Goal: Task Accomplishment & Management: Use online tool/utility

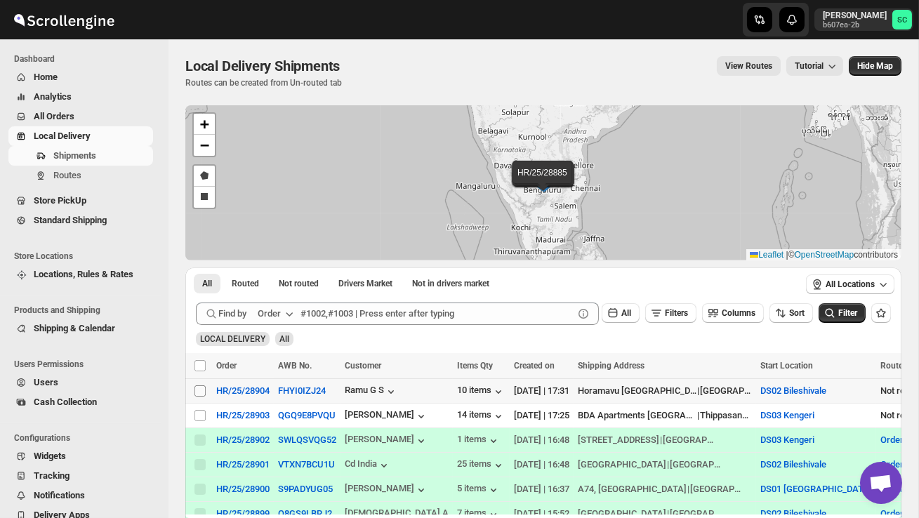
click at [198, 388] on input "Select shipment" at bounding box center [200, 391] width 11 height 11
checkbox input "true"
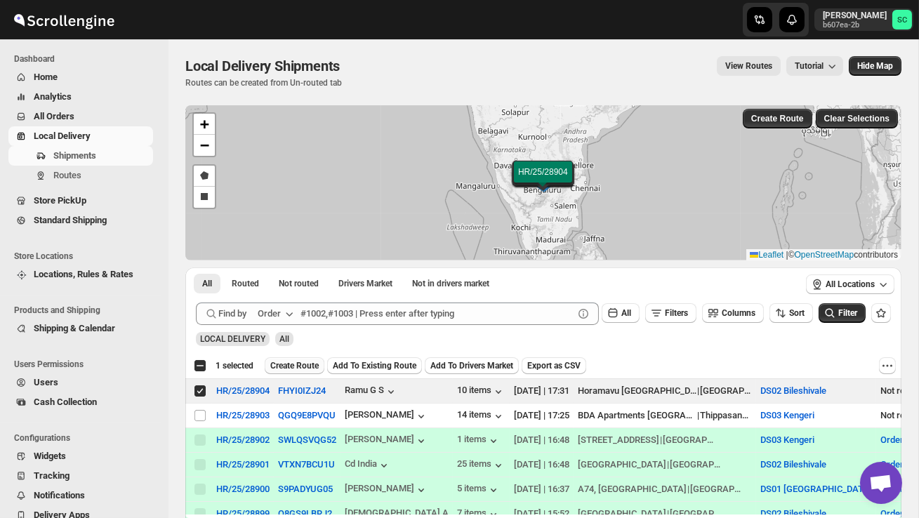
click at [301, 366] on span "Create Route" at bounding box center [294, 365] width 48 height 11
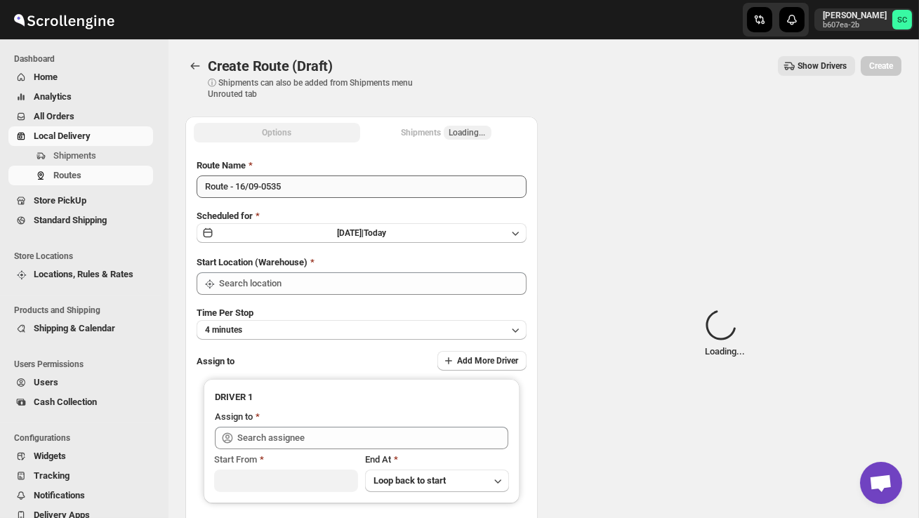
type input "DS02 Bileshivale"
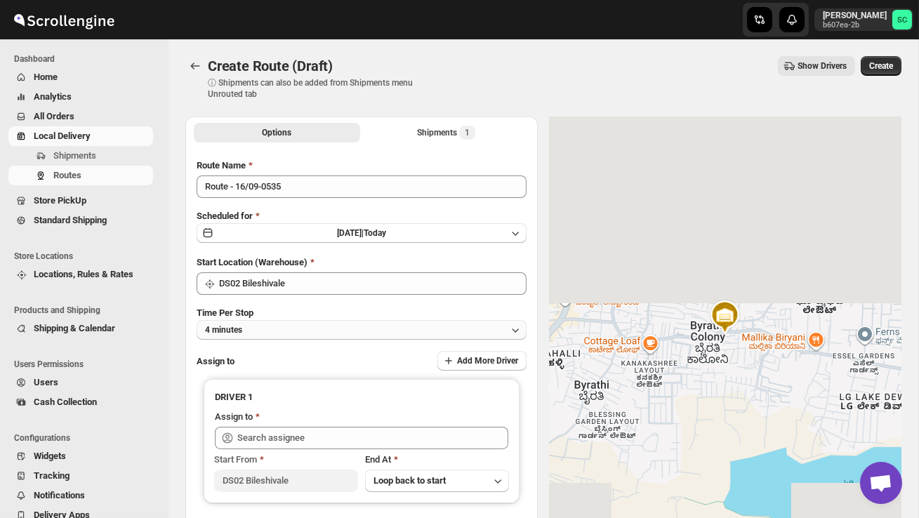
click at [323, 320] on button "4 minutes" at bounding box center [362, 330] width 330 height 20
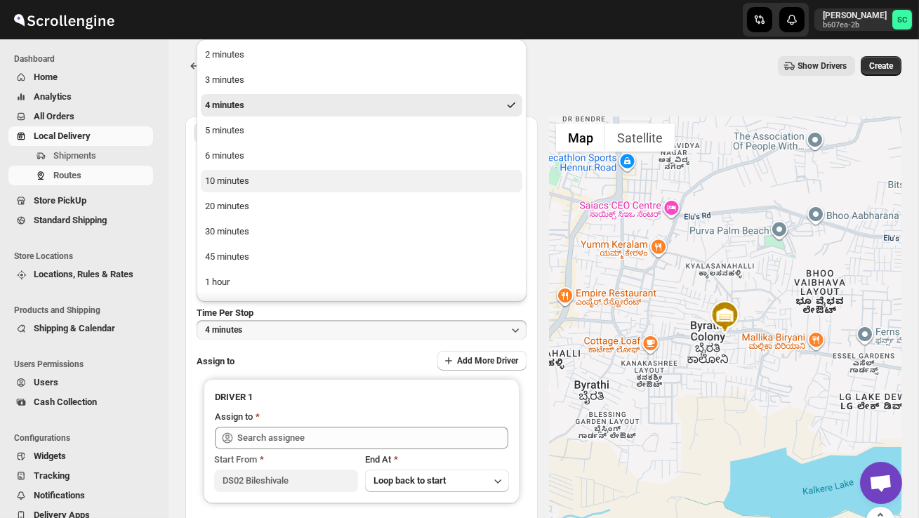
click at [265, 184] on button "10 minutes" at bounding box center [362, 181] width 322 height 22
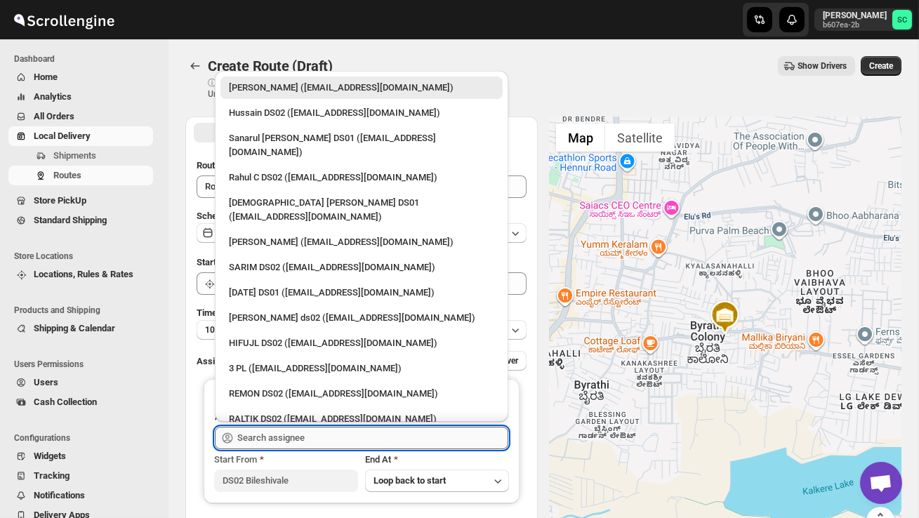
click at [287, 433] on input "text" at bounding box center [372, 438] width 271 height 22
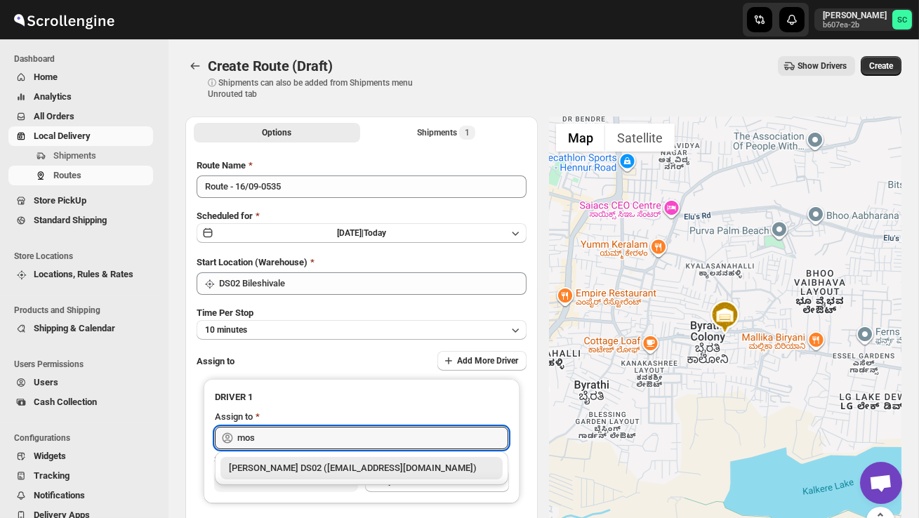
click at [334, 470] on div "[PERSON_NAME] DS02 ([EMAIL_ADDRESS][DOMAIN_NAME])" at bounding box center [361, 468] width 265 height 14
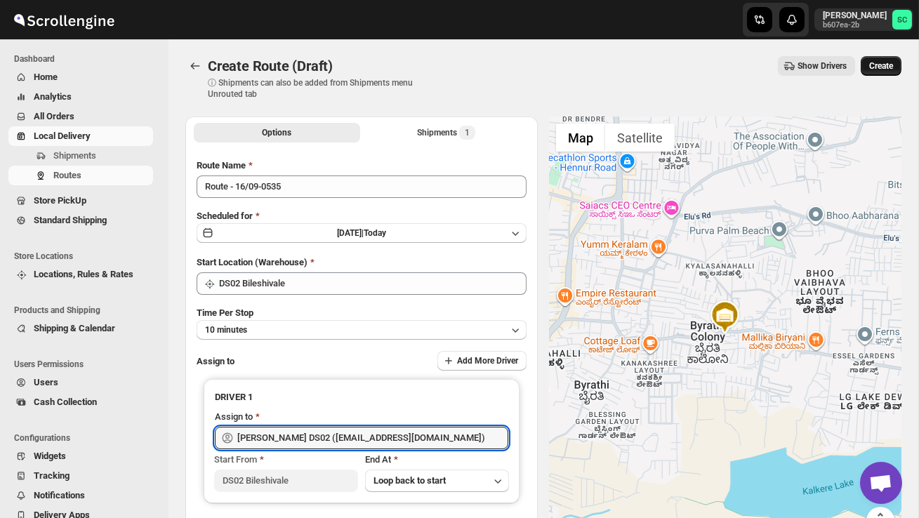
type input "[PERSON_NAME] DS02 ([EMAIL_ADDRESS][DOMAIN_NAME])"
click at [875, 69] on span "Create" at bounding box center [881, 65] width 24 height 11
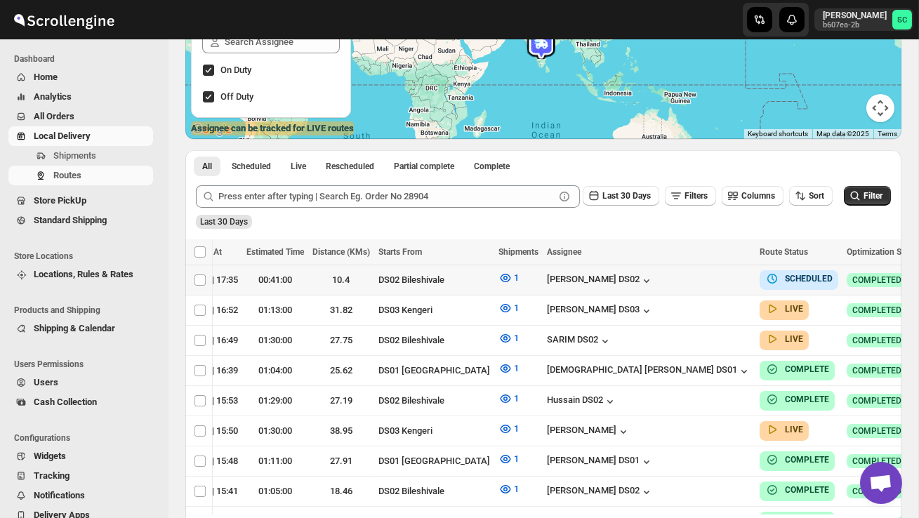
scroll to position [0, 185]
click at [112, 148] on button "Shipments" at bounding box center [80, 156] width 145 height 20
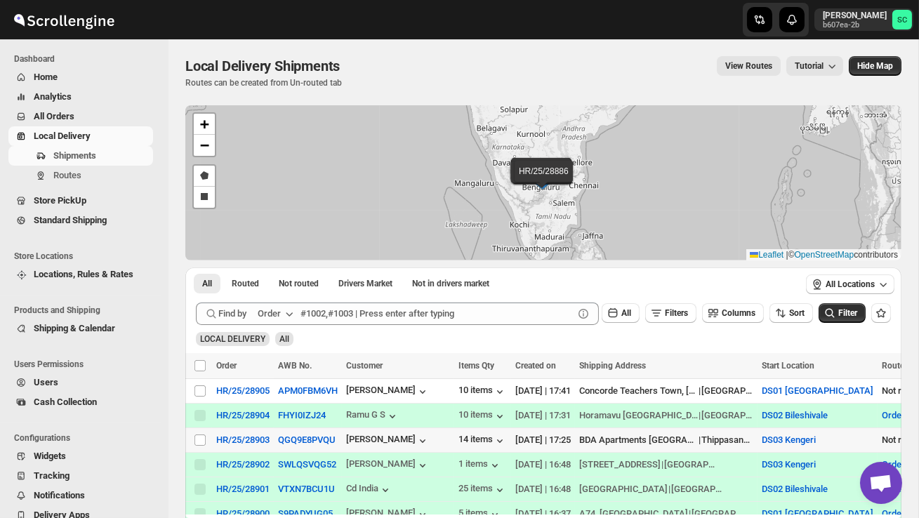
click at [213, 431] on td "HR/25/28903" at bounding box center [243, 440] width 62 height 25
checkbox input "true"
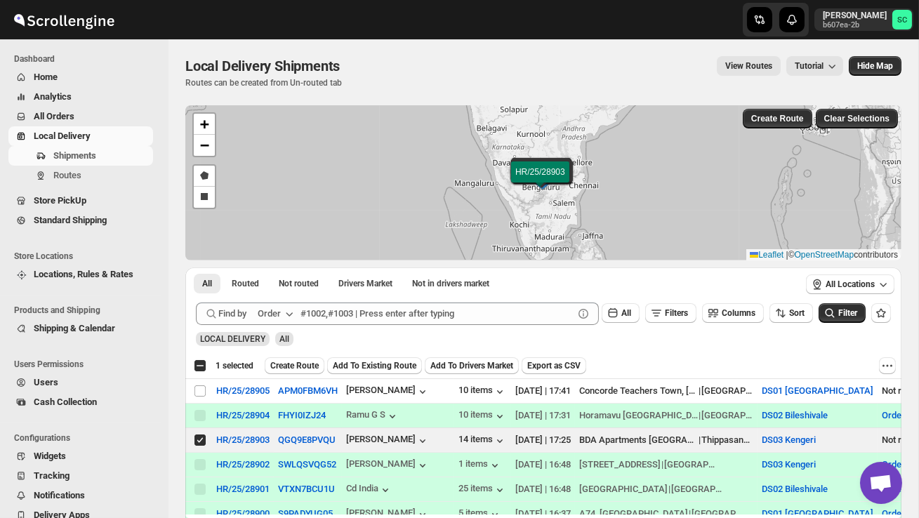
click at [290, 362] on span "Create Route" at bounding box center [294, 365] width 48 height 11
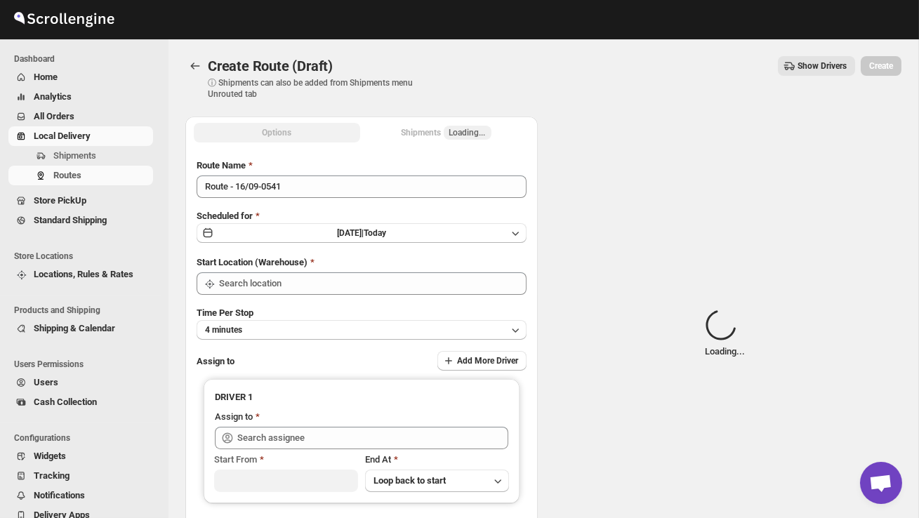
type input "DS03 Kengeri"
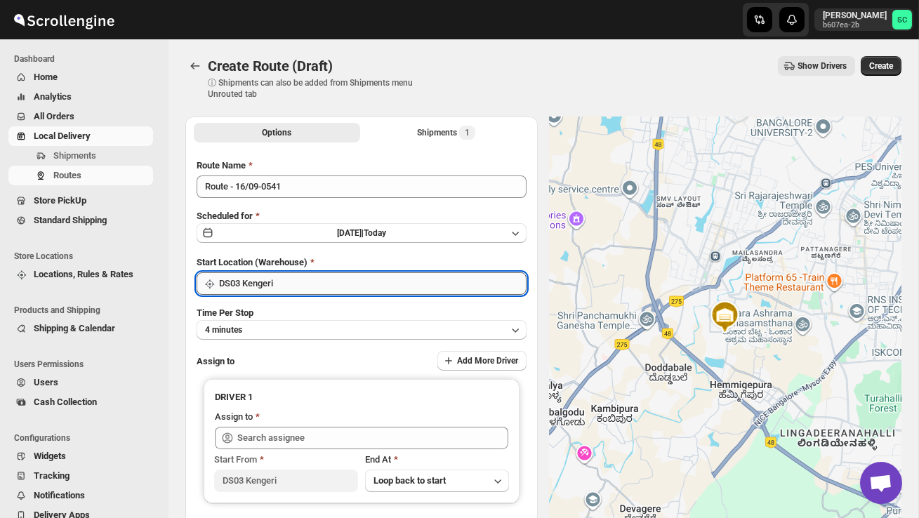
click at [318, 286] on input "DS03 Kengeri" at bounding box center [373, 283] width 308 height 22
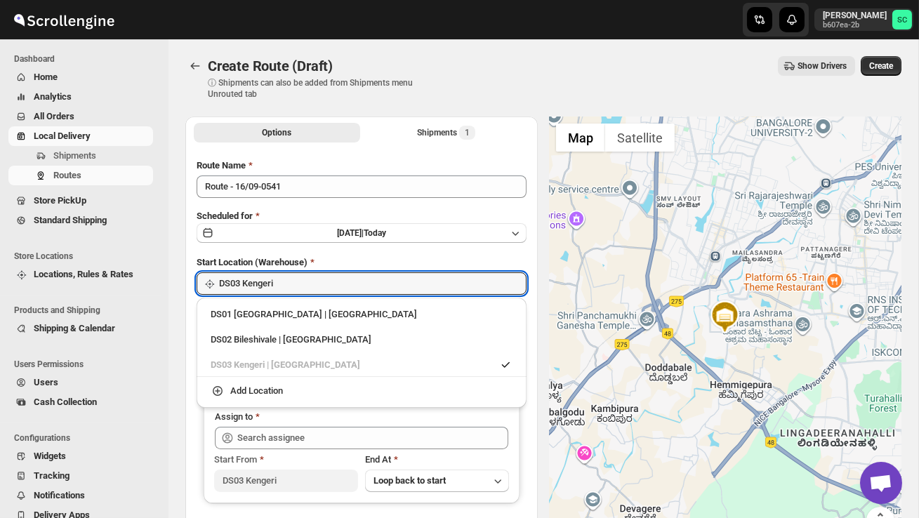
click at [312, 335] on div "DS02 Bileshivale | [GEOGRAPHIC_DATA]" at bounding box center [362, 340] width 302 height 14
type input "DS02 Bileshivale"
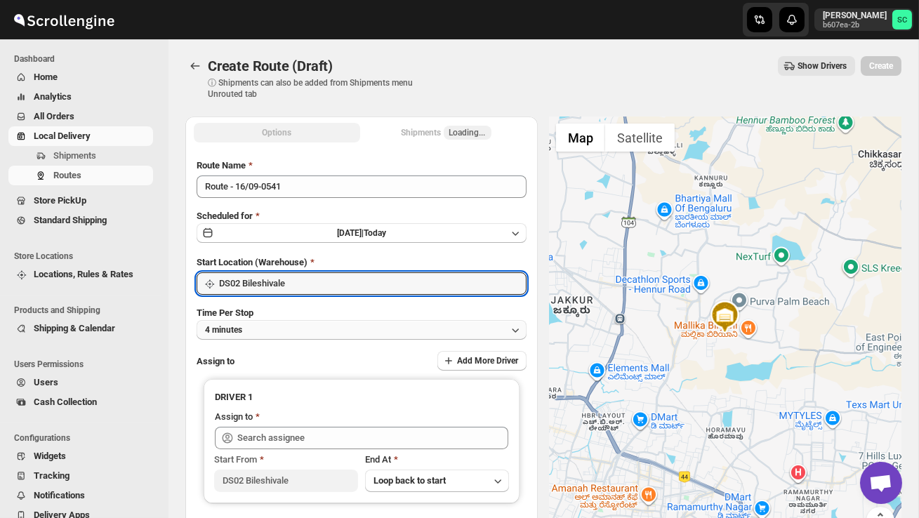
click at [311, 333] on button "4 minutes" at bounding box center [362, 330] width 330 height 20
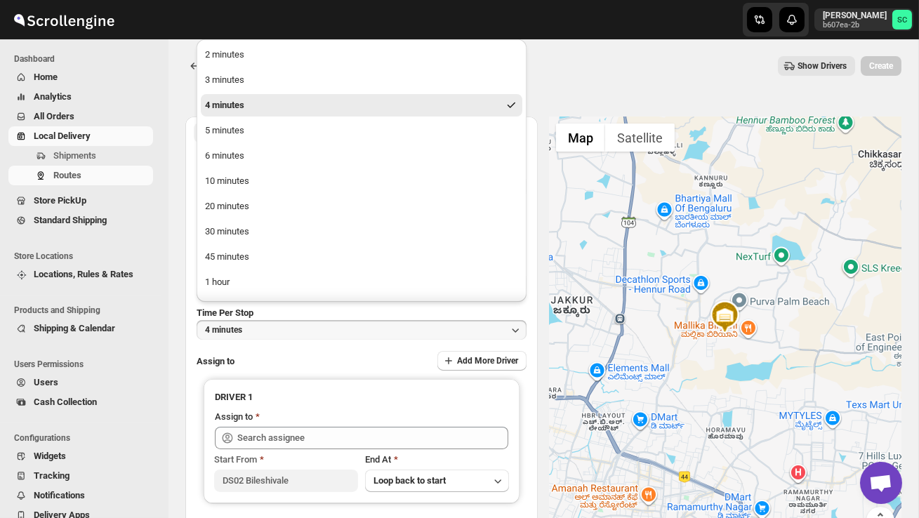
click at [242, 169] on ul "2 minutes 3 minutes 4 minutes 5 minutes 6 minutes 10 minutes 20 minutes 30 minu…" at bounding box center [362, 194] width 322 height 301
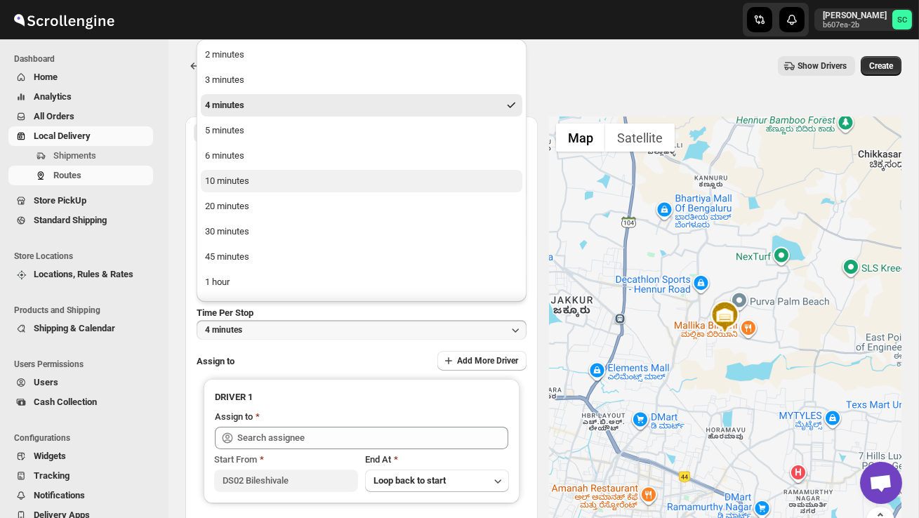
click at [243, 176] on div "10 minutes" at bounding box center [227, 181] width 44 height 14
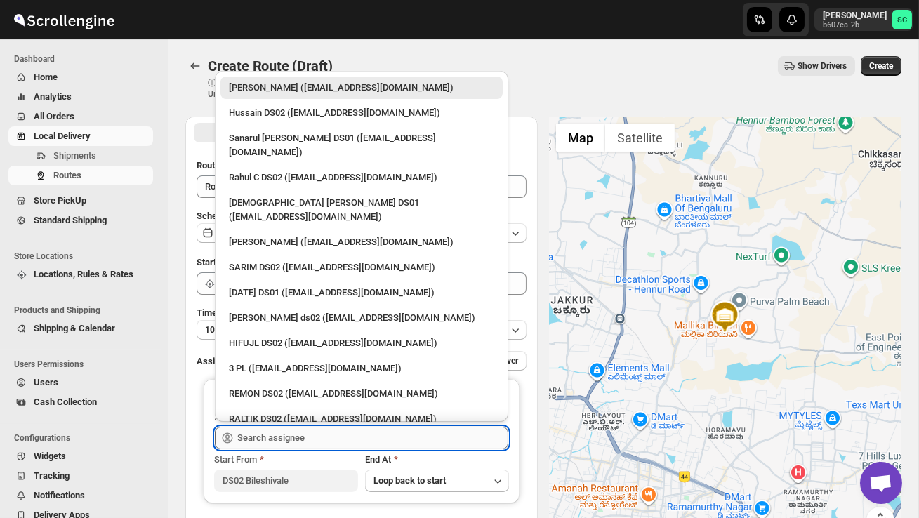
click at [278, 437] on input "text" at bounding box center [372, 438] width 271 height 22
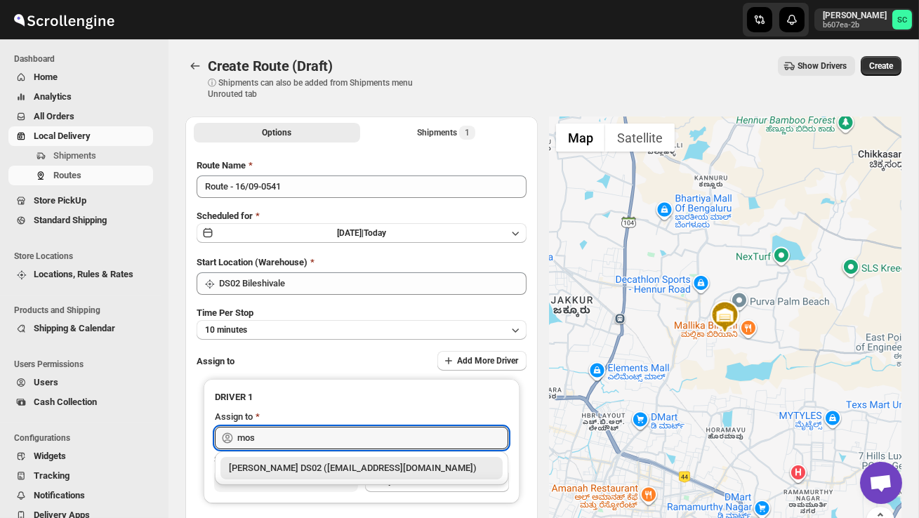
click at [325, 468] on div "[PERSON_NAME] DS02 ([EMAIL_ADDRESS][DOMAIN_NAME])" at bounding box center [361, 468] width 265 height 14
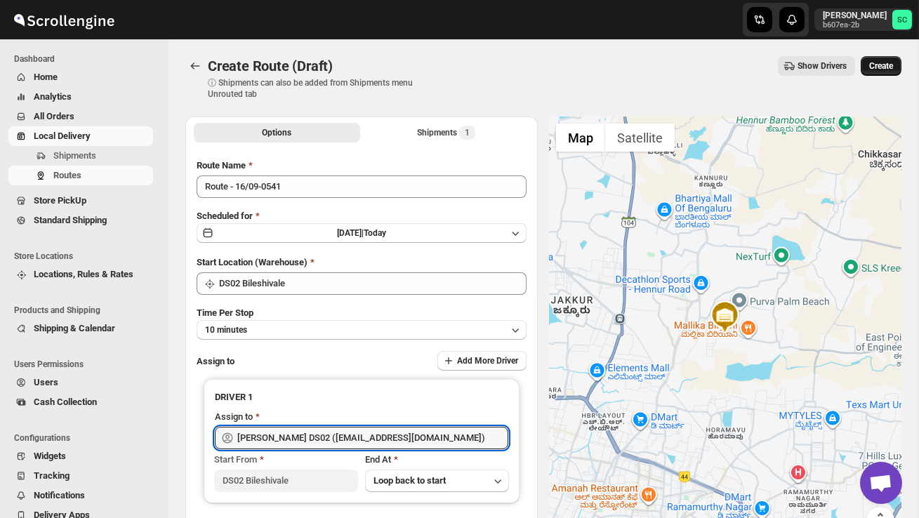
type input "[PERSON_NAME] DS02 ([EMAIL_ADDRESS][DOMAIN_NAME])"
click at [890, 58] on button "Create" at bounding box center [881, 66] width 41 height 20
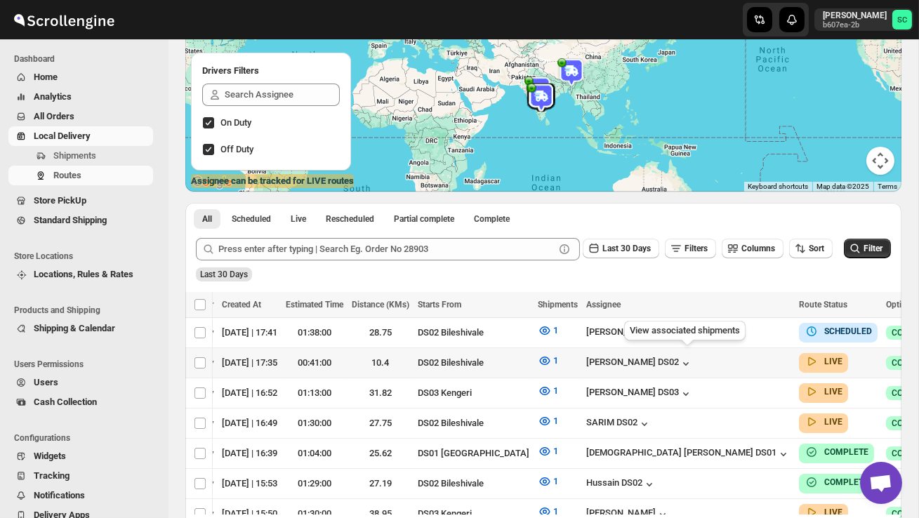
scroll to position [0, 183]
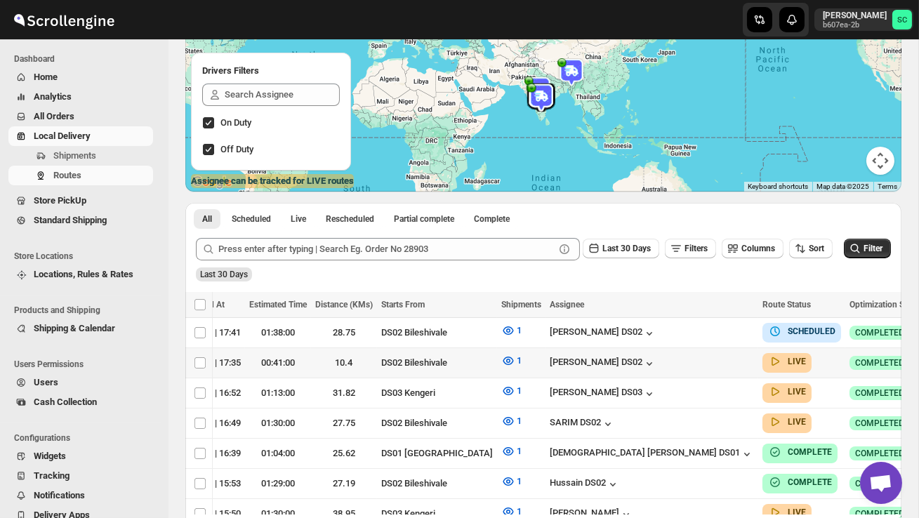
checkbox input "true"
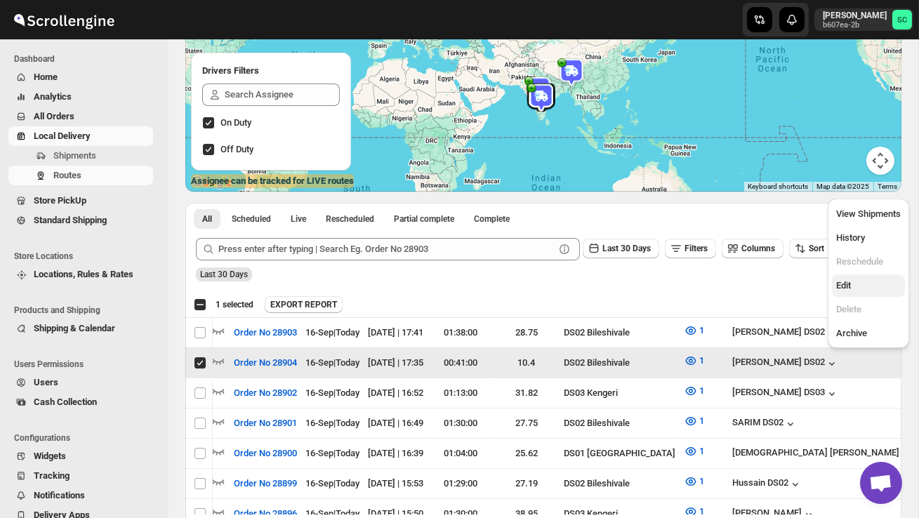
click at [865, 279] on span "Edit" at bounding box center [868, 286] width 65 height 14
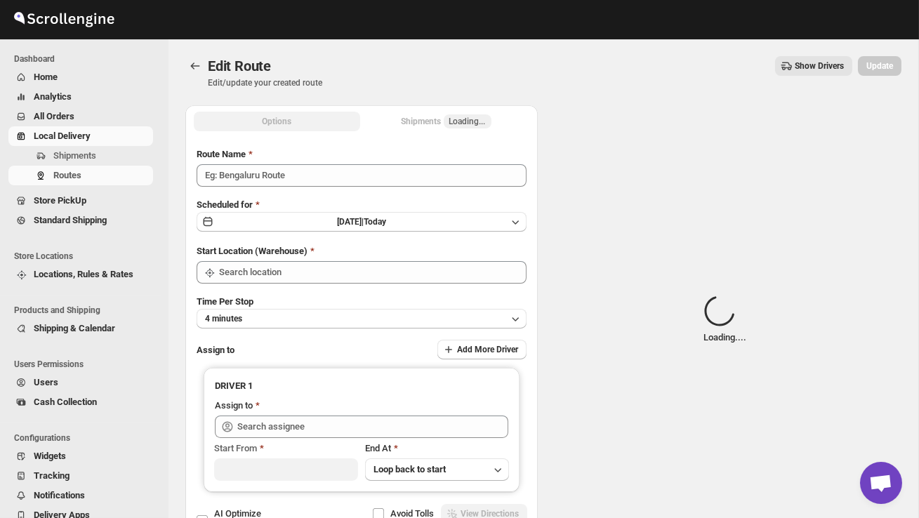
type input "Order No 28904"
type input "DS02 Bileshivale"
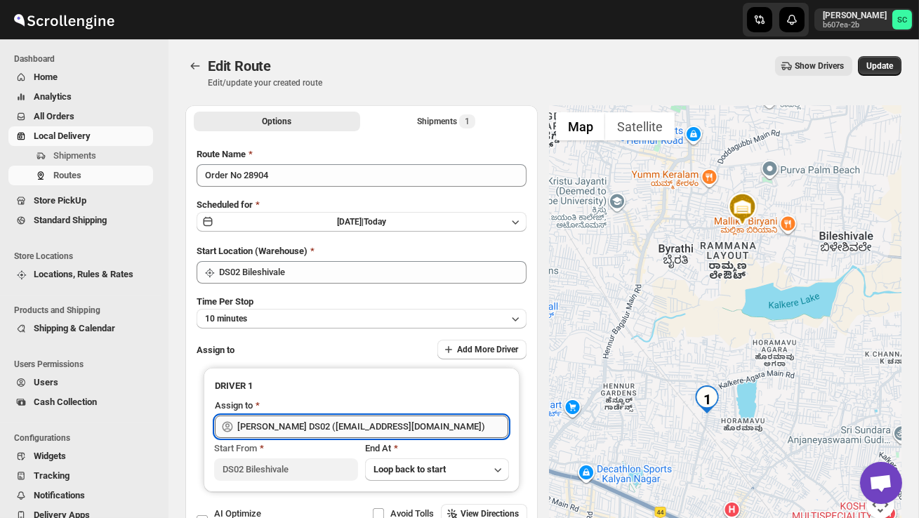
click at [445, 425] on input "[PERSON_NAME] DS02 ([EMAIL_ADDRESS][DOMAIN_NAME])" at bounding box center [372, 427] width 271 height 22
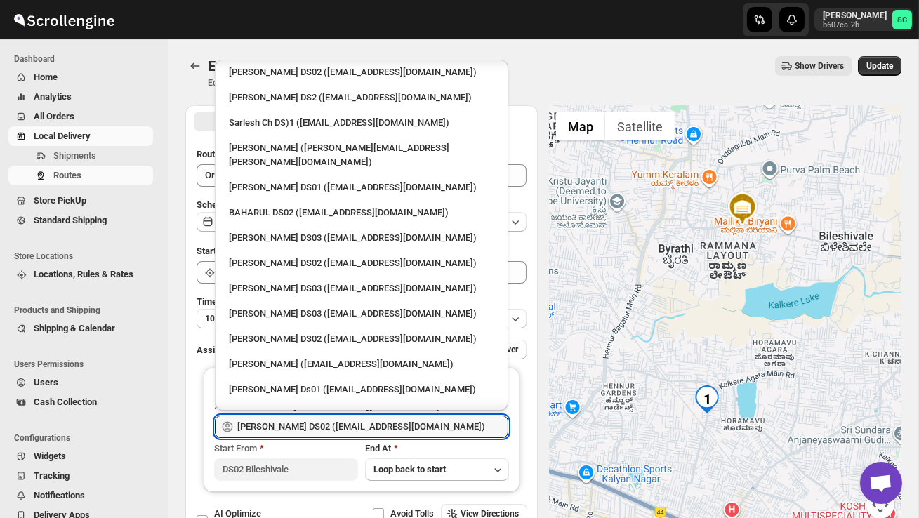
scroll to position [491, 0]
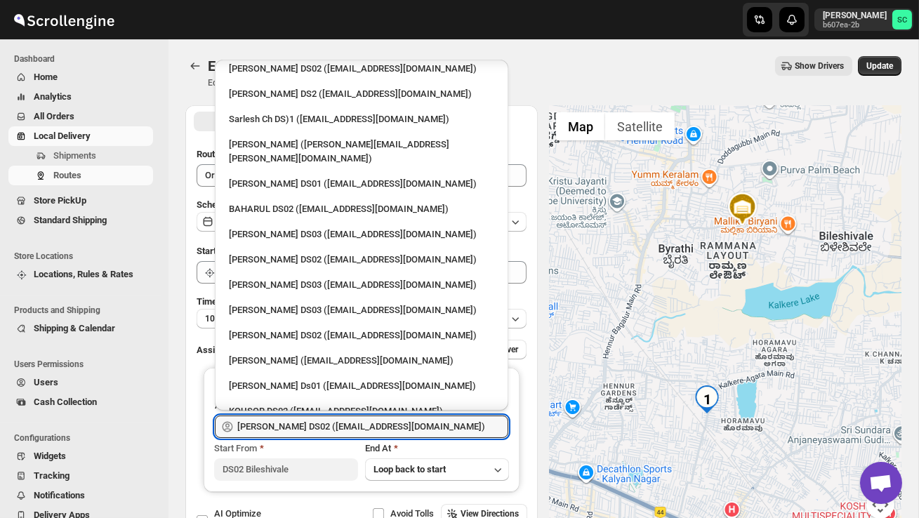
click at [336, 404] on div "KOUSOR DS02 ([EMAIL_ADDRESS][DOMAIN_NAME])" at bounding box center [361, 411] width 265 height 14
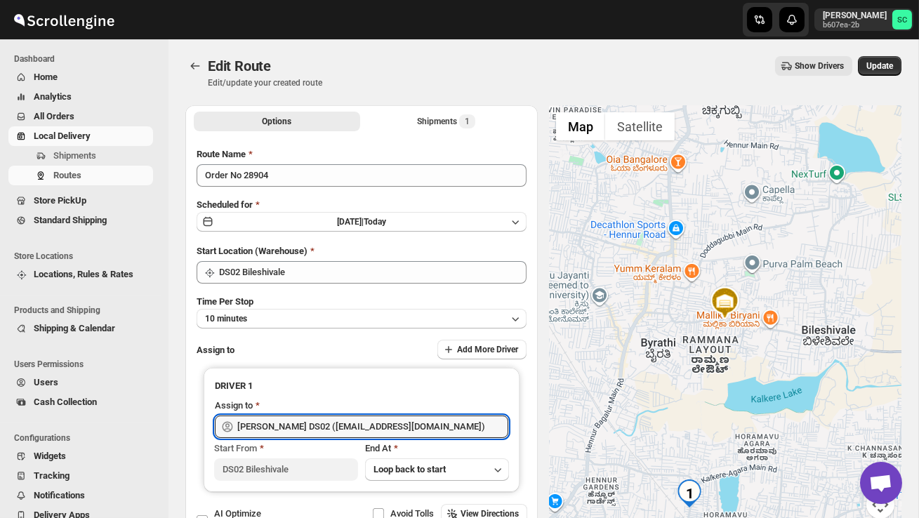
type input "KOUSOR DS02 ([EMAIL_ADDRESS][DOMAIN_NAME])"
click at [879, 67] on span "Update" at bounding box center [880, 65] width 27 height 11
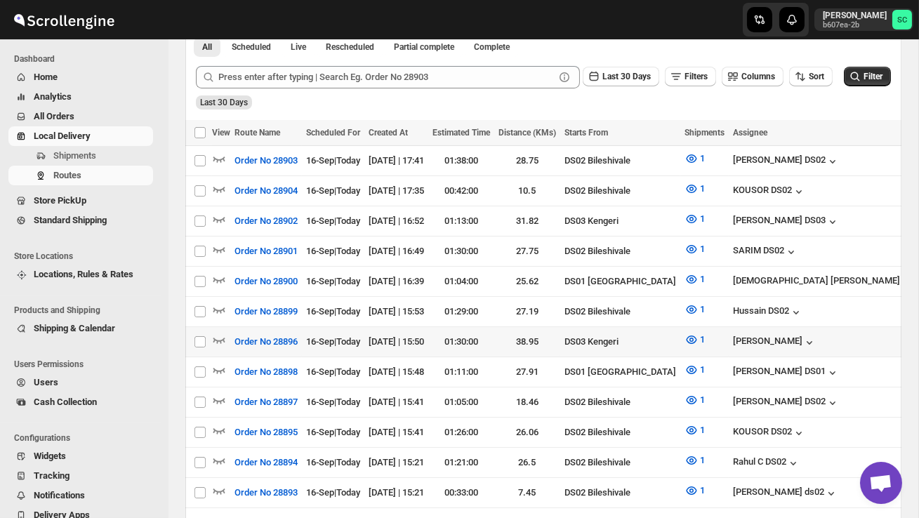
scroll to position [324, 0]
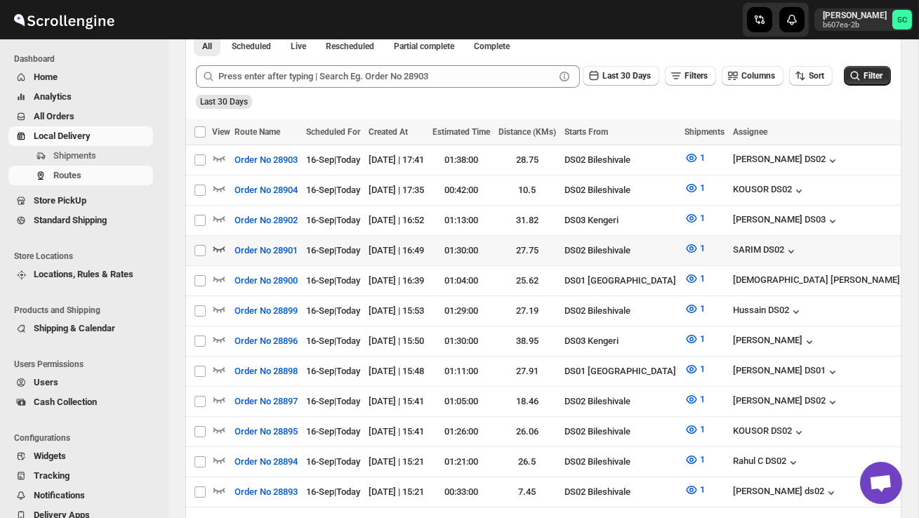
click at [220, 244] on icon "button" at bounding box center [219, 249] width 14 height 14
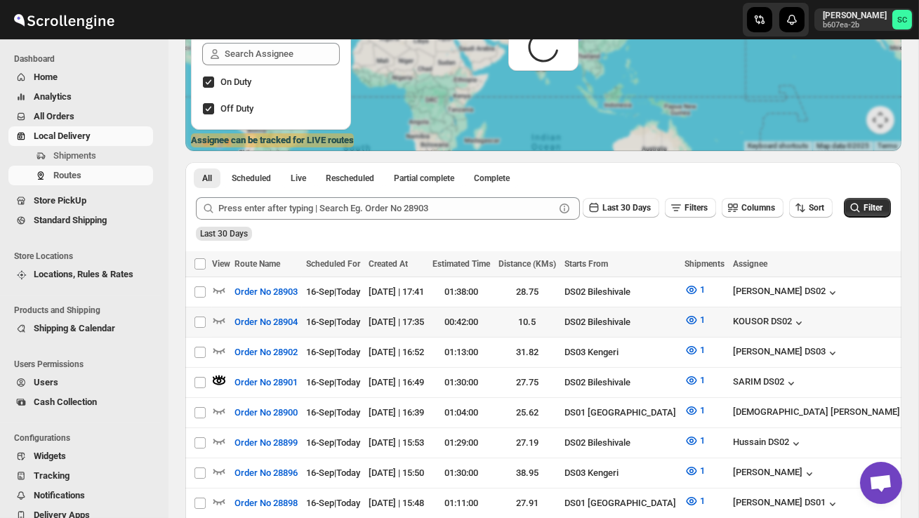
scroll to position [0, 0]
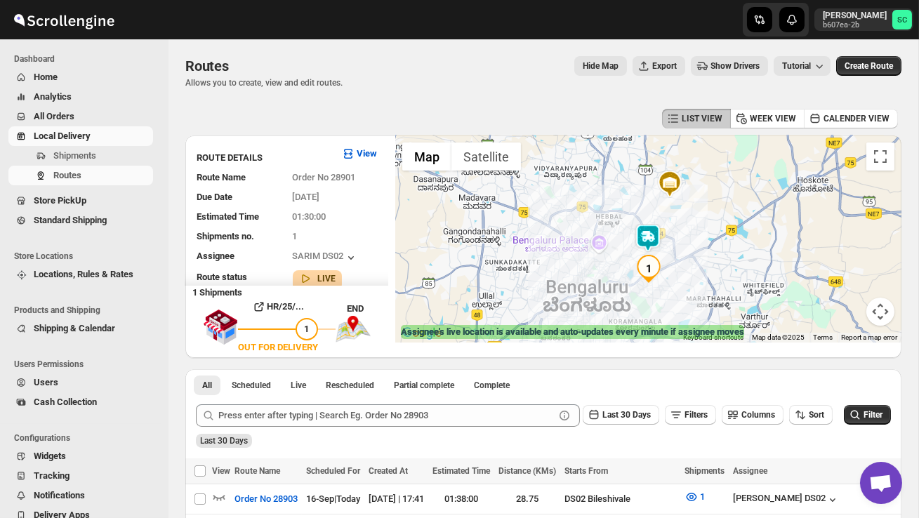
click at [649, 234] on img at bounding box center [648, 238] width 28 height 28
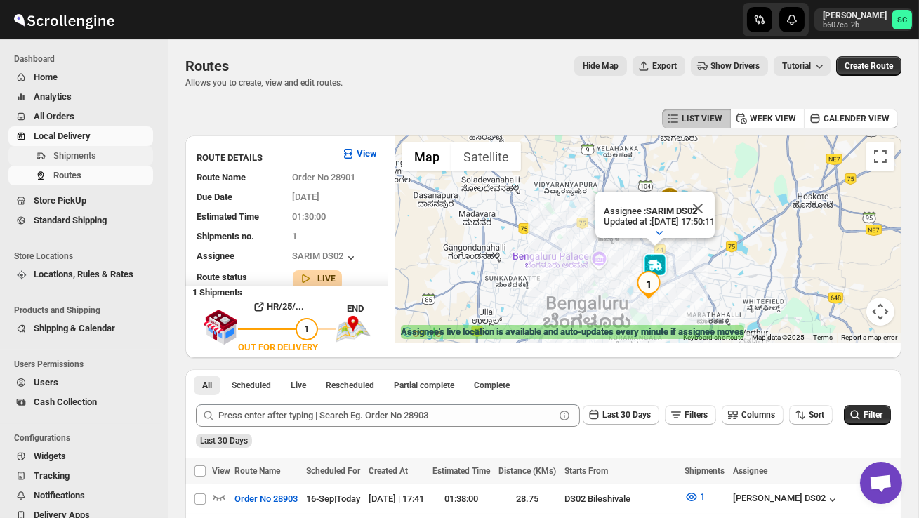
click at [100, 151] on span "Shipments" at bounding box center [101, 156] width 97 height 14
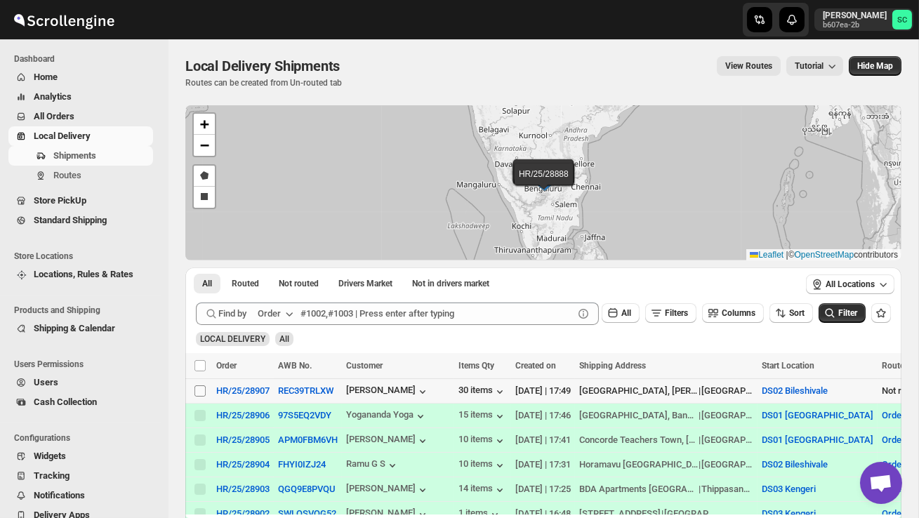
click at [202, 389] on input "Select shipment" at bounding box center [200, 391] width 11 height 11
checkbox input "true"
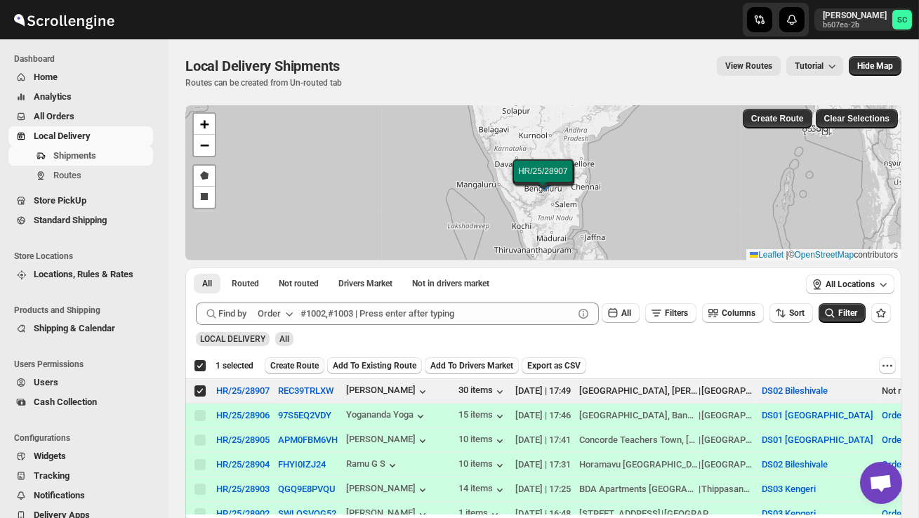
click at [284, 367] on span "Create Route" at bounding box center [294, 365] width 48 height 11
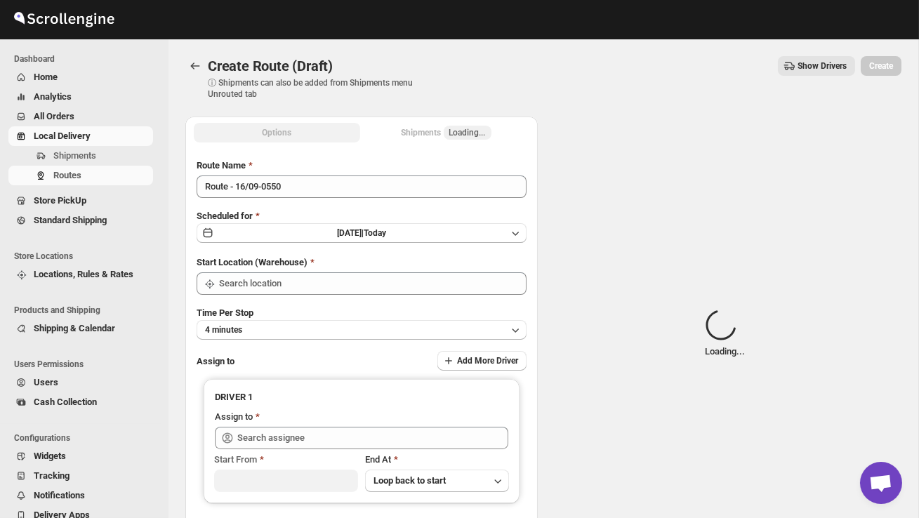
type input "DS02 Bileshivale"
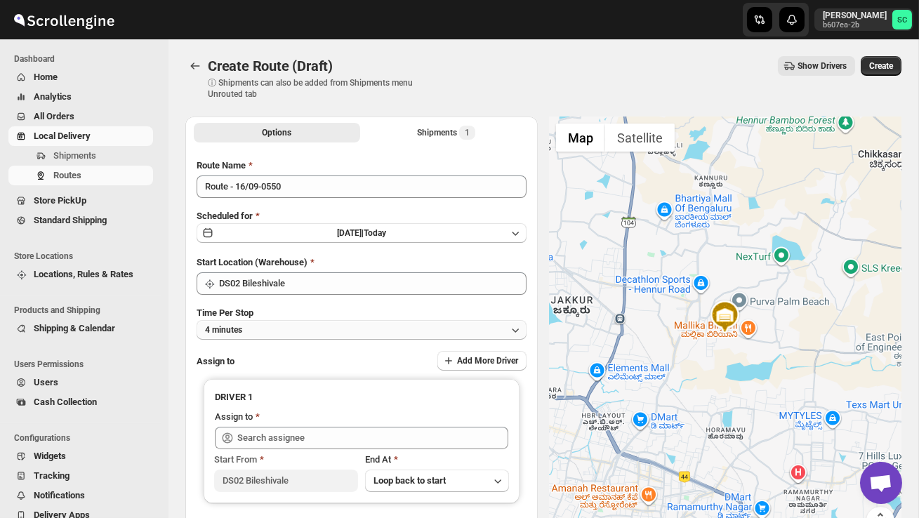
click at [303, 320] on button "4 minutes" at bounding box center [362, 330] width 330 height 20
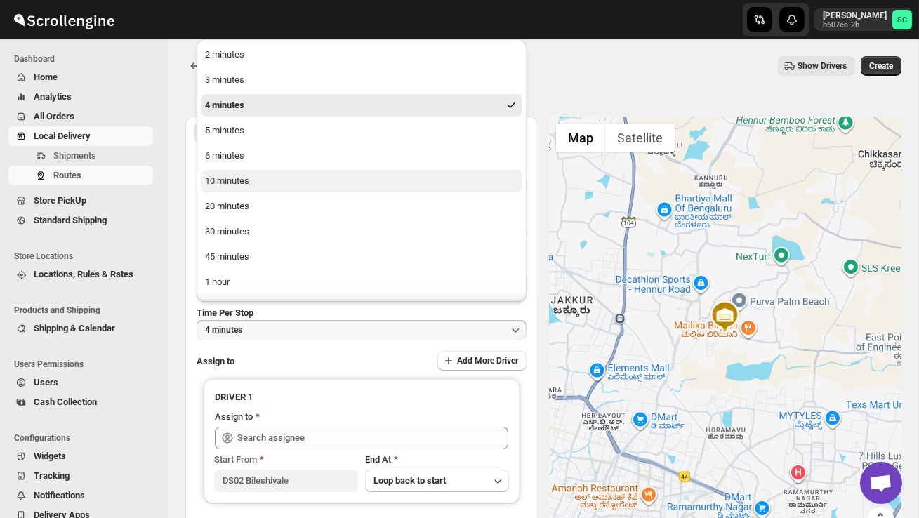
click at [265, 185] on button "10 minutes" at bounding box center [362, 181] width 322 height 22
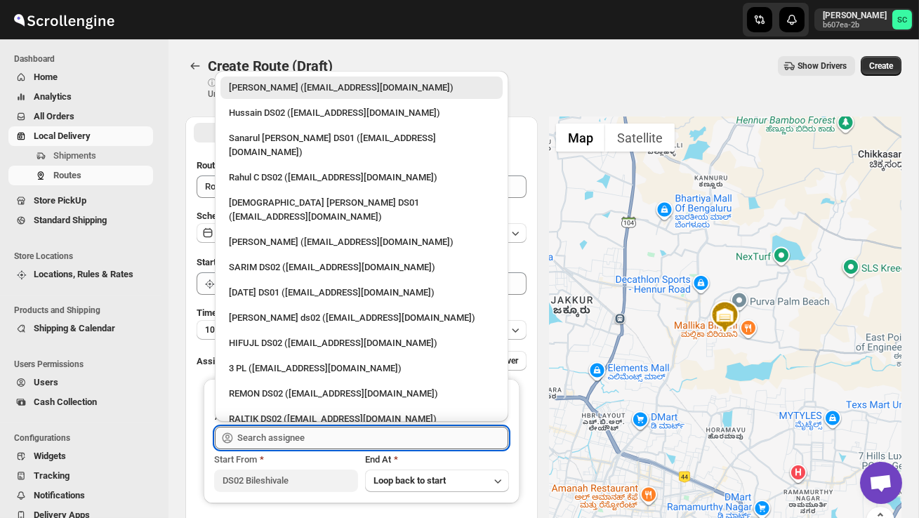
click at [288, 436] on input "text" at bounding box center [372, 438] width 271 height 22
click at [277, 387] on div "REMON DS02 ([EMAIL_ADDRESS][DOMAIN_NAME])" at bounding box center [361, 394] width 265 height 14
type input "REMON DS02 ([EMAIL_ADDRESS][DOMAIN_NAME])"
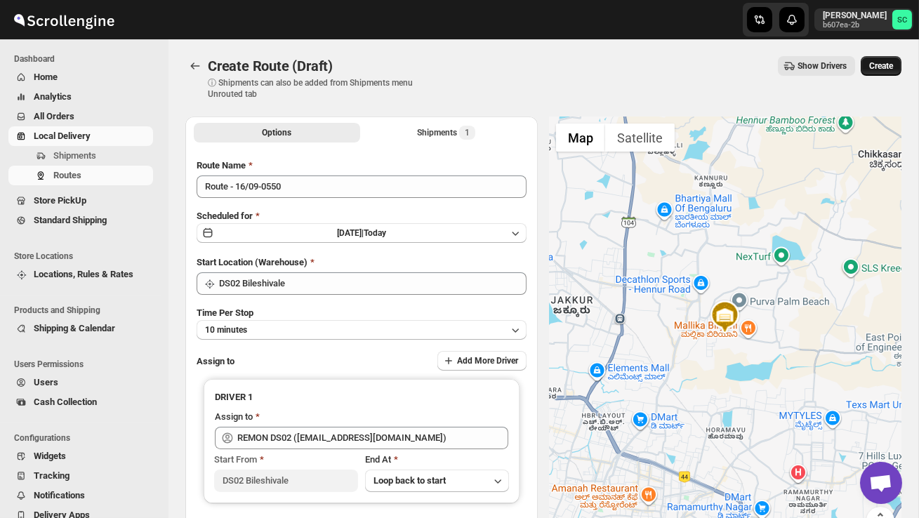
click at [884, 65] on span "Create" at bounding box center [881, 65] width 24 height 11
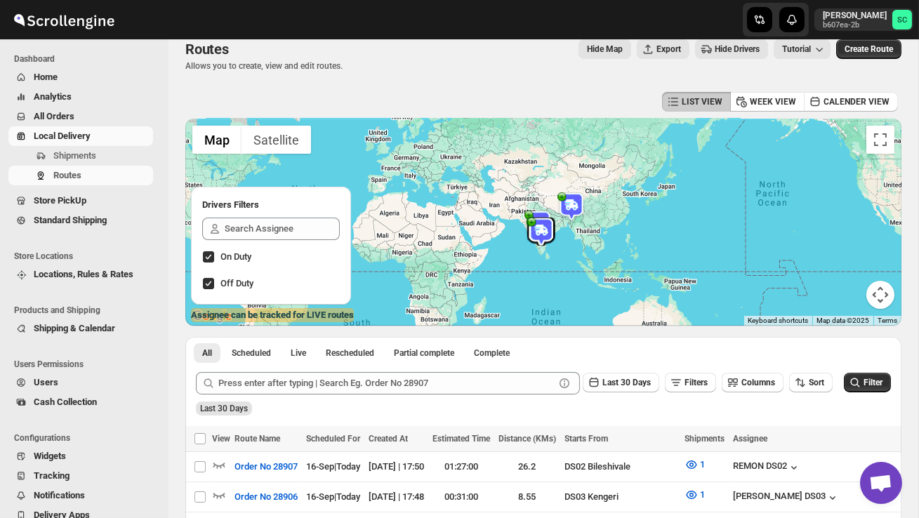
scroll to position [21, 0]
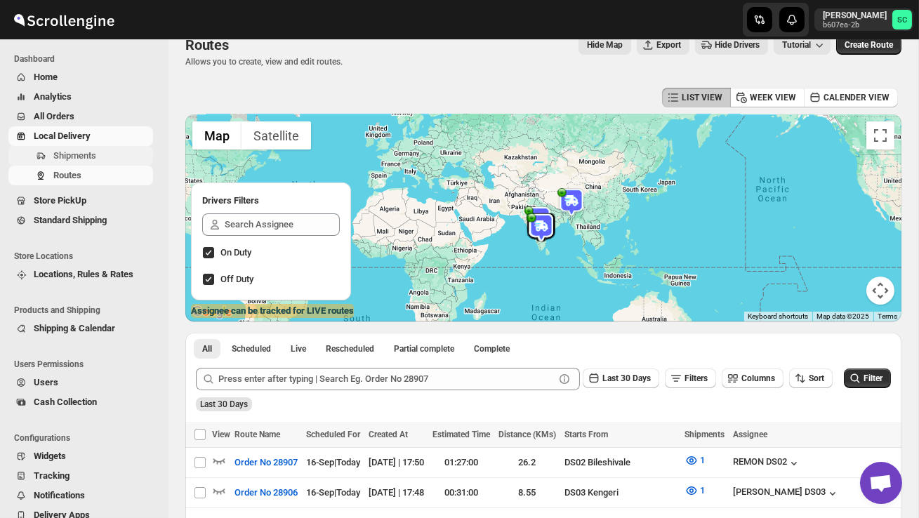
click at [89, 158] on span "Shipments" at bounding box center [74, 155] width 43 height 11
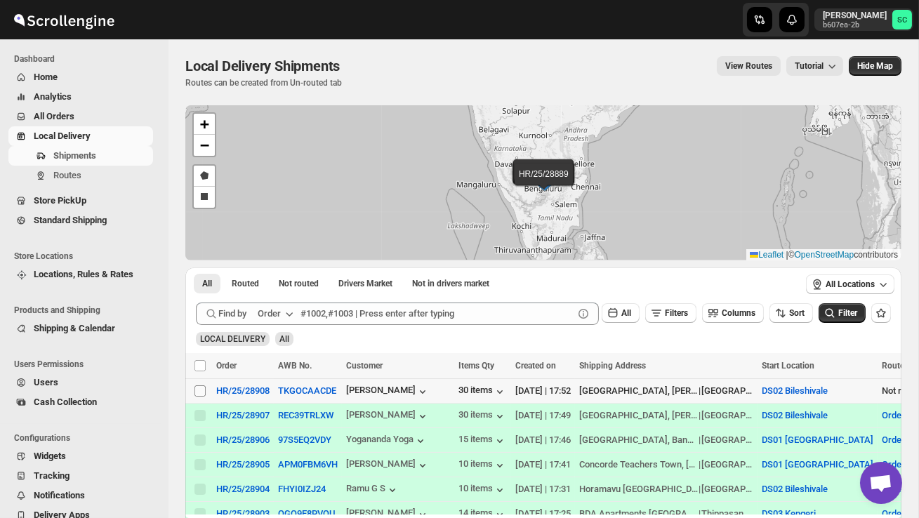
click at [194, 393] on span at bounding box center [200, 391] width 13 height 13
click at [195, 393] on input "Select shipment" at bounding box center [200, 391] width 11 height 11
checkbox input "false"
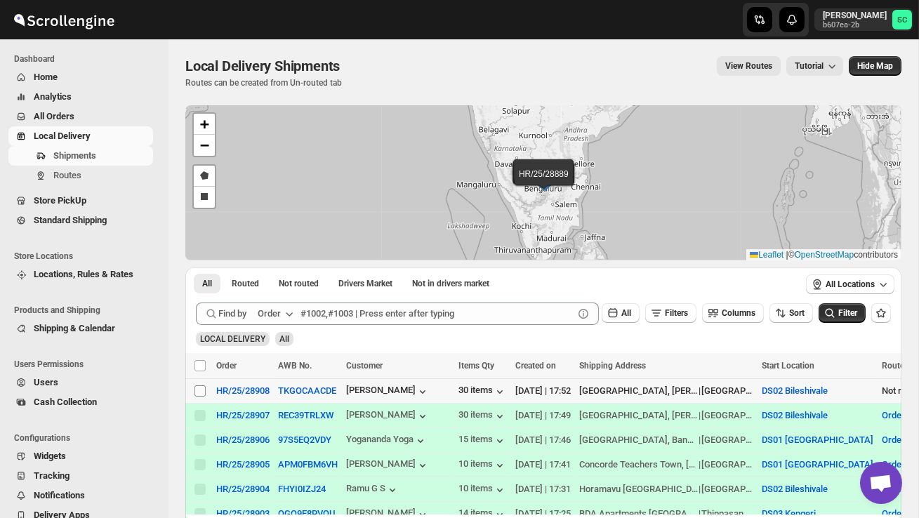
checkbox input "false"
click at [198, 390] on input "Select shipment" at bounding box center [200, 391] width 11 height 11
checkbox input "true"
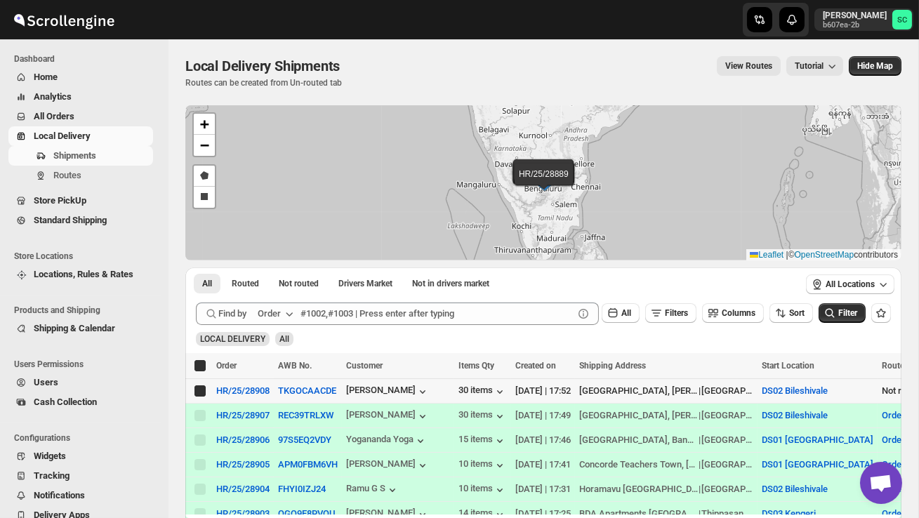
checkbox input "true"
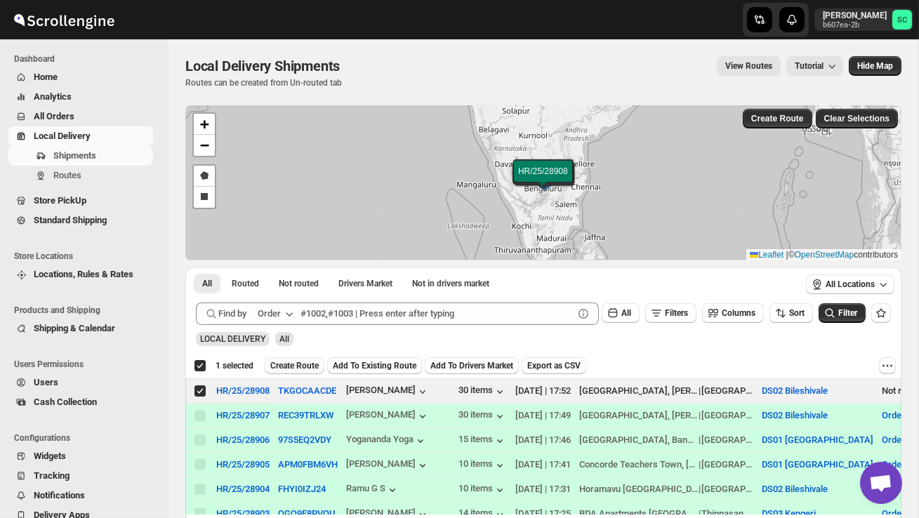
click at [283, 369] on span "Create Route" at bounding box center [294, 365] width 48 height 11
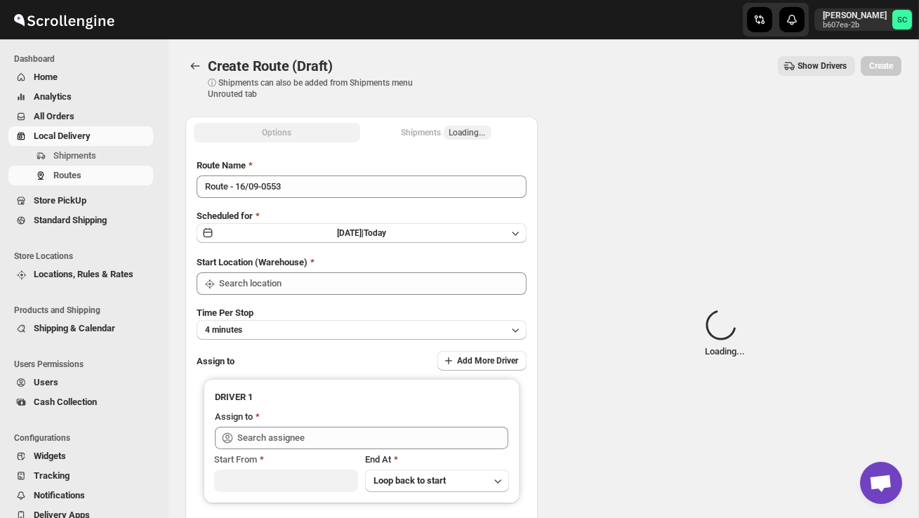
type input "DS02 Bileshivale"
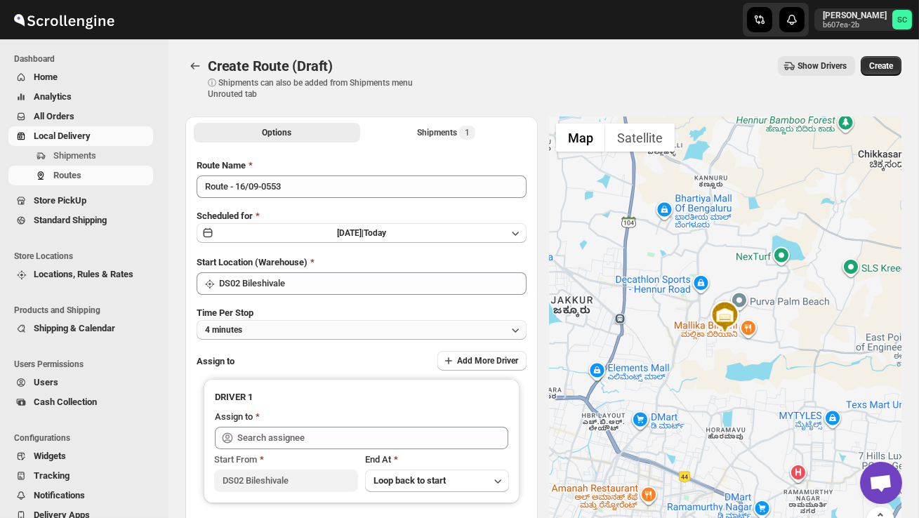
click at [306, 329] on button "4 minutes" at bounding box center [362, 330] width 330 height 20
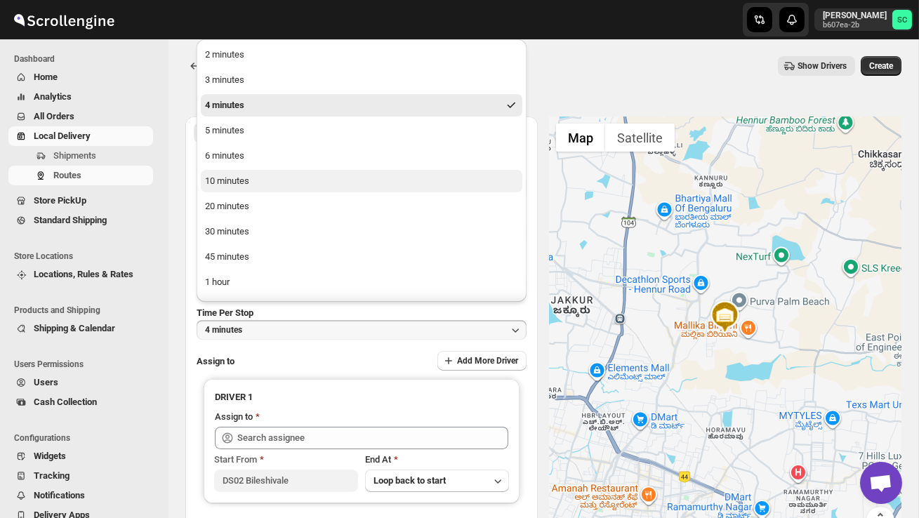
click at [278, 178] on button "10 minutes" at bounding box center [362, 181] width 322 height 22
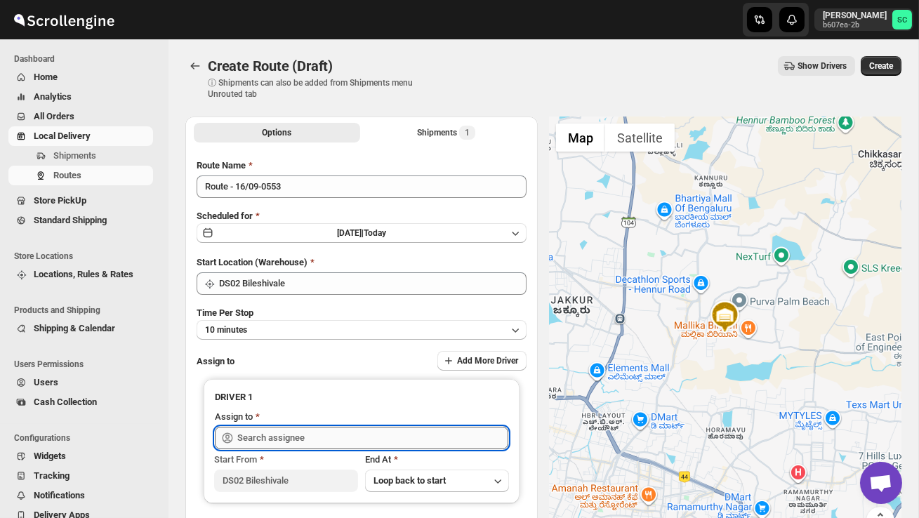
click at [277, 436] on input "text" at bounding box center [372, 438] width 271 height 22
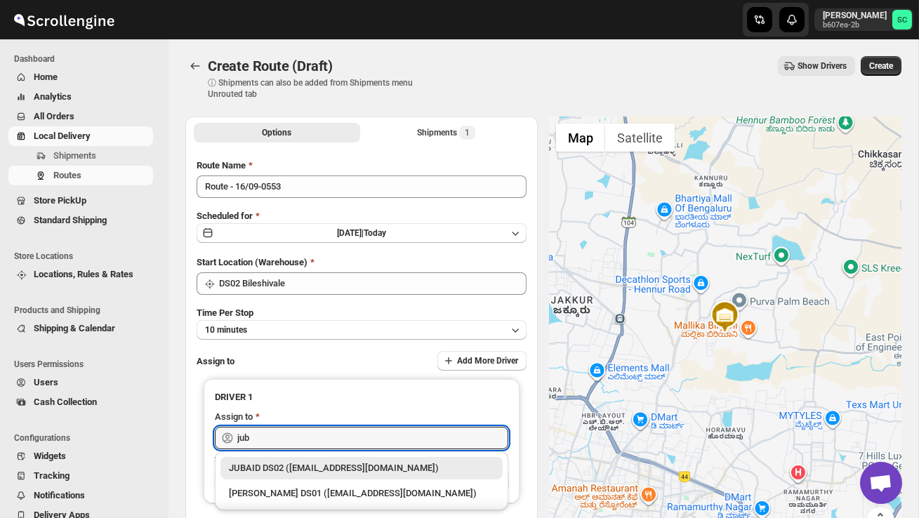
click at [323, 466] on div "JUBAID DS02 ([EMAIL_ADDRESS][DOMAIN_NAME])" at bounding box center [361, 468] width 265 height 14
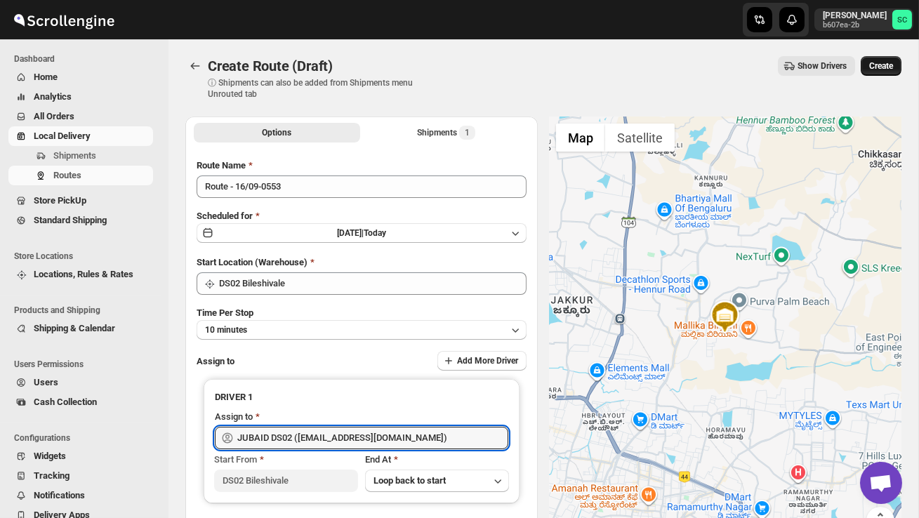
type input "JUBAID DS02 ([EMAIL_ADDRESS][DOMAIN_NAME])"
click at [883, 67] on span "Create" at bounding box center [881, 65] width 24 height 11
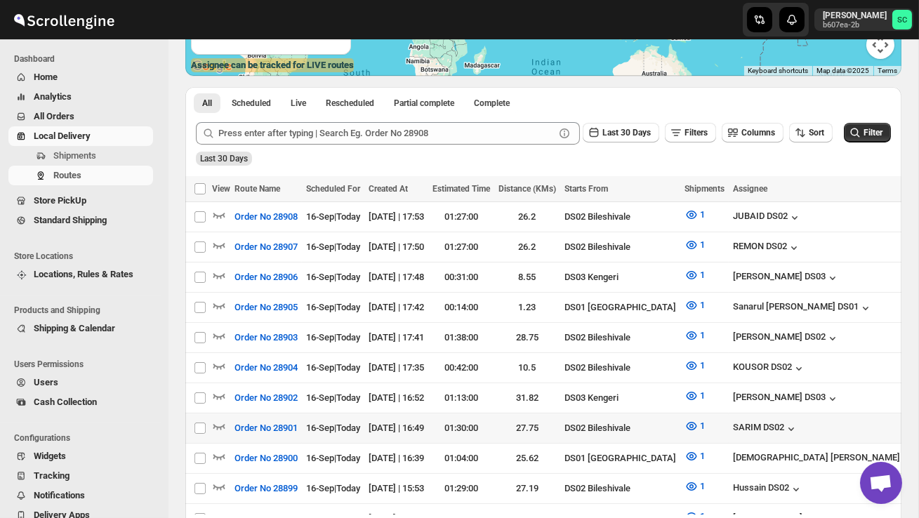
scroll to position [279, 0]
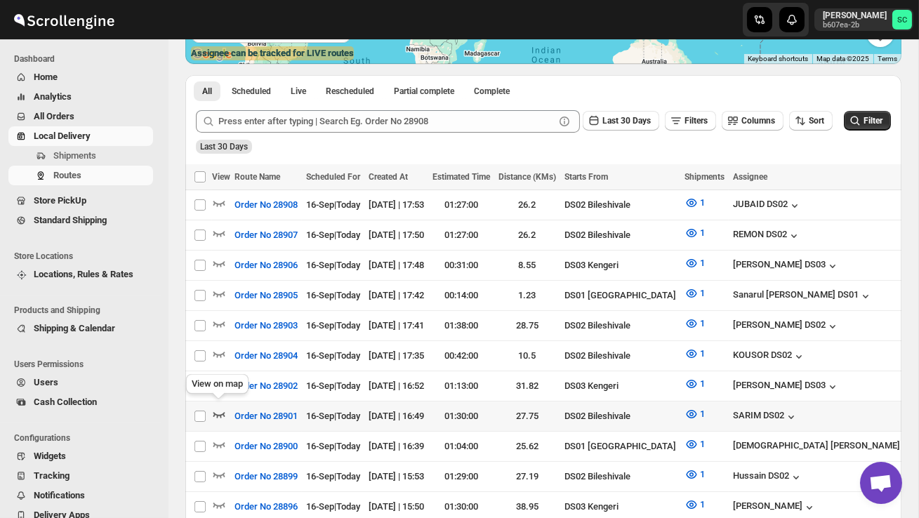
click at [221, 412] on icon "button" at bounding box center [219, 415] width 12 height 6
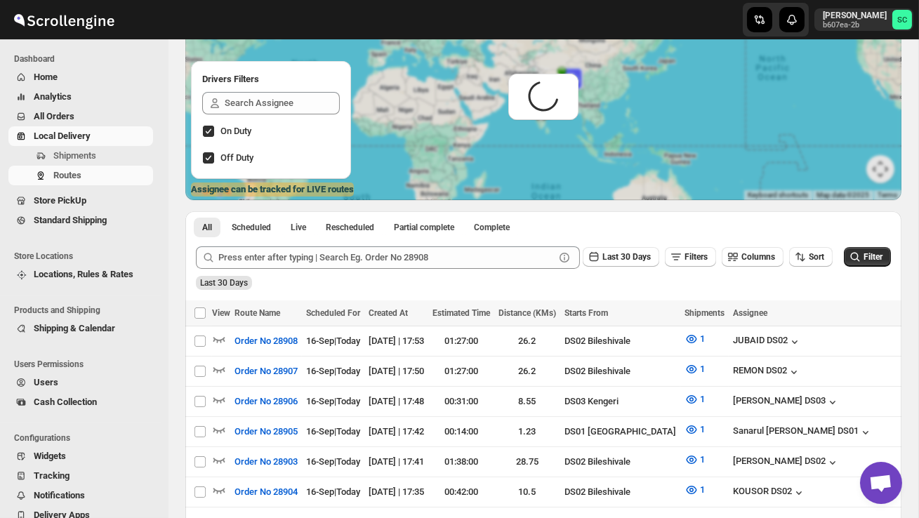
scroll to position [0, 0]
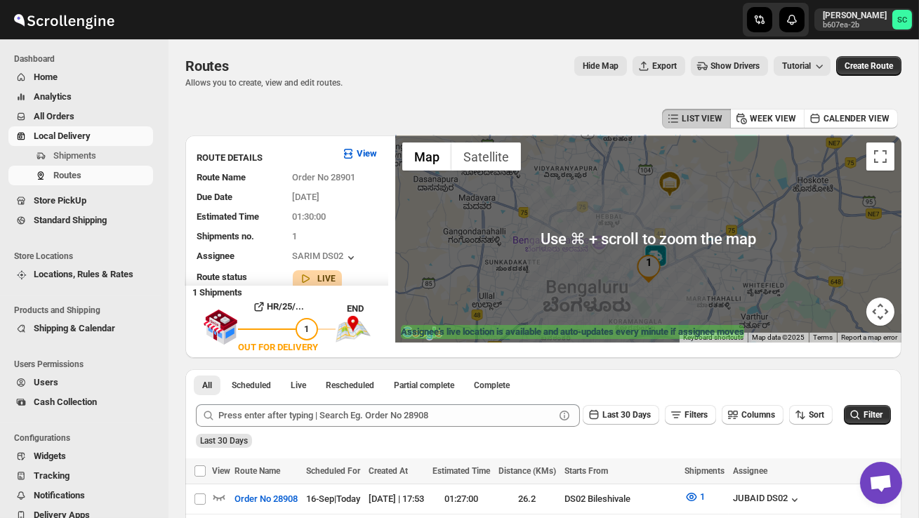
click at [676, 279] on div at bounding box center [648, 239] width 506 height 207
click at [676, 280] on div at bounding box center [648, 239] width 506 height 207
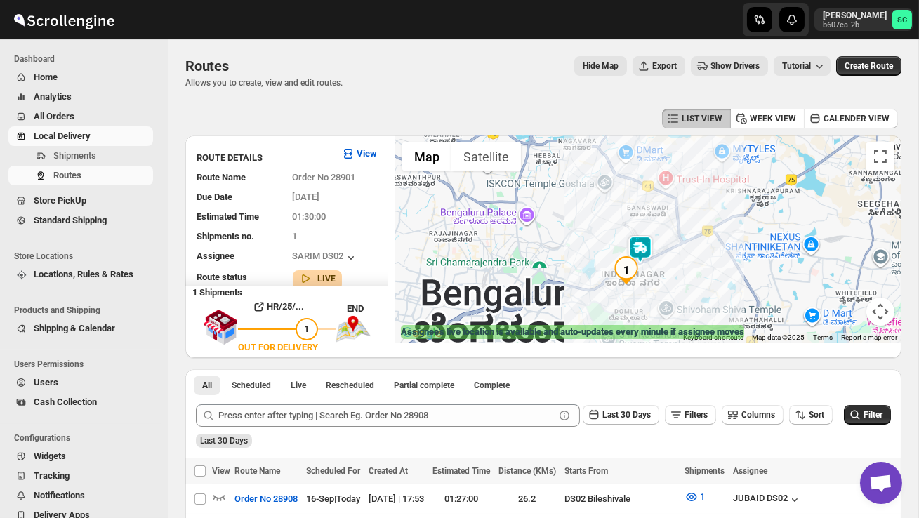
click at [674, 280] on div at bounding box center [648, 239] width 506 height 207
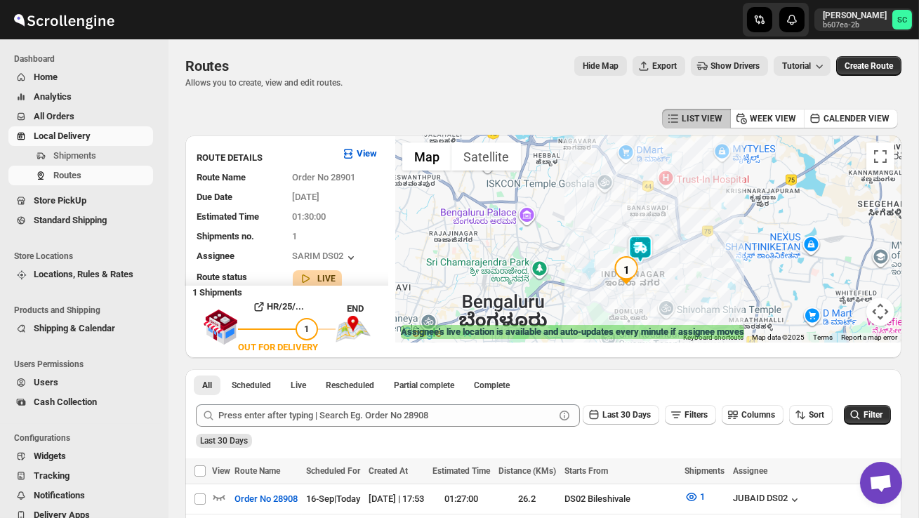
click at [674, 281] on div at bounding box center [648, 239] width 506 height 207
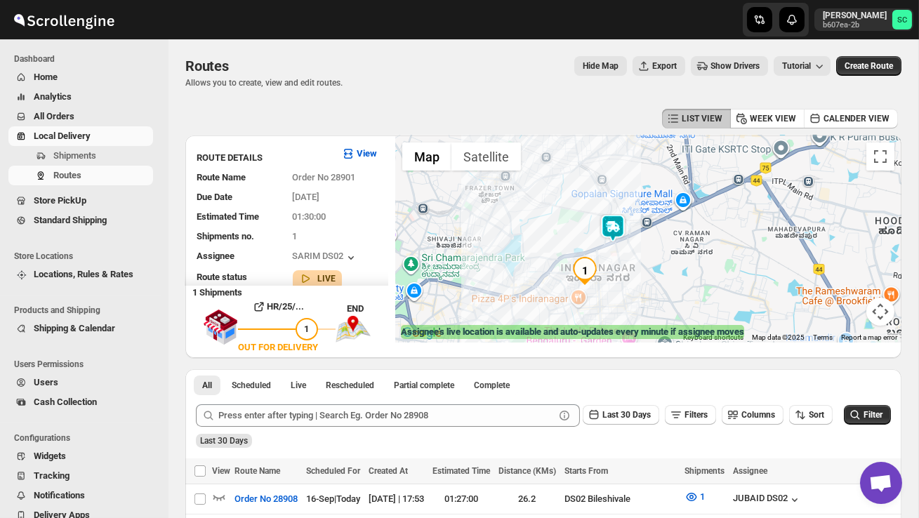
drag, startPoint x: 643, startPoint y: 296, endPoint x: 656, endPoint y: 284, distance: 16.9
click at [656, 284] on div at bounding box center [648, 239] width 506 height 207
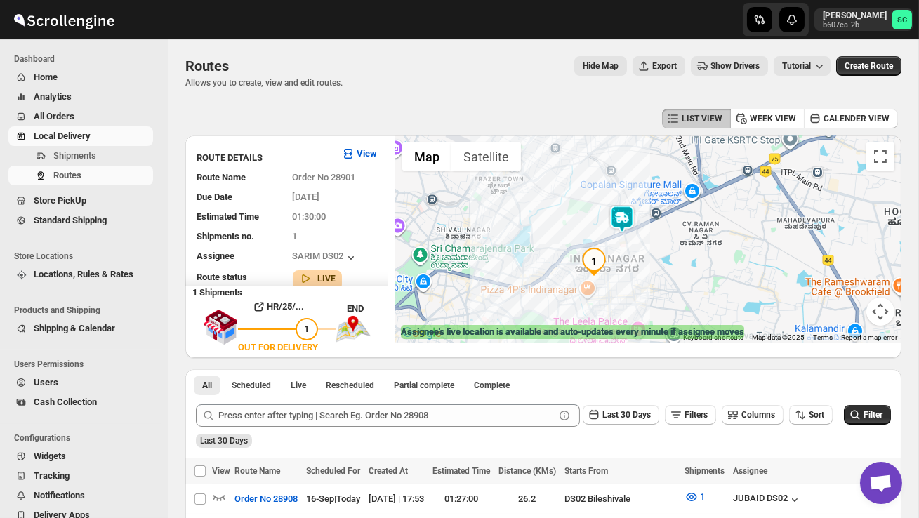
click at [656, 284] on div at bounding box center [648, 239] width 506 height 207
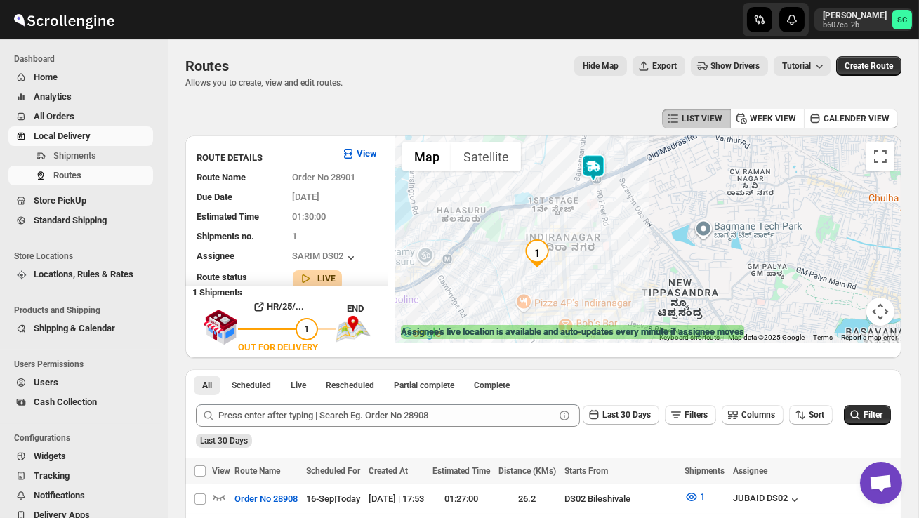
drag, startPoint x: 659, startPoint y: 224, endPoint x: 659, endPoint y: 266, distance: 42.1
click at [659, 265] on div at bounding box center [648, 239] width 506 height 207
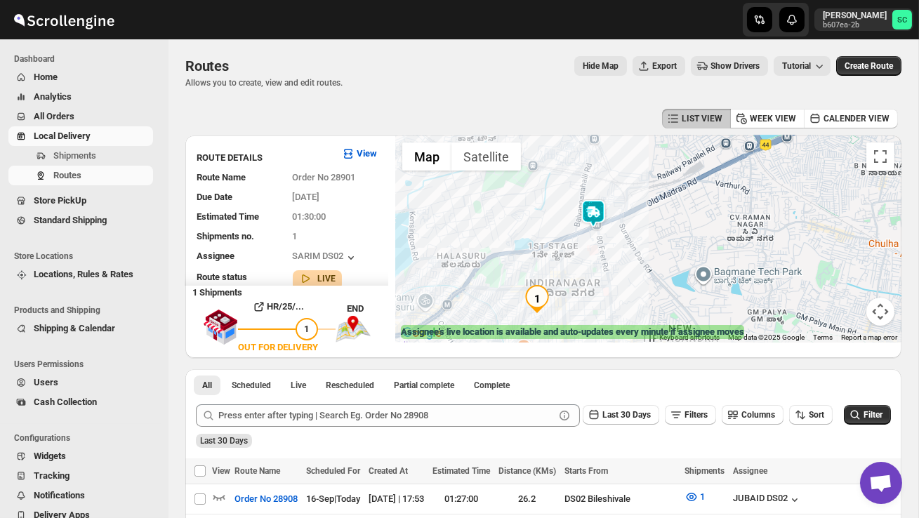
click at [594, 202] on img at bounding box center [593, 213] width 28 height 28
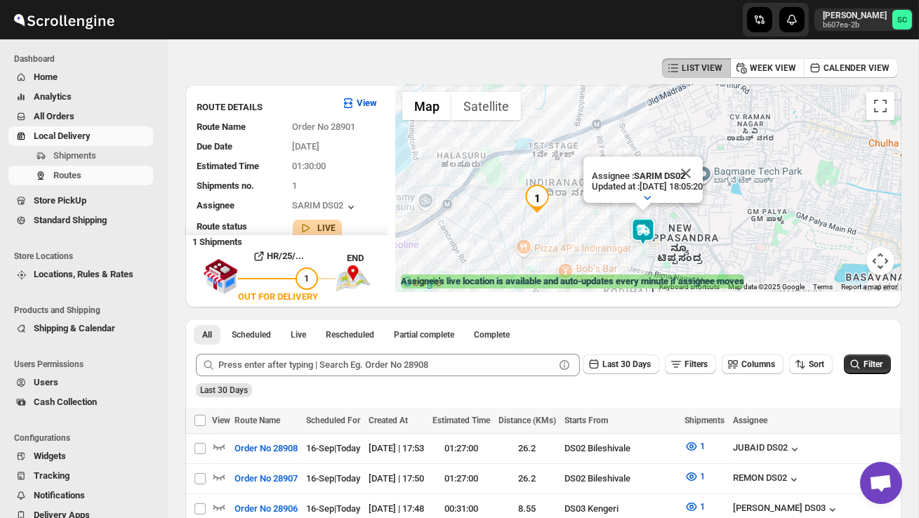
scroll to position [50, 0]
click at [703, 169] on button "Close" at bounding box center [686, 174] width 34 height 34
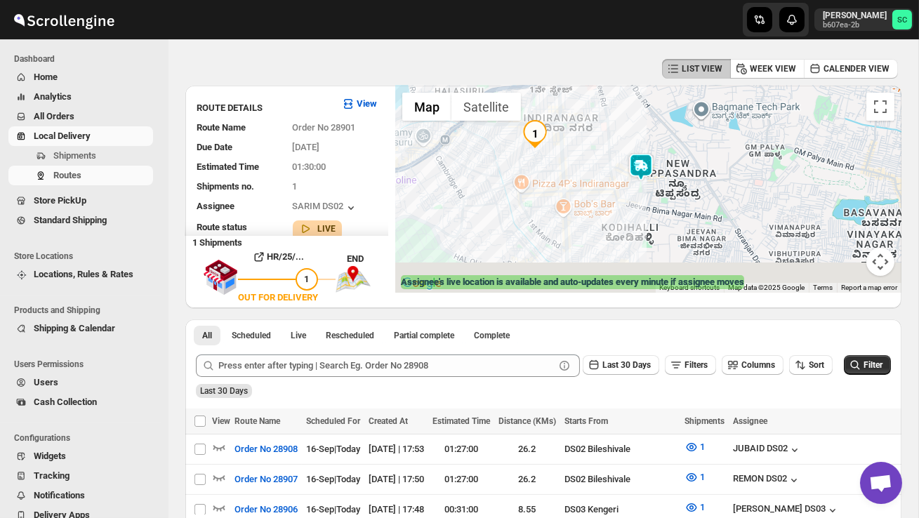
drag, startPoint x: 681, startPoint y: 247, endPoint x: 679, endPoint y: 180, distance: 66.7
click at [679, 180] on div at bounding box center [648, 189] width 506 height 207
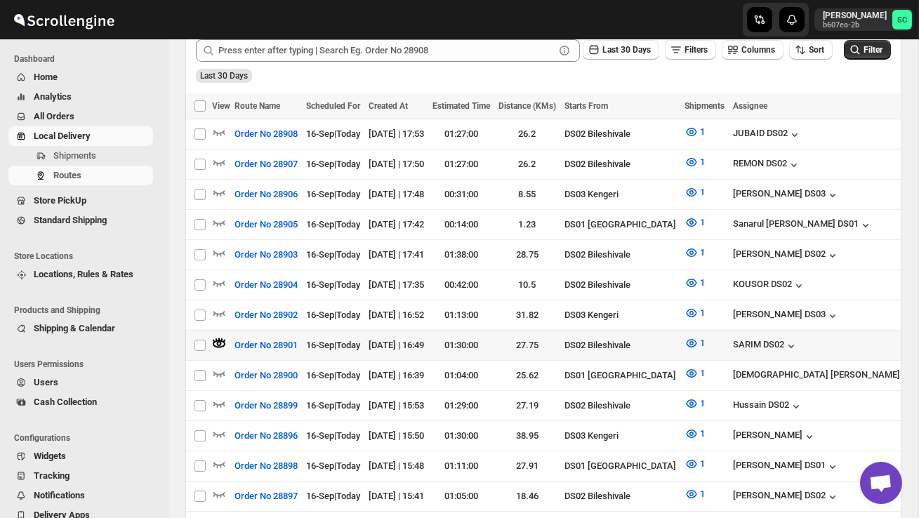
scroll to position [374, 0]
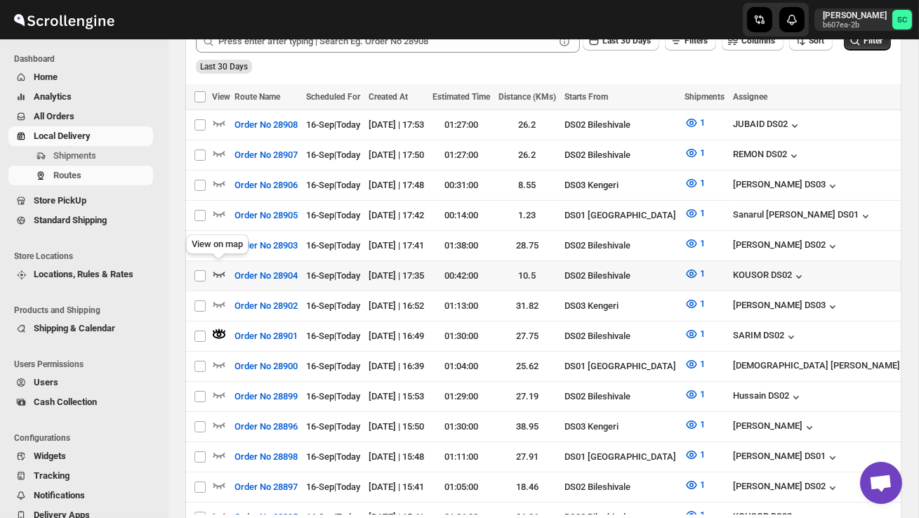
click at [217, 267] on icon "button" at bounding box center [219, 274] width 14 height 14
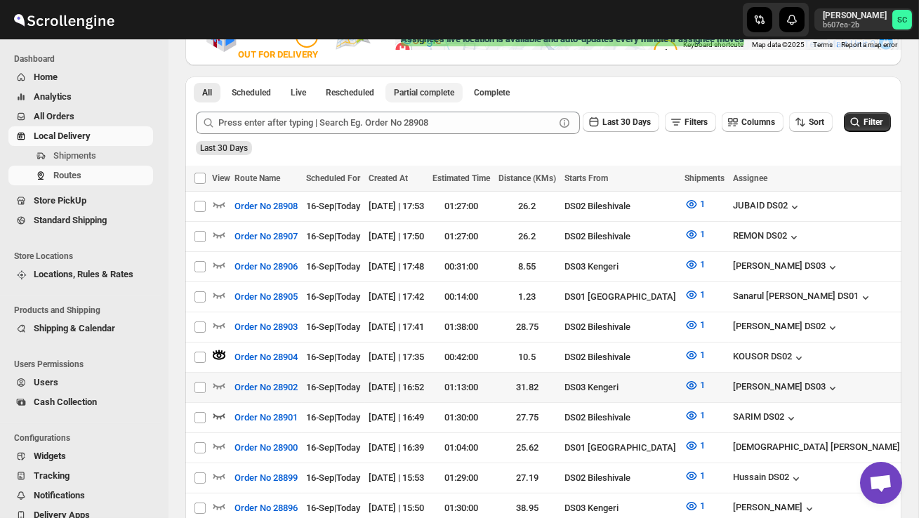
scroll to position [299, 0]
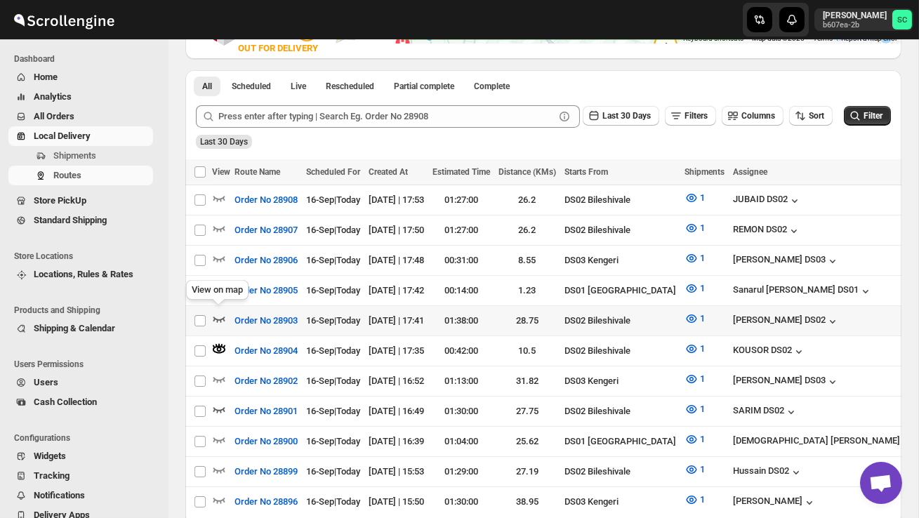
click at [216, 312] on icon "button" at bounding box center [219, 319] width 14 height 14
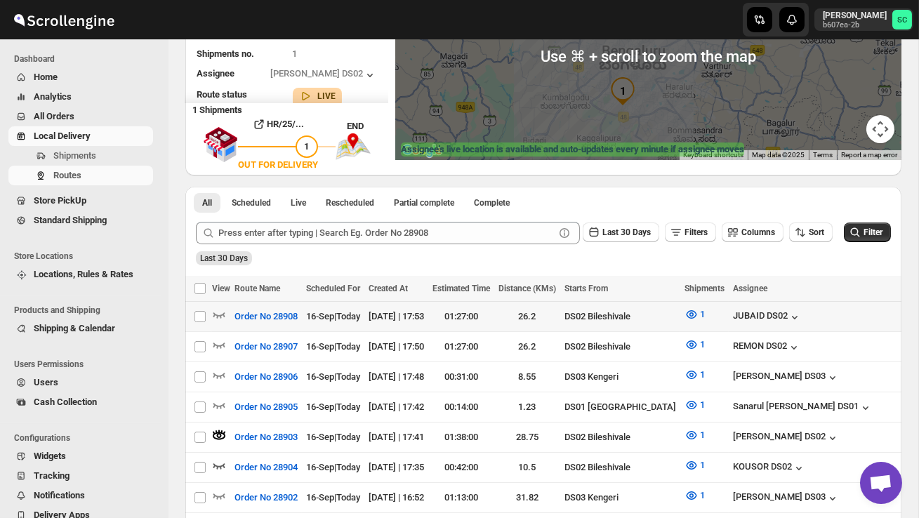
scroll to position [188, 0]
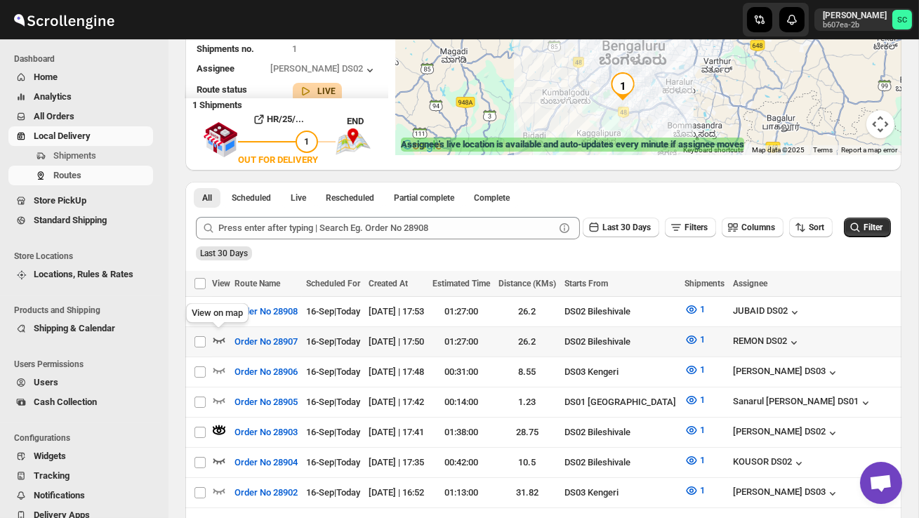
click at [217, 337] on icon "button" at bounding box center [219, 340] width 14 height 14
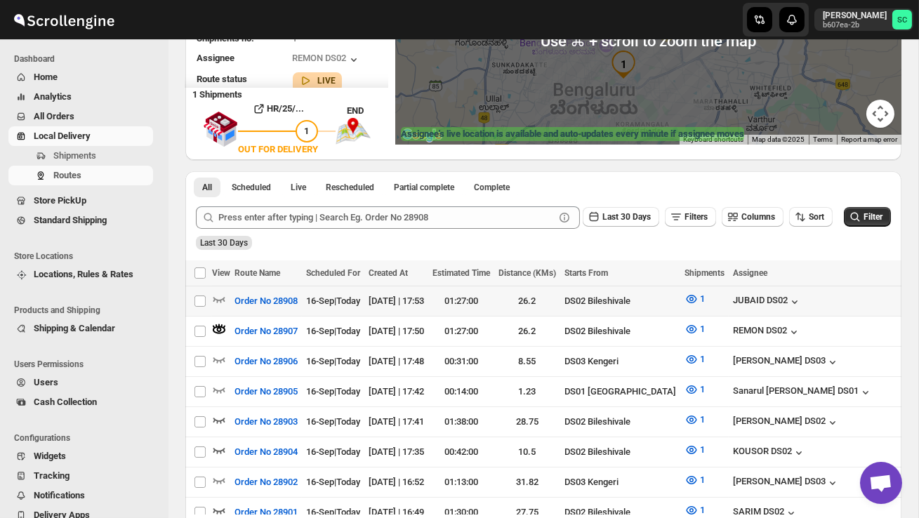
scroll to position [202, 0]
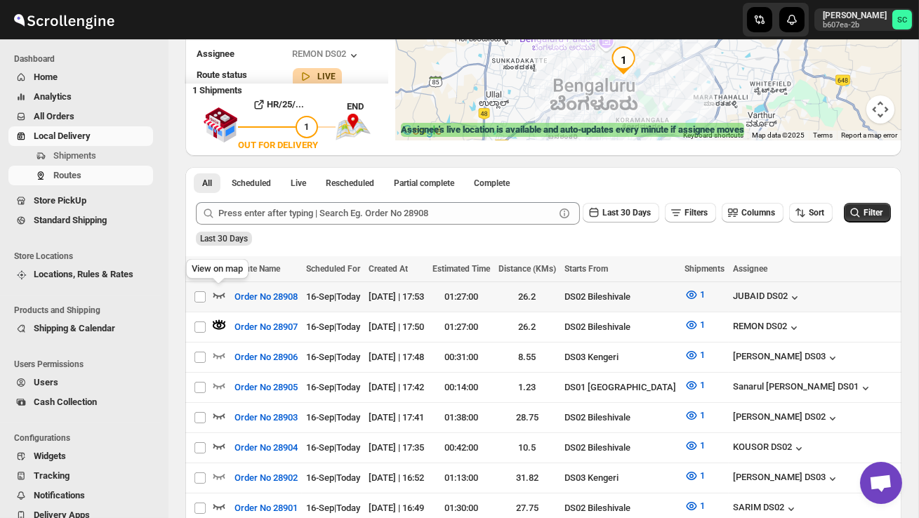
click at [221, 296] on icon "button" at bounding box center [219, 296] width 12 height 6
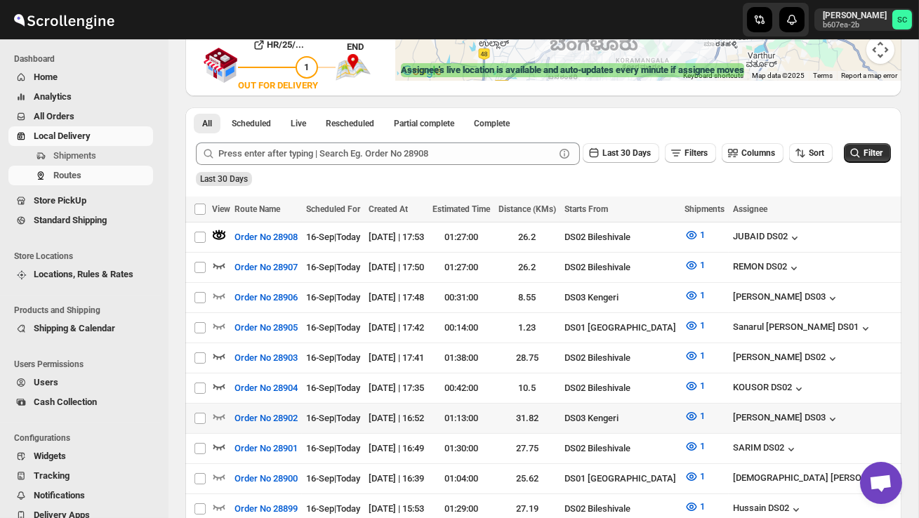
scroll to position [265, 0]
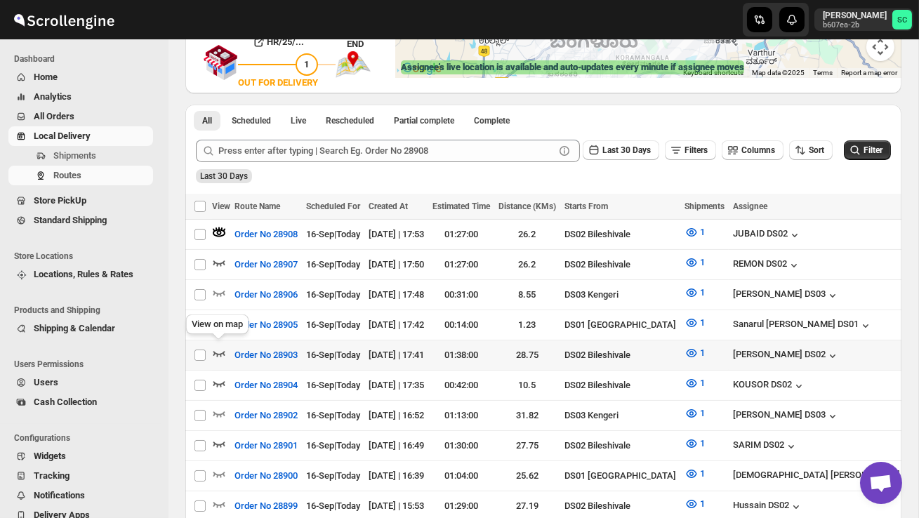
click at [220, 348] on icon "button" at bounding box center [219, 353] width 14 height 14
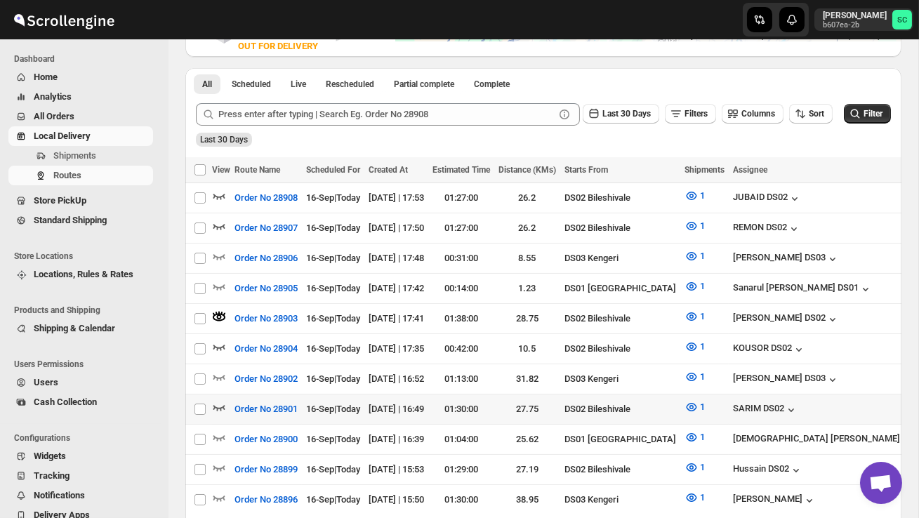
scroll to position [302, 0]
click at [218, 400] on icon "button" at bounding box center [219, 407] width 14 height 14
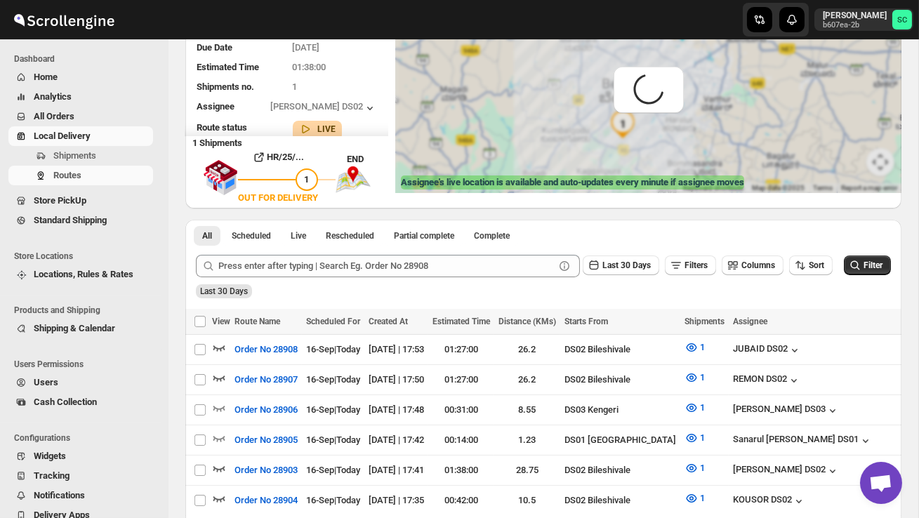
scroll to position [0, 0]
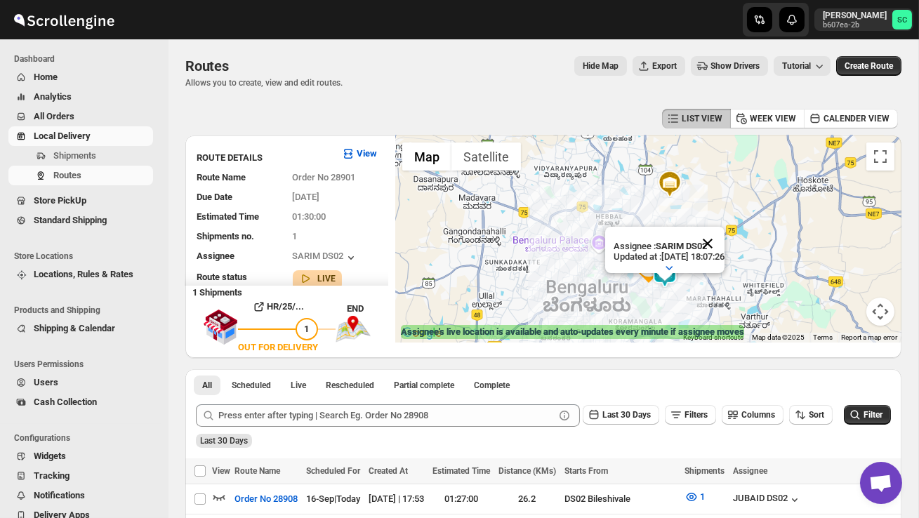
click at [723, 238] on button "Close" at bounding box center [708, 244] width 34 height 34
click at [706, 274] on div at bounding box center [648, 239] width 506 height 207
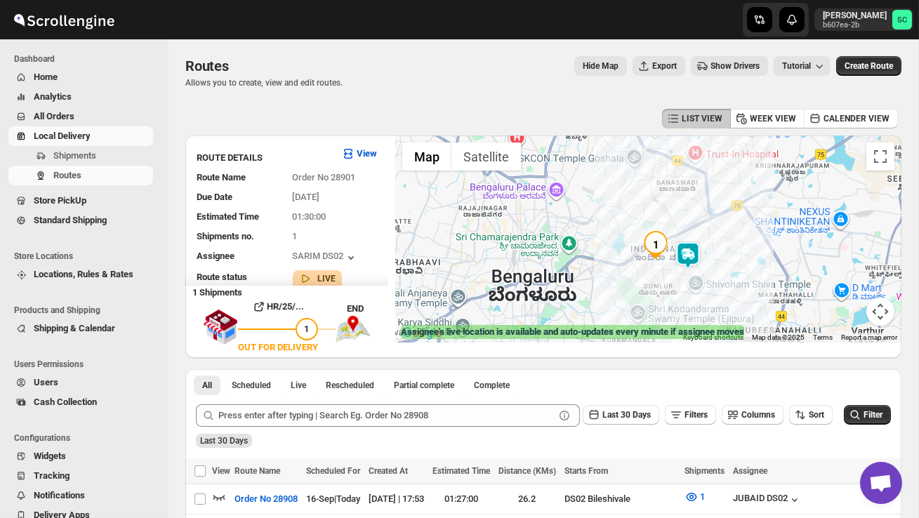
drag, startPoint x: 685, startPoint y: 281, endPoint x: 748, endPoint y: 247, distance: 71.6
click at [748, 247] on div at bounding box center [648, 239] width 506 height 207
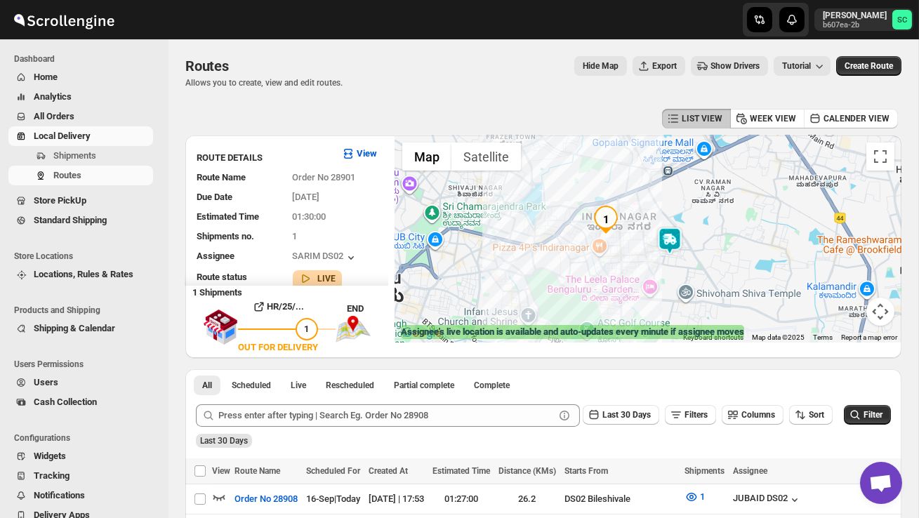
drag, startPoint x: 703, startPoint y: 287, endPoint x: 744, endPoint y: 246, distance: 58.6
click at [744, 246] on div at bounding box center [648, 239] width 506 height 207
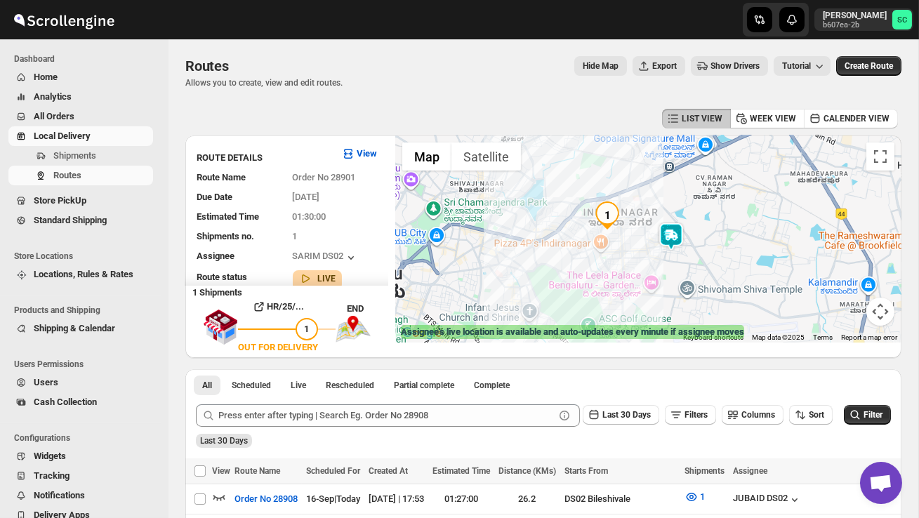
click at [744, 246] on div at bounding box center [648, 239] width 506 height 207
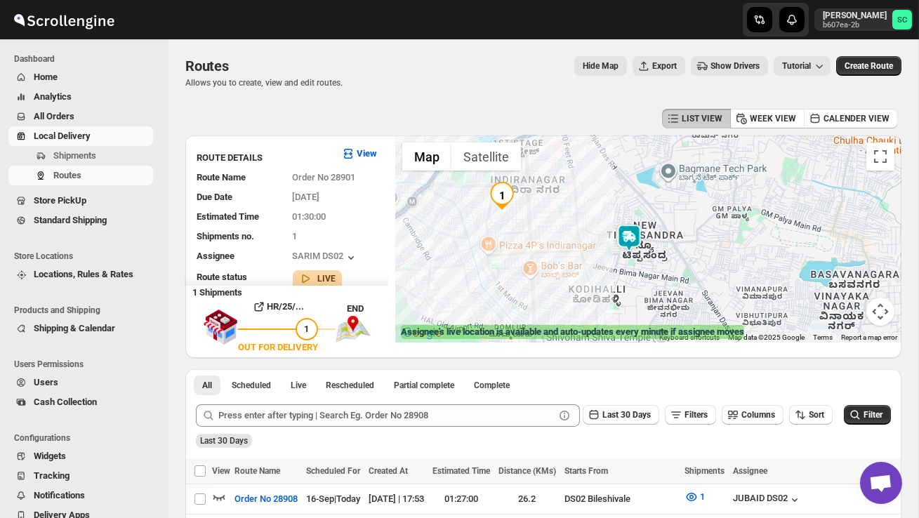
drag, startPoint x: 669, startPoint y: 292, endPoint x: 696, endPoint y: 287, distance: 27.8
click at [697, 288] on div at bounding box center [648, 239] width 506 height 207
click at [696, 287] on div at bounding box center [648, 239] width 506 height 207
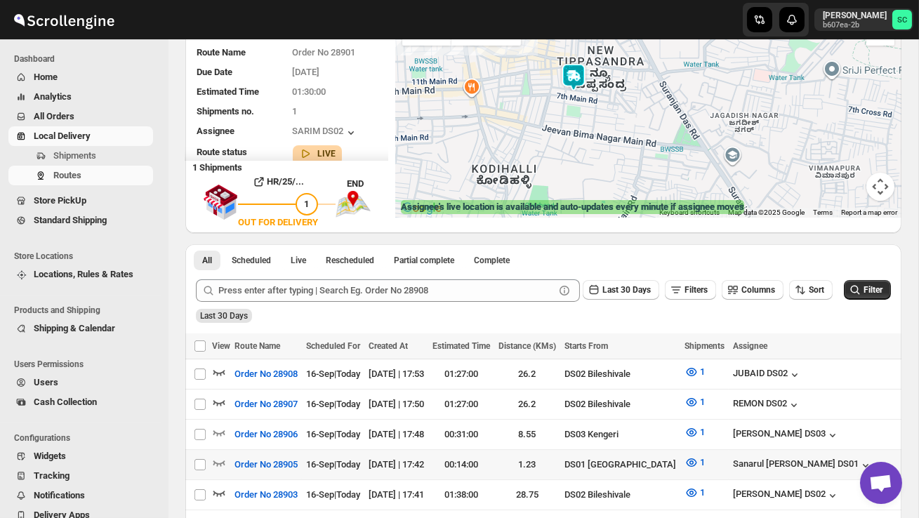
scroll to position [157, 0]
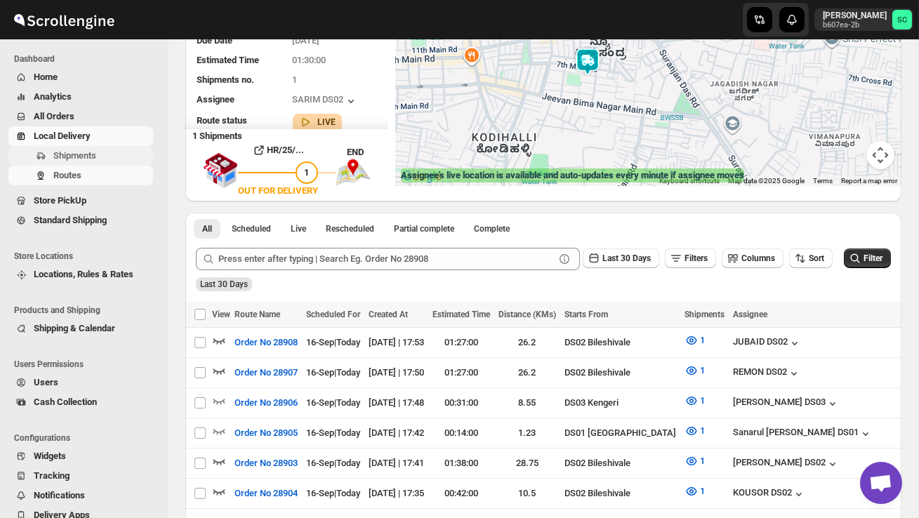
click at [100, 158] on span "Shipments" at bounding box center [101, 156] width 97 height 14
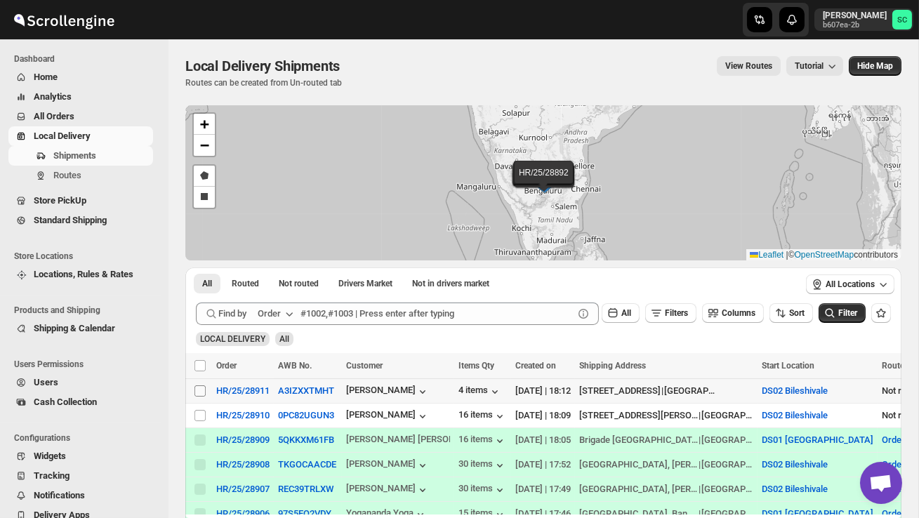
click at [198, 389] on input "Select shipment" at bounding box center [200, 391] width 11 height 11
checkbox input "true"
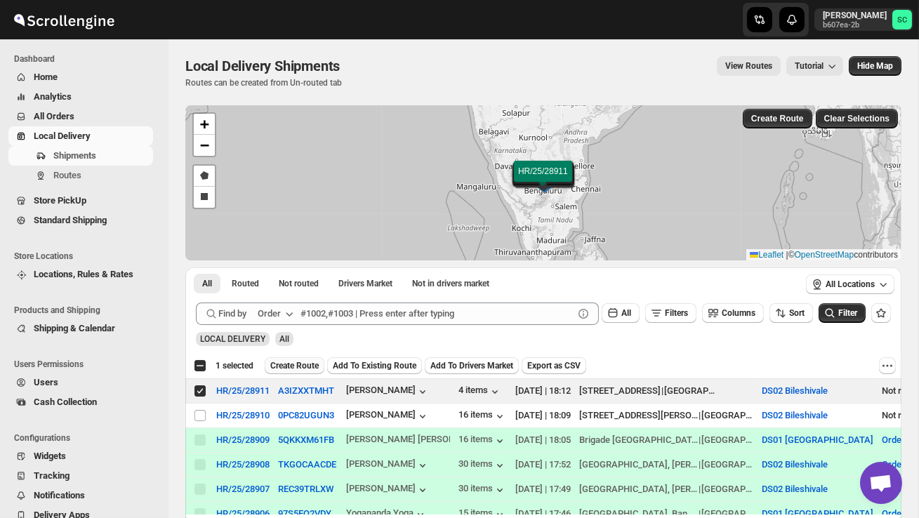
click at [317, 362] on span "Create Route" at bounding box center [294, 365] width 48 height 11
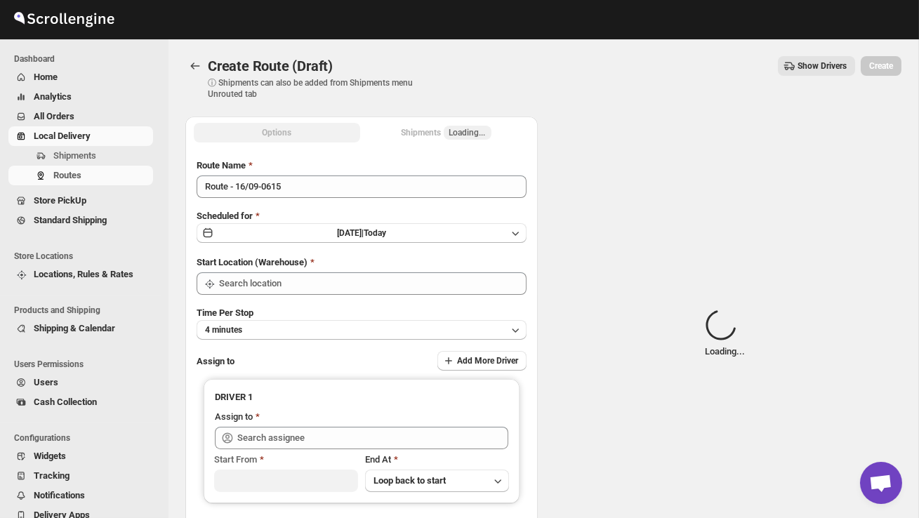
type input "DS02 Bileshivale"
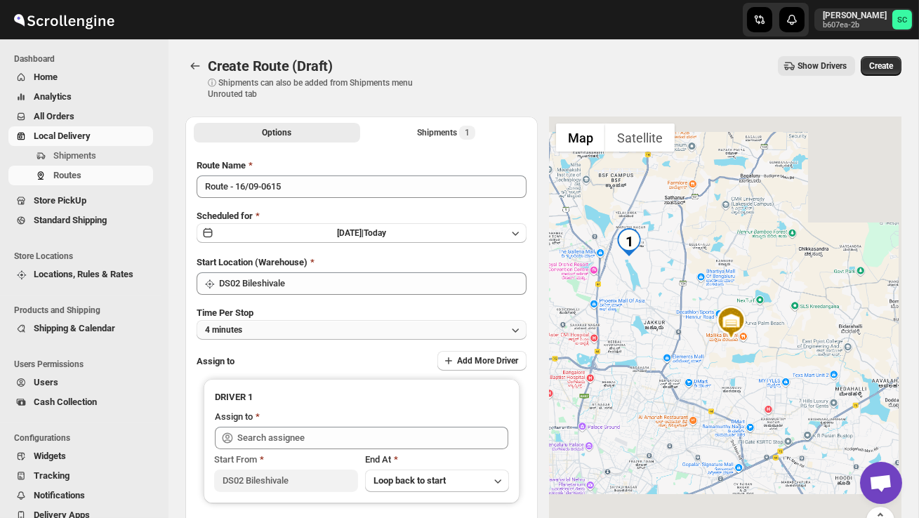
click at [329, 323] on button "4 minutes" at bounding box center [362, 330] width 330 height 20
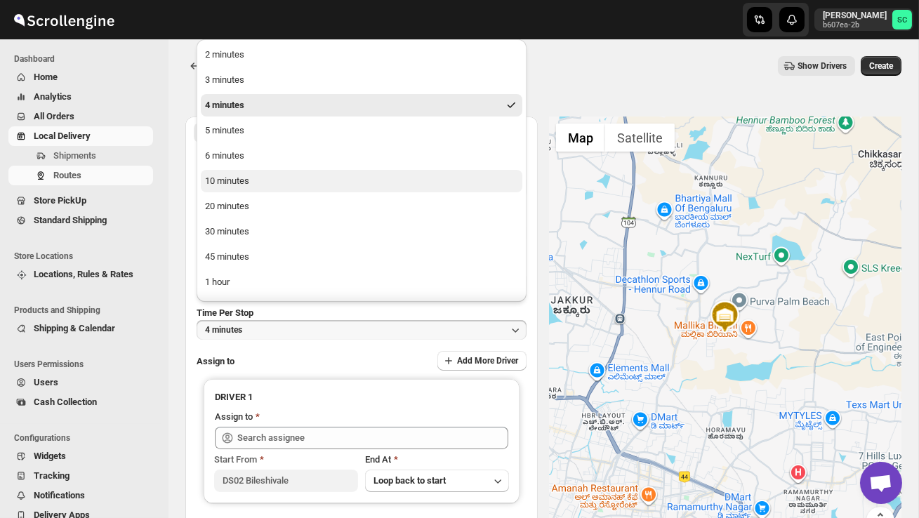
click at [272, 183] on button "10 minutes" at bounding box center [362, 181] width 322 height 22
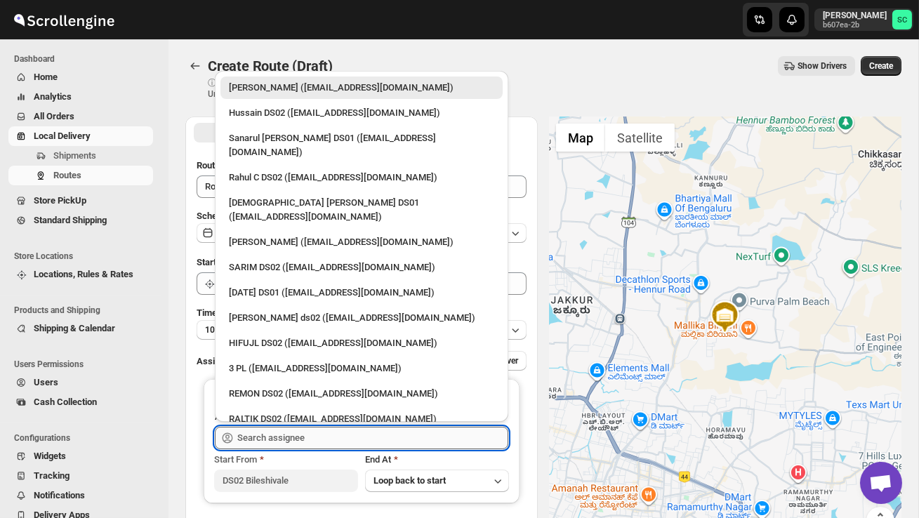
click at [283, 432] on input "text" at bounding box center [372, 438] width 271 height 22
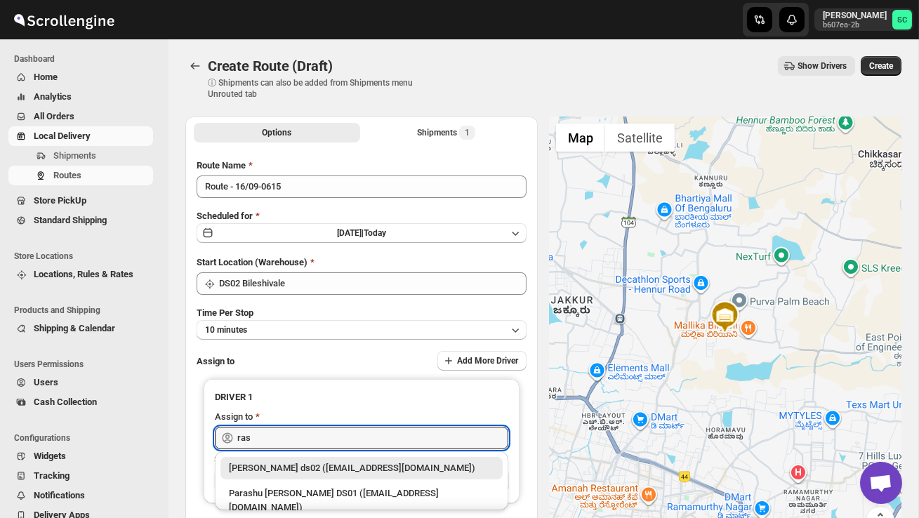
click at [331, 465] on div "[PERSON_NAME] ds02 ([EMAIL_ADDRESS][DOMAIN_NAME])" at bounding box center [361, 468] width 265 height 14
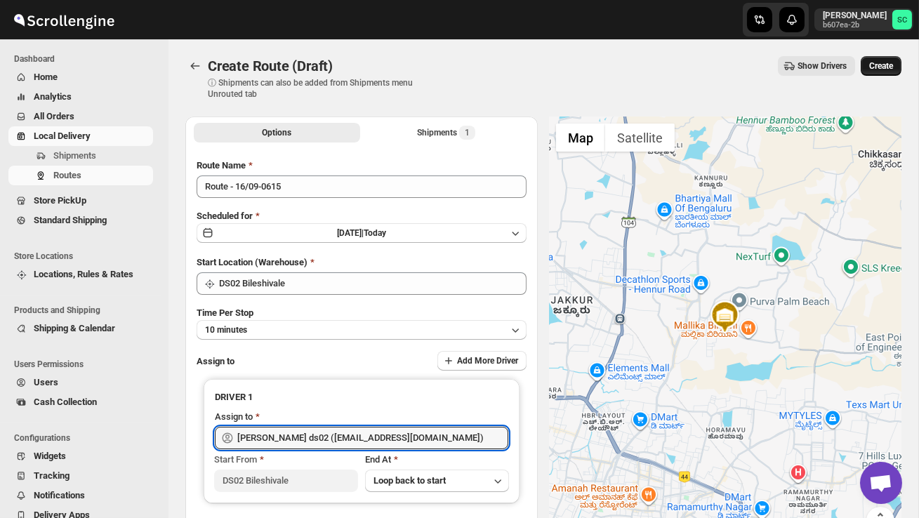
type input "[PERSON_NAME] ds02 ([EMAIL_ADDRESS][DOMAIN_NAME])"
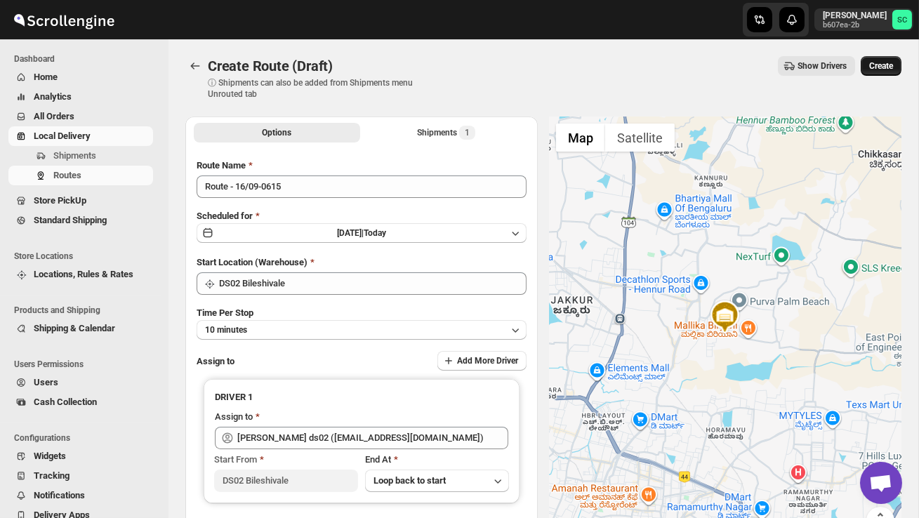
click at [887, 65] on span "Create" at bounding box center [881, 65] width 24 height 11
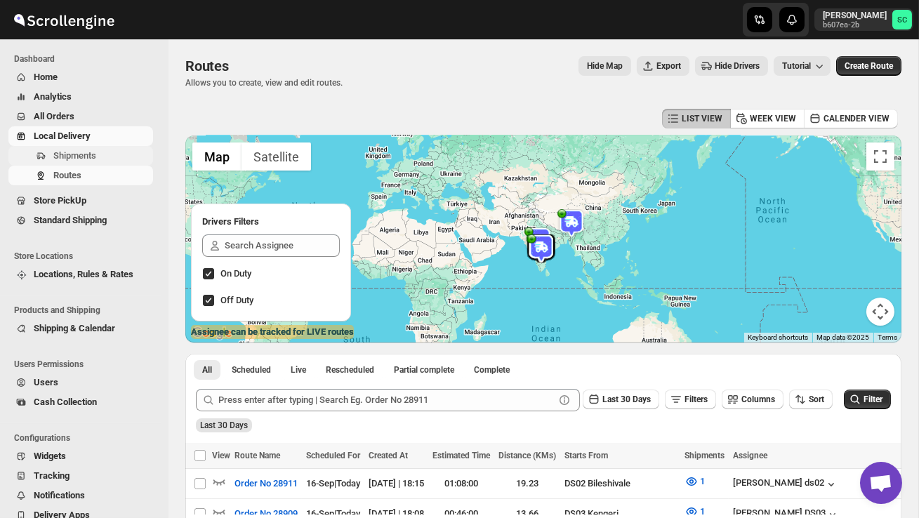
click at [79, 150] on span "Shipments" at bounding box center [74, 155] width 43 height 11
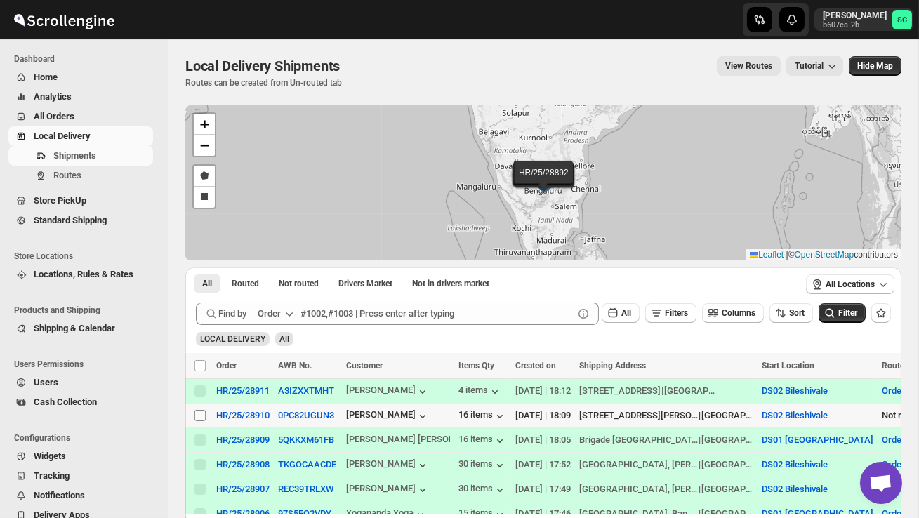
click at [201, 413] on input "Select shipment" at bounding box center [200, 415] width 11 height 11
checkbox input "true"
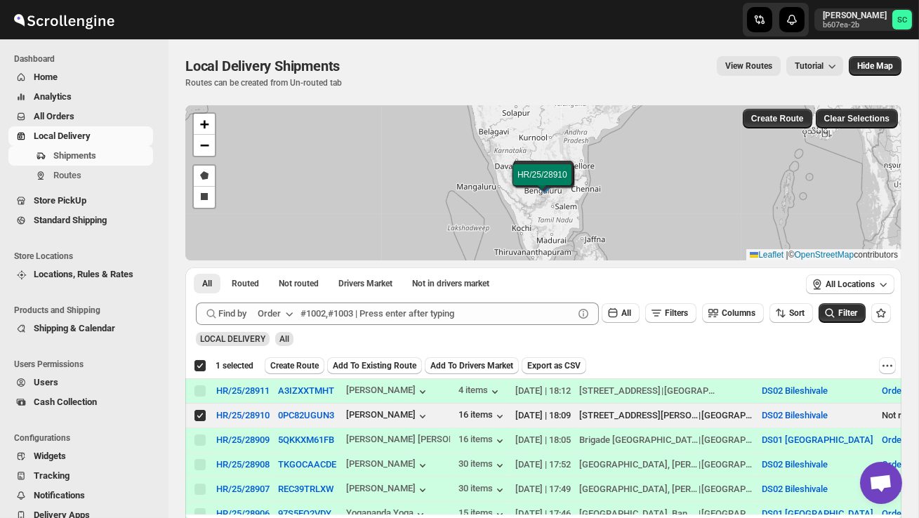
click at [302, 365] on span "Create Route" at bounding box center [294, 365] width 48 height 11
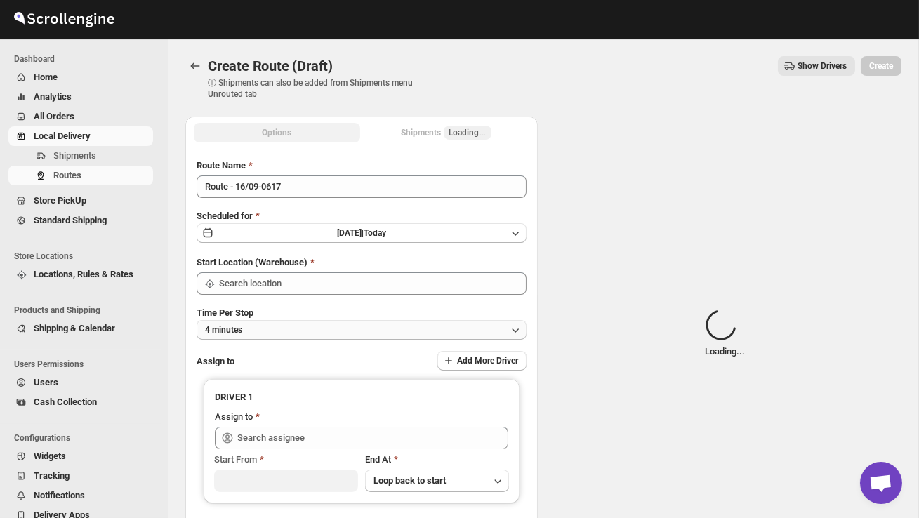
type input "DS02 Bileshivale"
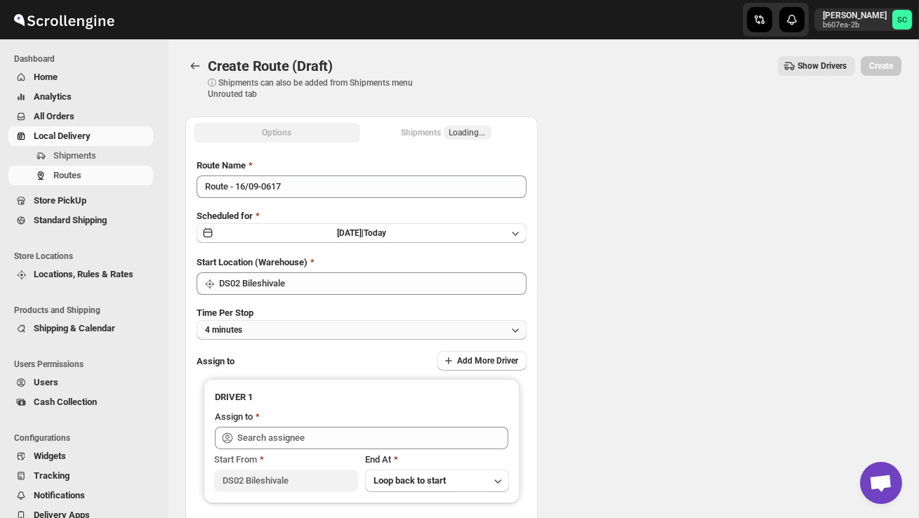
click at [314, 324] on button "4 minutes" at bounding box center [362, 330] width 330 height 20
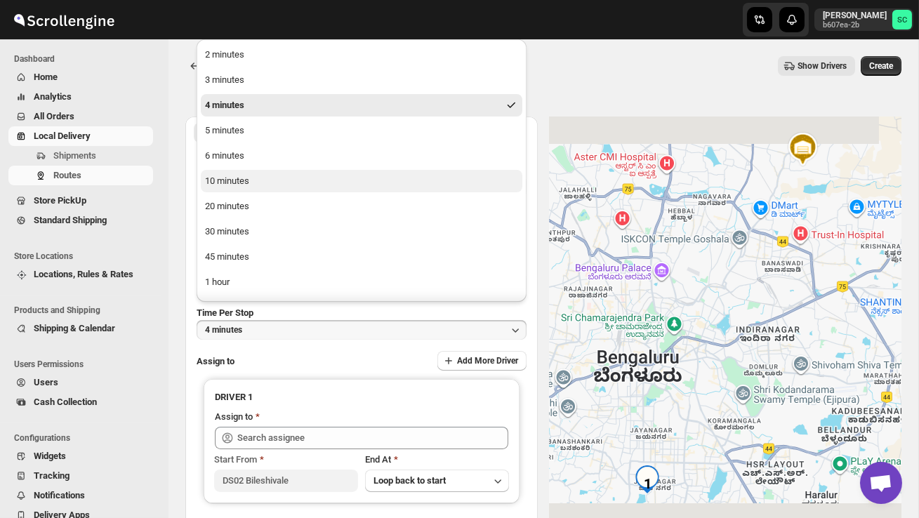
click at [274, 180] on button "10 minutes" at bounding box center [362, 181] width 322 height 22
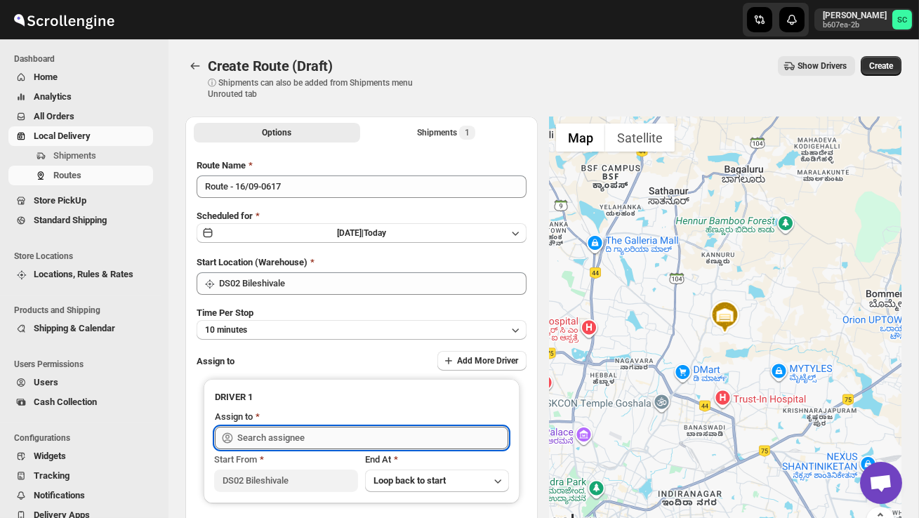
click at [288, 427] on input "text" at bounding box center [372, 438] width 271 height 22
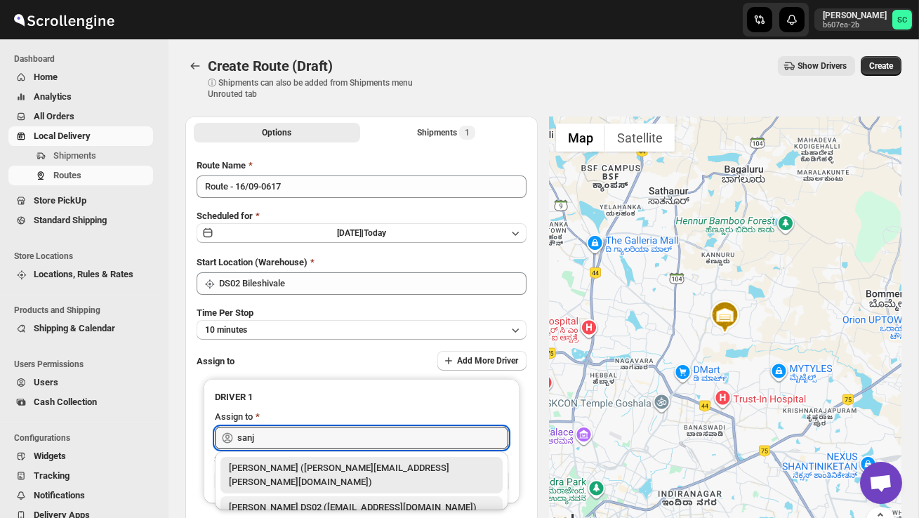
click at [334, 501] on div "[PERSON_NAME] DS02 ([EMAIL_ADDRESS][DOMAIN_NAME])" at bounding box center [361, 508] width 265 height 14
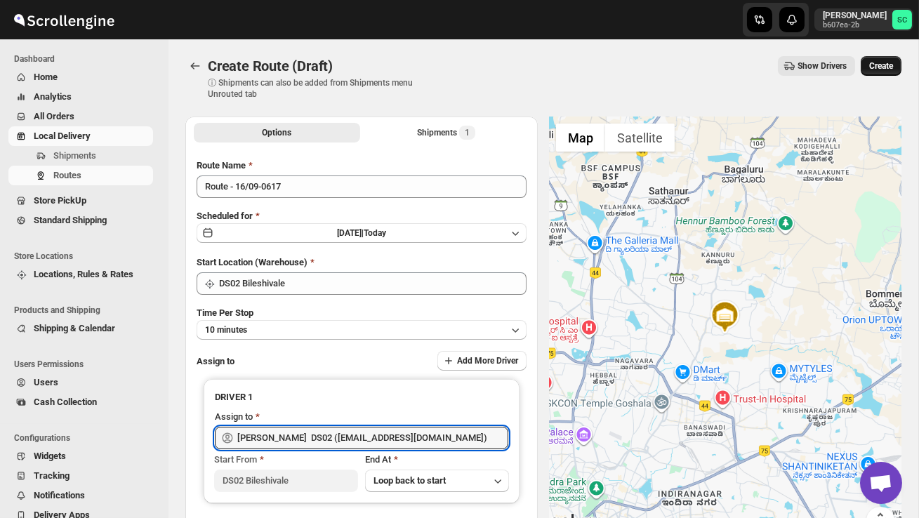
type input "[PERSON_NAME] DS02 ([EMAIL_ADDRESS][DOMAIN_NAME])"
click at [873, 67] on span "Create" at bounding box center [881, 65] width 24 height 11
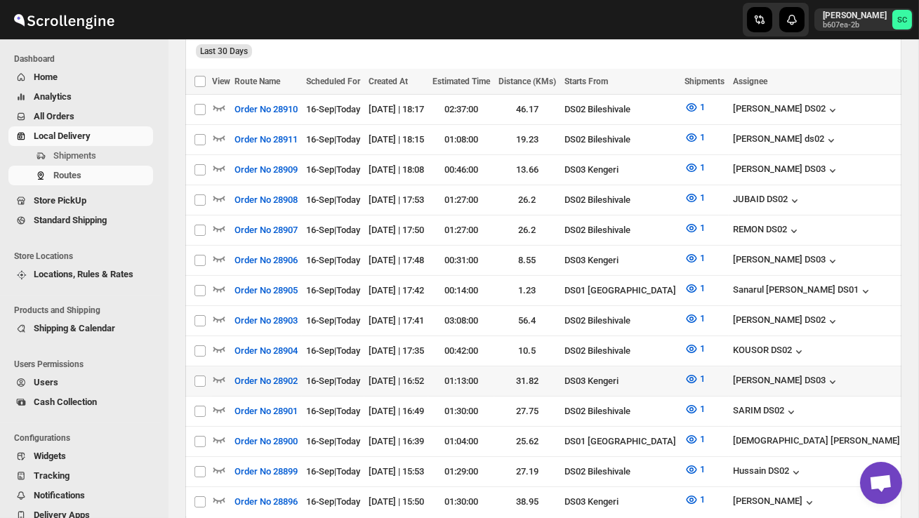
scroll to position [376, 0]
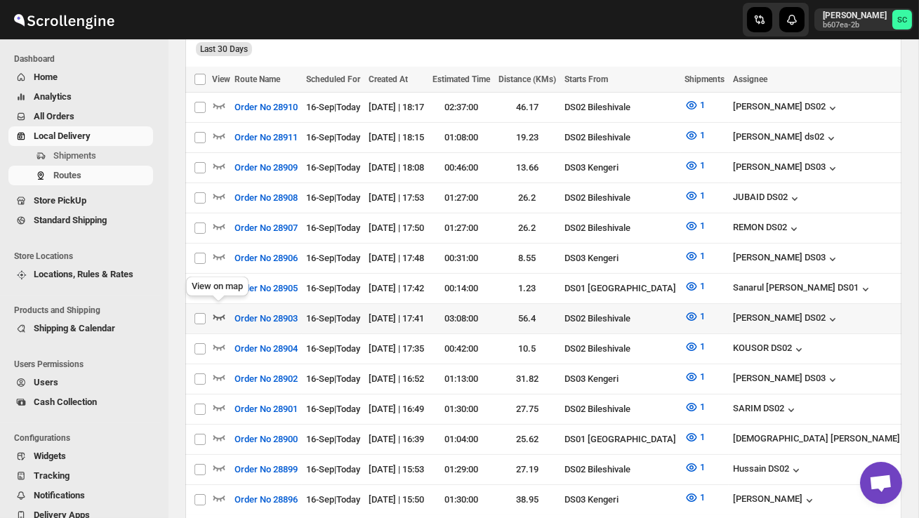
click at [221, 310] on icon "button" at bounding box center [219, 317] width 14 height 14
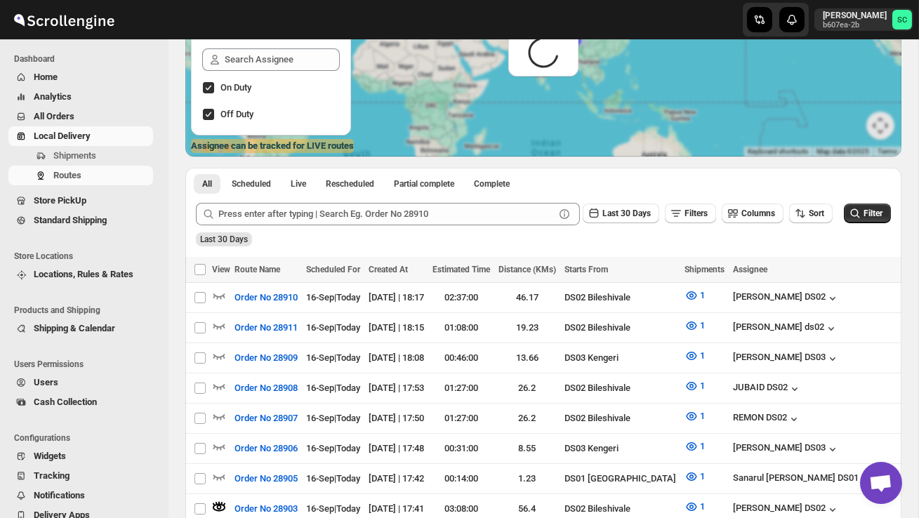
scroll to position [0, 0]
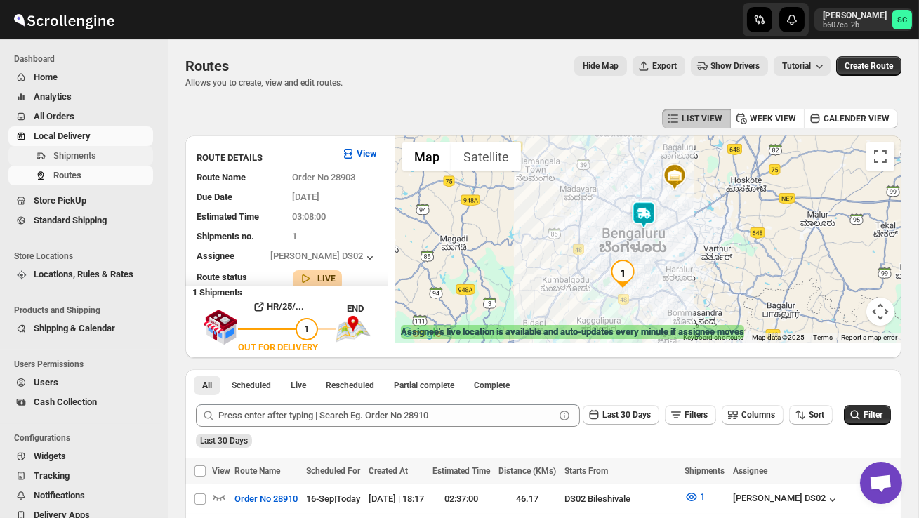
click at [100, 153] on span "Shipments" at bounding box center [101, 156] width 97 height 14
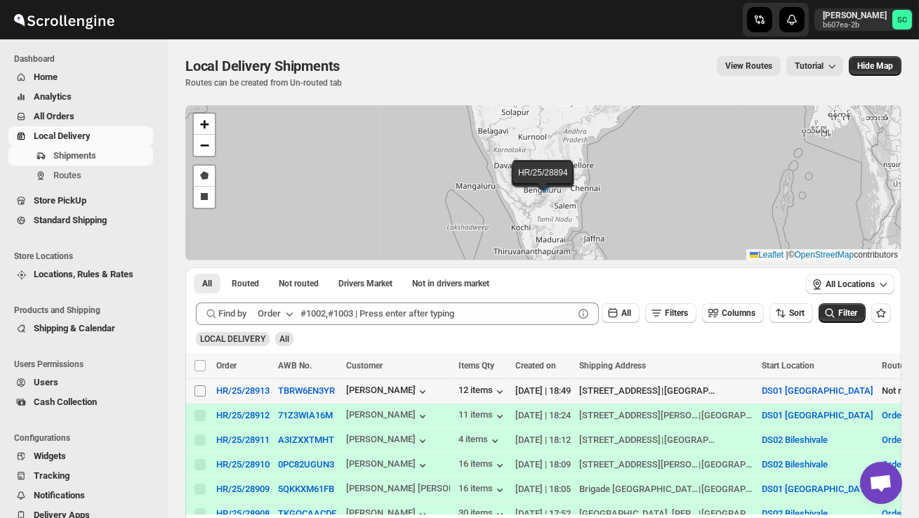
click at [198, 390] on input "Select shipment" at bounding box center [200, 391] width 11 height 11
checkbox input "true"
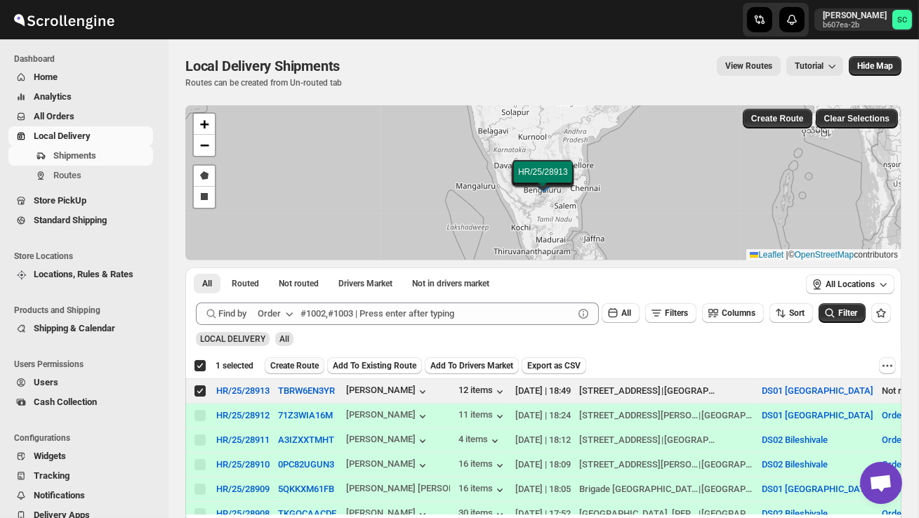
click at [291, 369] on span "Create Route" at bounding box center [294, 365] width 48 height 11
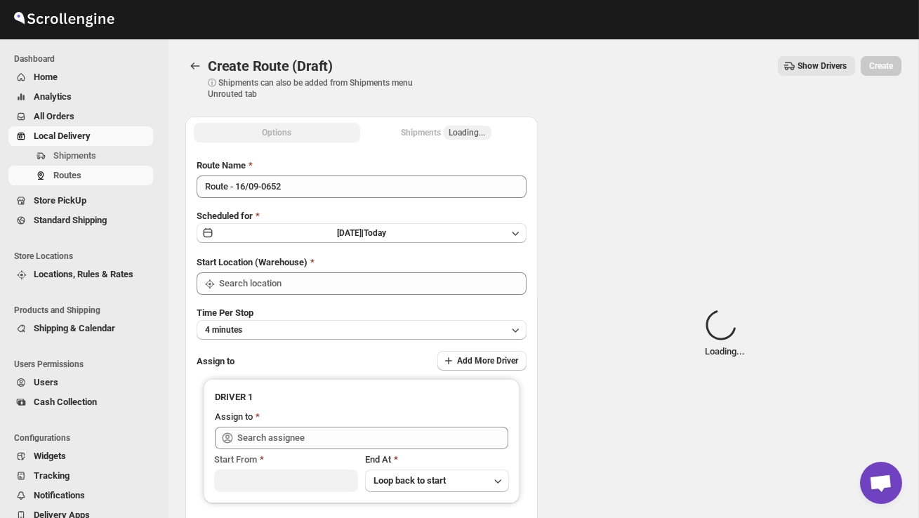
type input "DS01 [GEOGRAPHIC_DATA]"
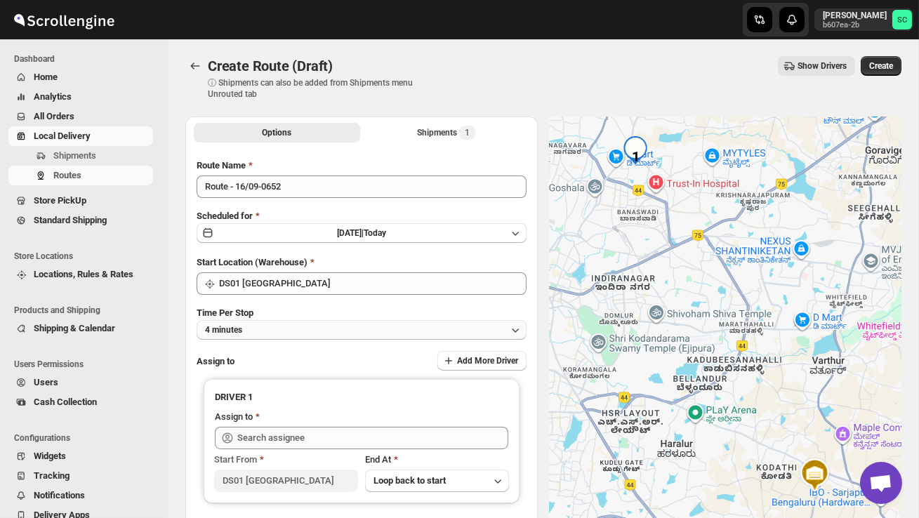
click at [296, 336] on button "4 minutes" at bounding box center [362, 330] width 330 height 20
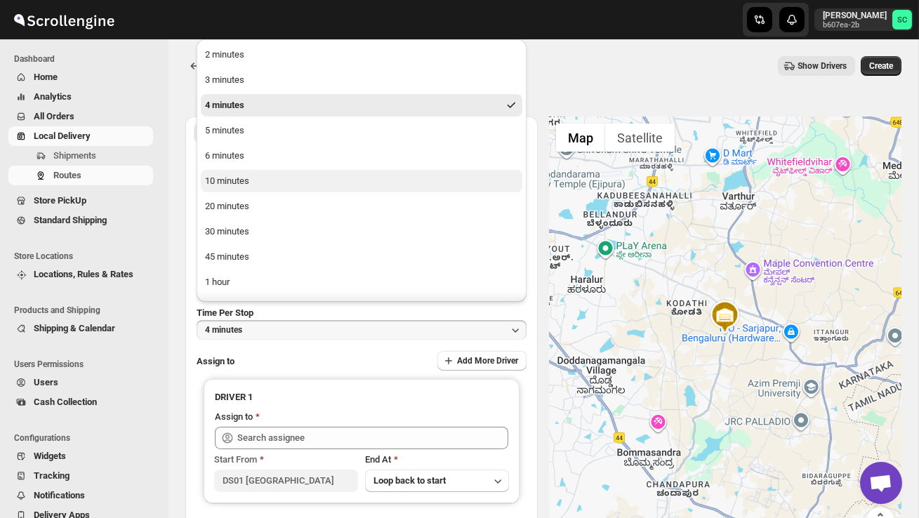
click at [274, 182] on button "10 minutes" at bounding box center [362, 181] width 322 height 22
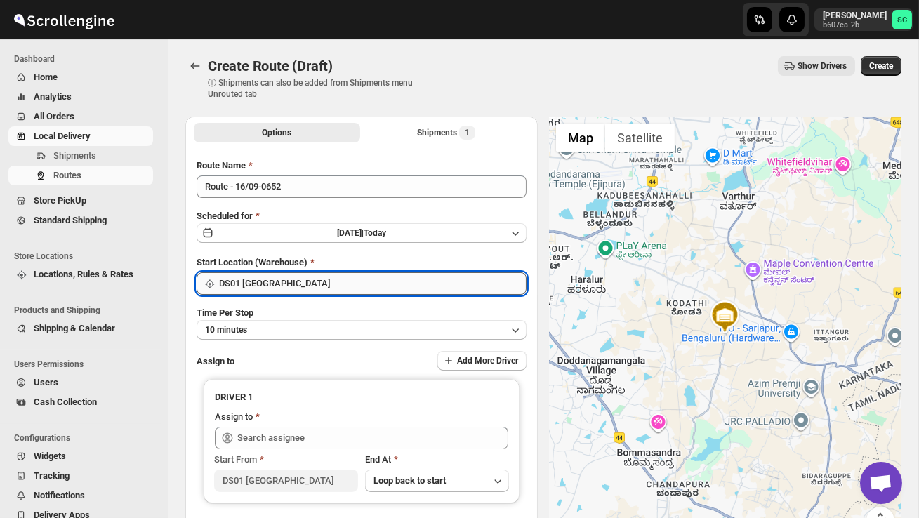
click at [318, 281] on input "DS01 [GEOGRAPHIC_DATA]" at bounding box center [373, 283] width 308 height 22
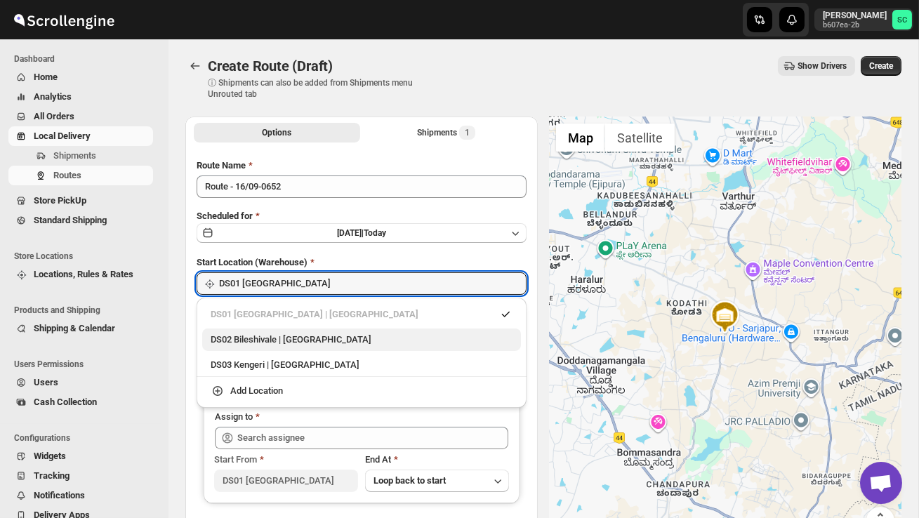
click at [313, 333] on div "DS02 Bileshivale | [GEOGRAPHIC_DATA]" at bounding box center [362, 340] width 302 height 14
type input "DS02 Bileshivale"
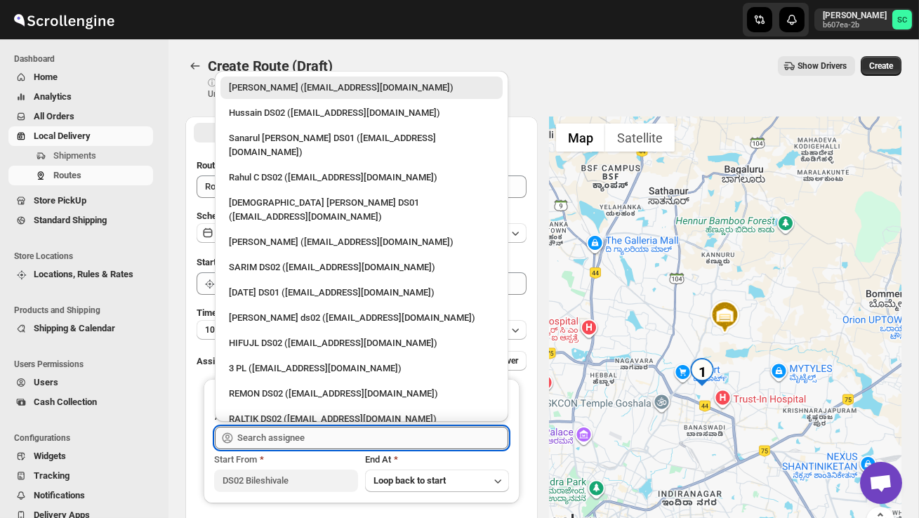
click at [296, 447] on input "text" at bounding box center [372, 438] width 271 height 22
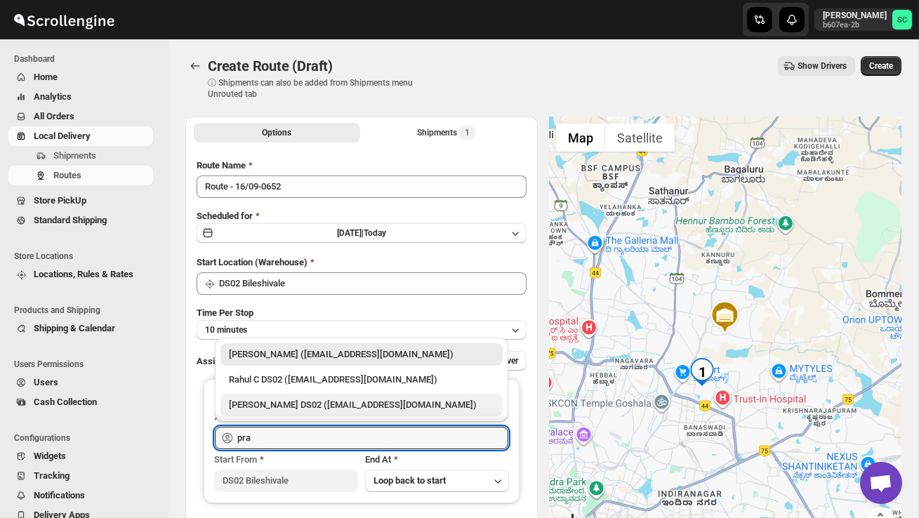
click at [329, 400] on div "[PERSON_NAME] DS02 ([EMAIL_ADDRESS][DOMAIN_NAME])" at bounding box center [361, 405] width 265 height 14
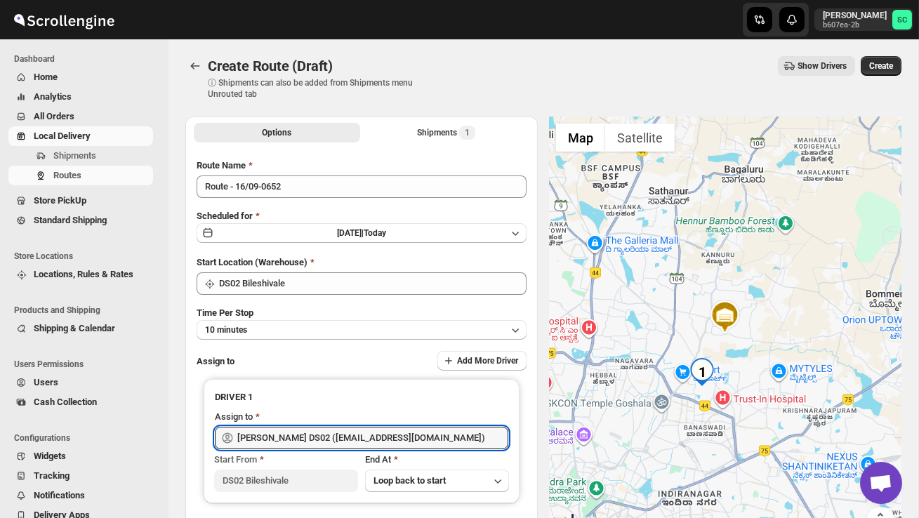
type input "[PERSON_NAME] DS02 ([EMAIL_ADDRESS][DOMAIN_NAME])"
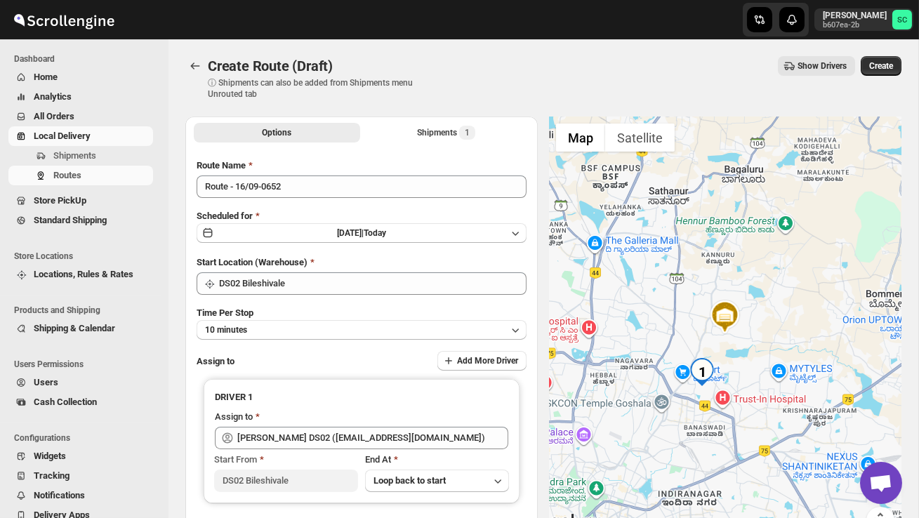
click at [871, 76] on div "Create Route (Draft) ⓘ Shipments can also be added from Shipments menu Unrouted…" at bounding box center [543, 78] width 716 height 44
click at [880, 63] on span "Create" at bounding box center [881, 65] width 24 height 11
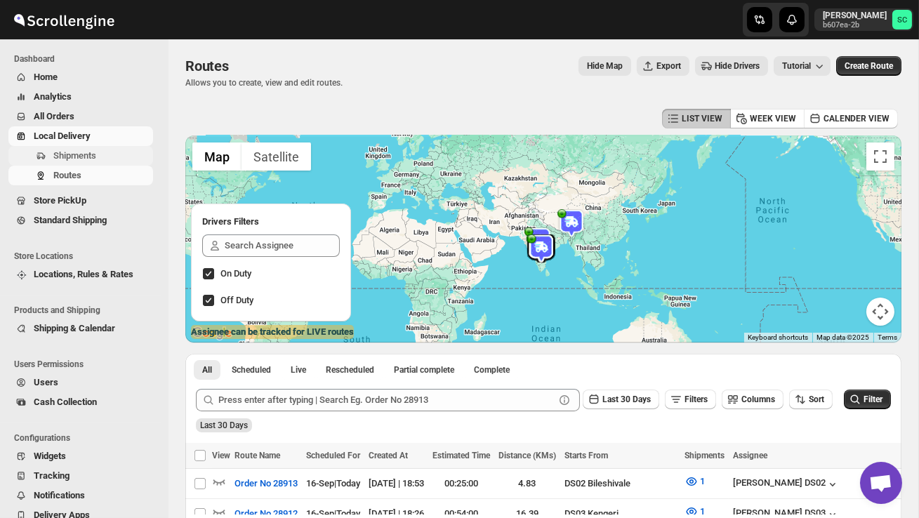
click at [96, 152] on span "Shipments" at bounding box center [74, 155] width 43 height 11
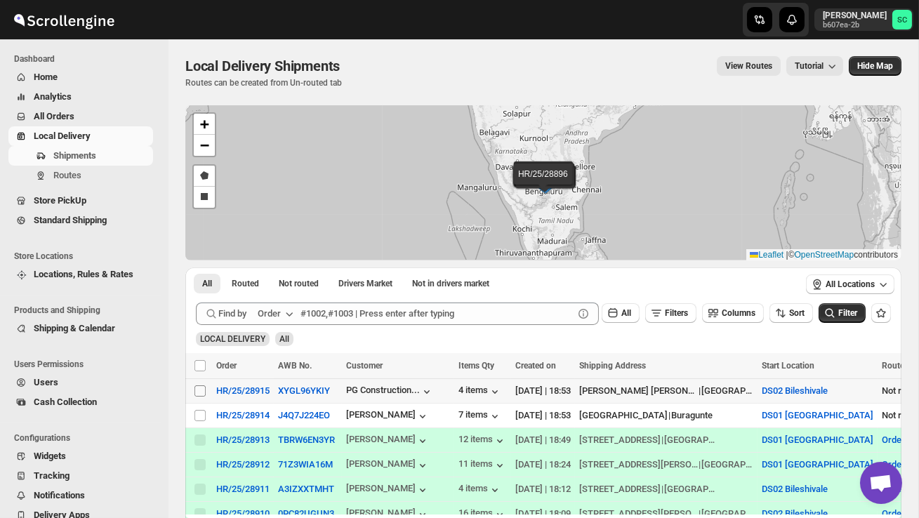
click at [203, 389] on input "Select shipment" at bounding box center [200, 391] width 11 height 11
checkbox input "true"
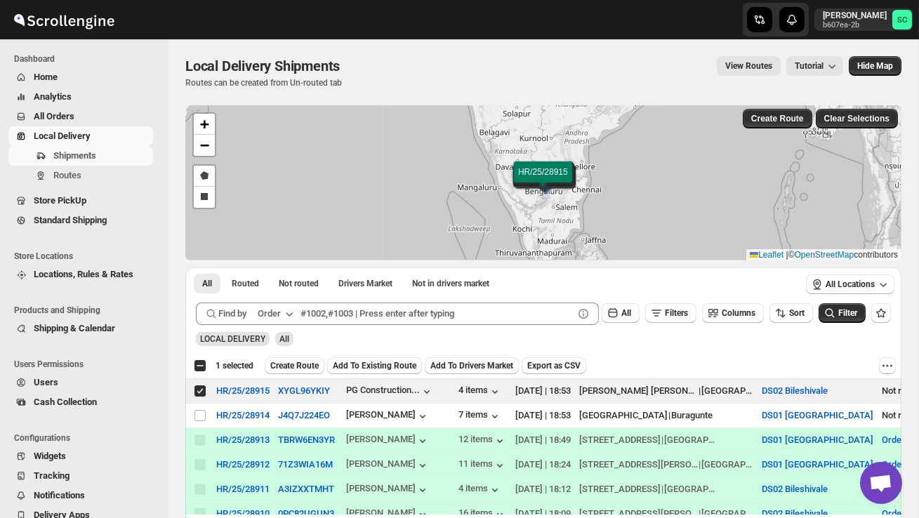
click at [299, 360] on button "Create Route" at bounding box center [295, 365] width 60 height 17
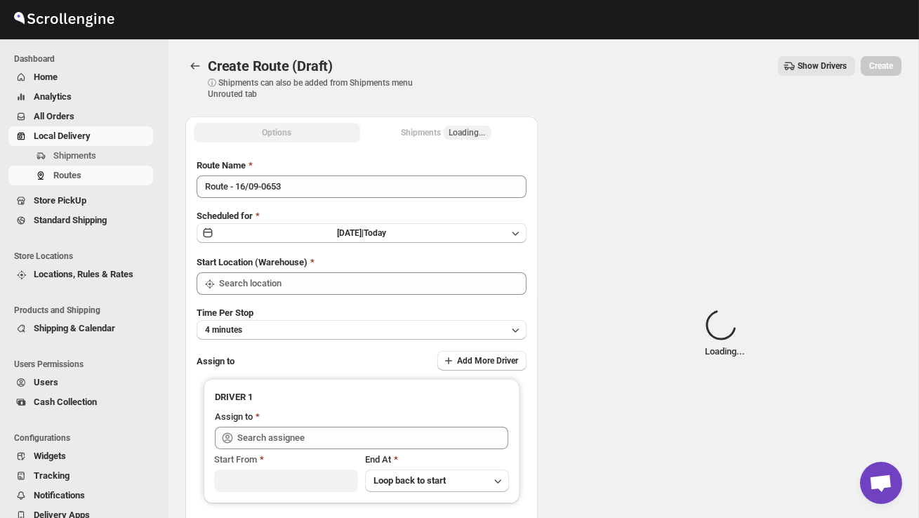
type input "DS02 Bileshivale"
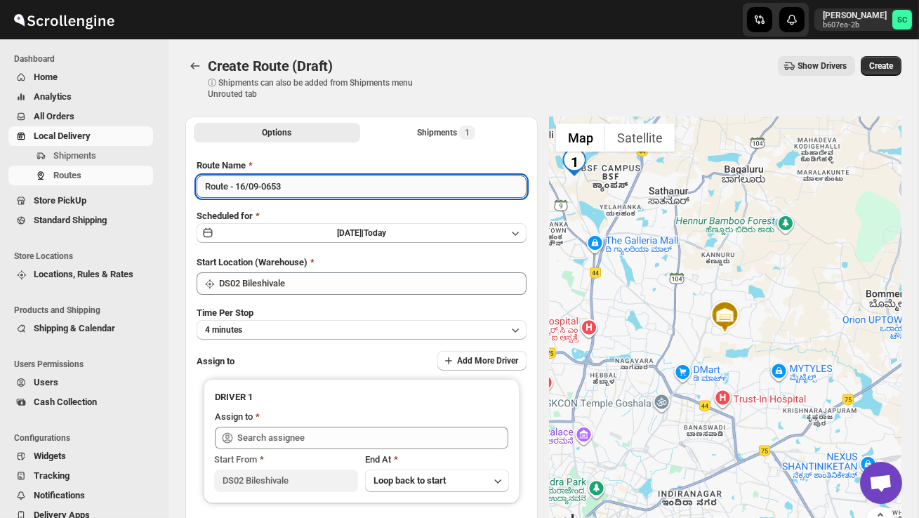
click at [305, 178] on input "Route - 16/09-0653" at bounding box center [362, 187] width 330 height 22
click at [310, 192] on input "Route - 16/09-0653" at bounding box center [362, 187] width 330 height 22
type input "R"
type input "Order no 28915"
click at [312, 322] on button "4 minutes" at bounding box center [362, 330] width 330 height 20
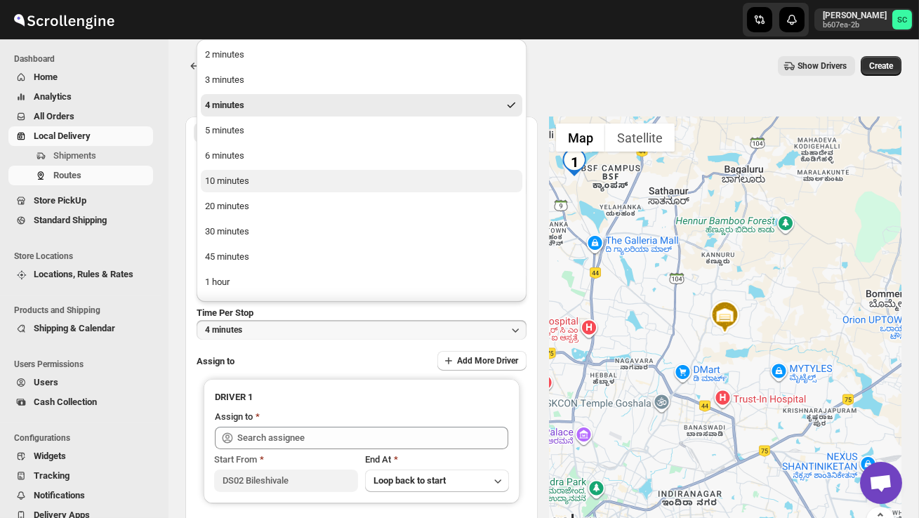
click at [263, 177] on button "10 minutes" at bounding box center [362, 181] width 322 height 22
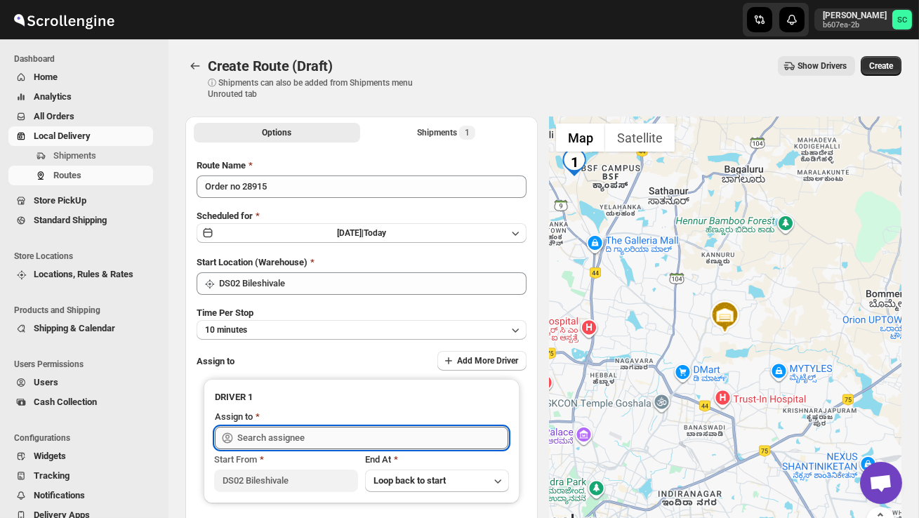
click at [289, 433] on input "text" at bounding box center [372, 438] width 271 height 22
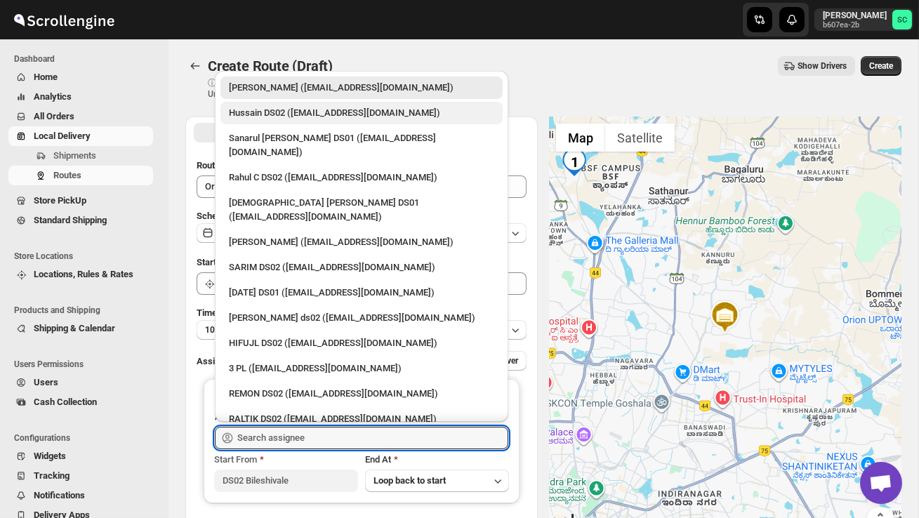
click at [289, 111] on div "Hussain DS02 ([EMAIL_ADDRESS][DOMAIN_NAME])" at bounding box center [361, 113] width 265 height 14
type input "Hussain DS02 ([EMAIL_ADDRESS][DOMAIN_NAME])"
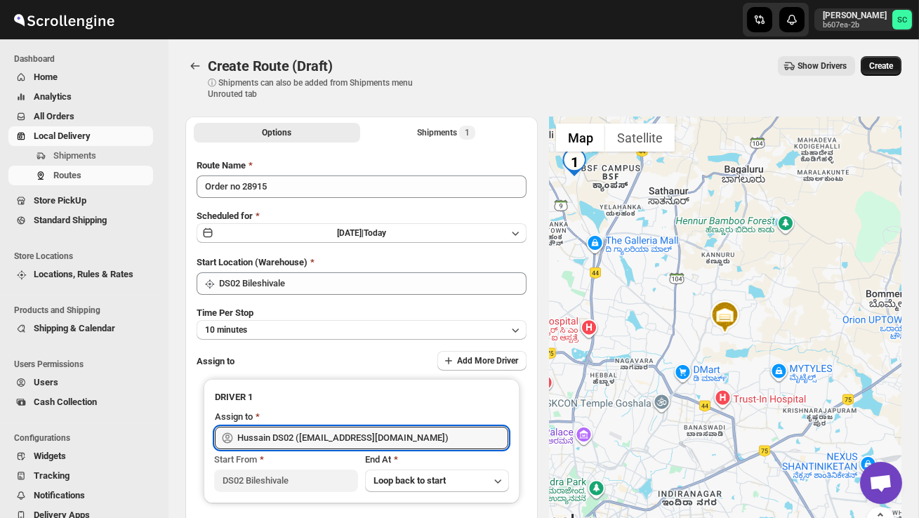
click at [879, 58] on button "Create" at bounding box center [881, 66] width 41 height 20
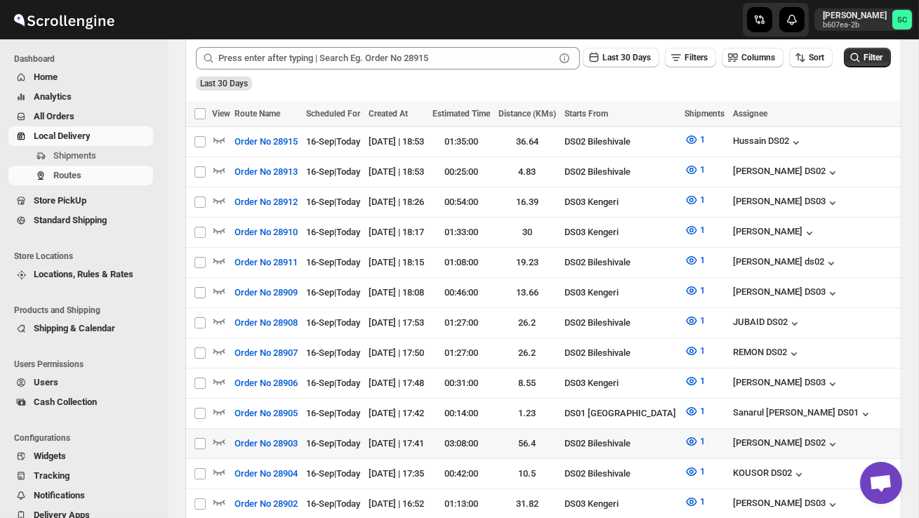
scroll to position [343, 0]
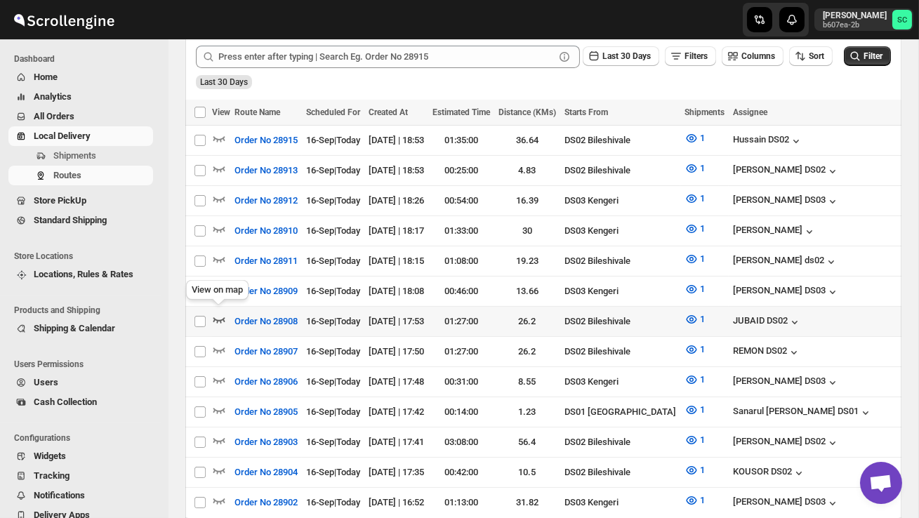
click at [216, 315] on icon "button" at bounding box center [219, 320] width 14 height 14
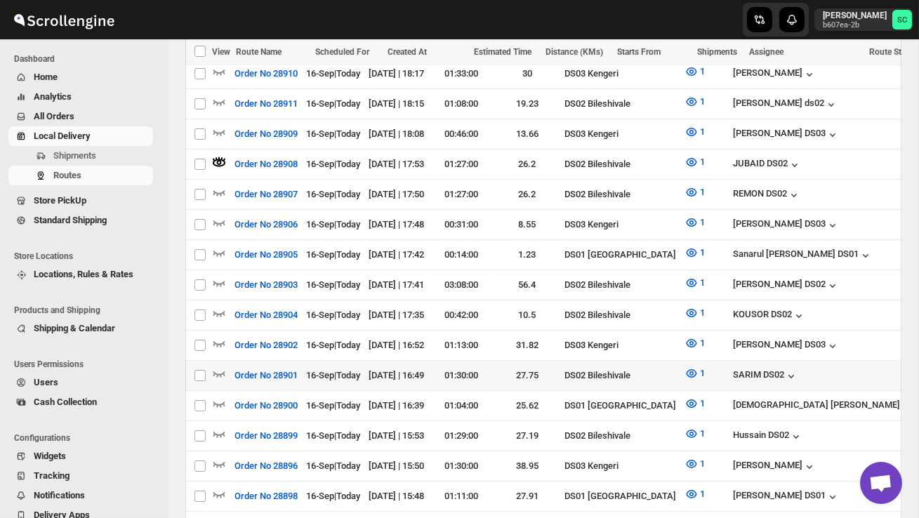
scroll to position [517, 0]
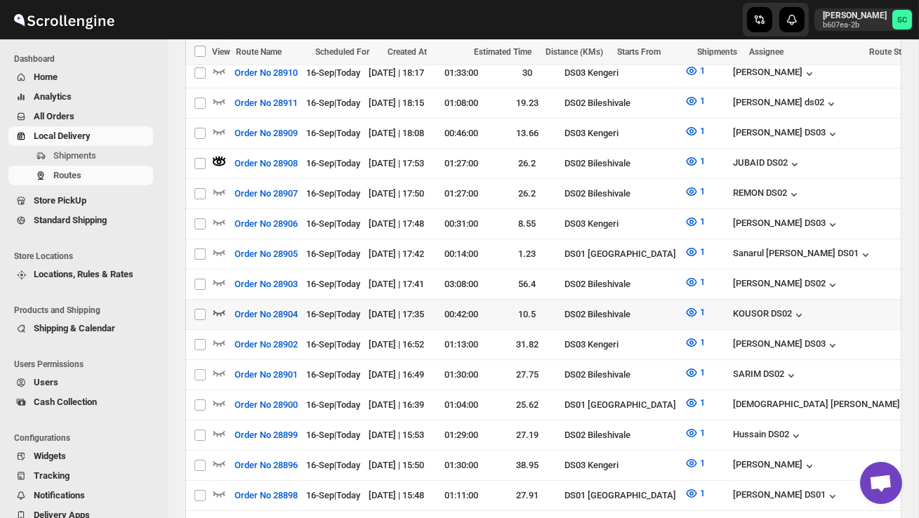
click at [221, 305] on icon "button" at bounding box center [219, 312] width 14 height 14
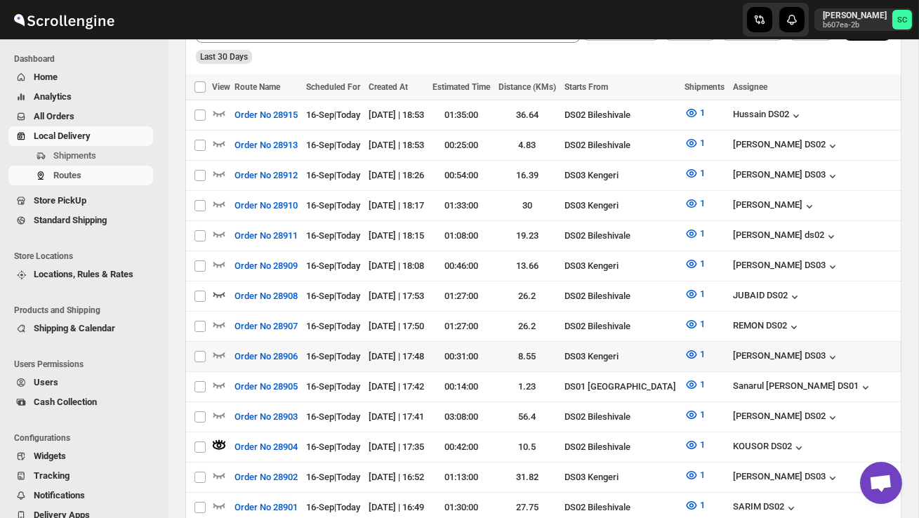
scroll to position [386, 0]
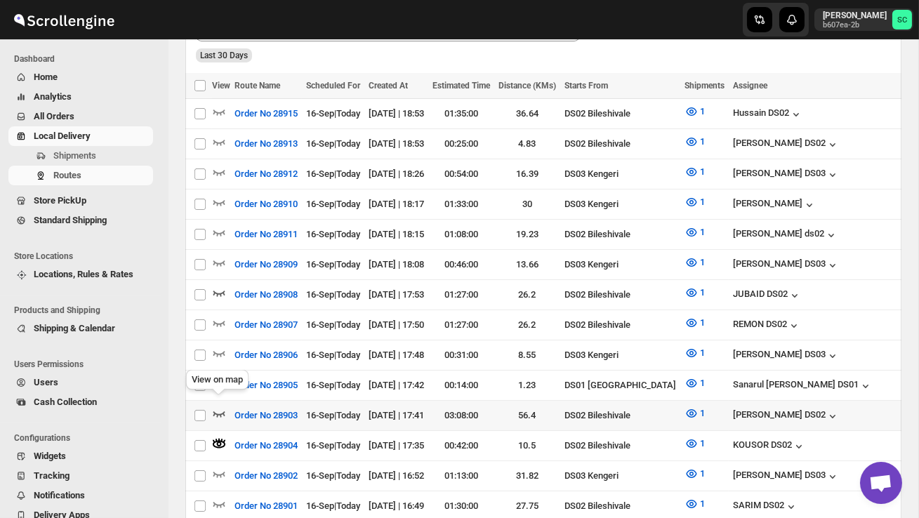
click at [221, 407] on icon "button" at bounding box center [219, 414] width 14 height 14
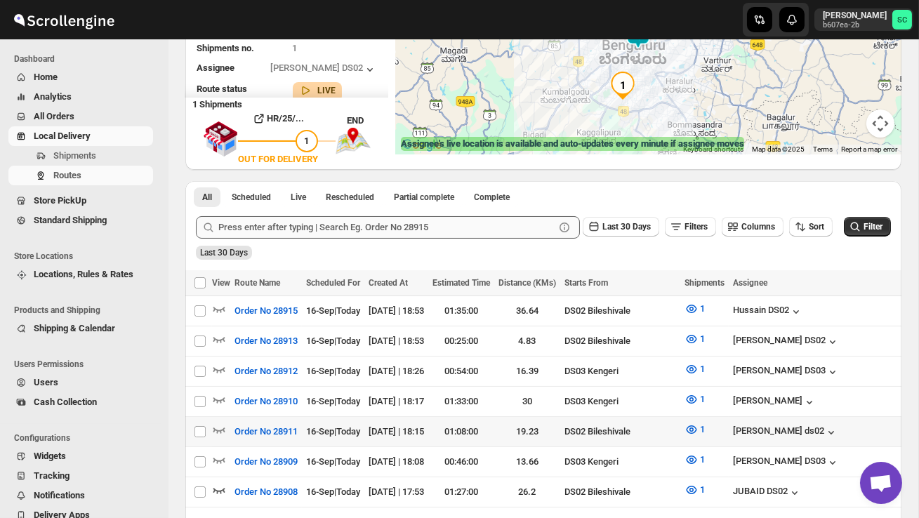
scroll to position [223, 0]
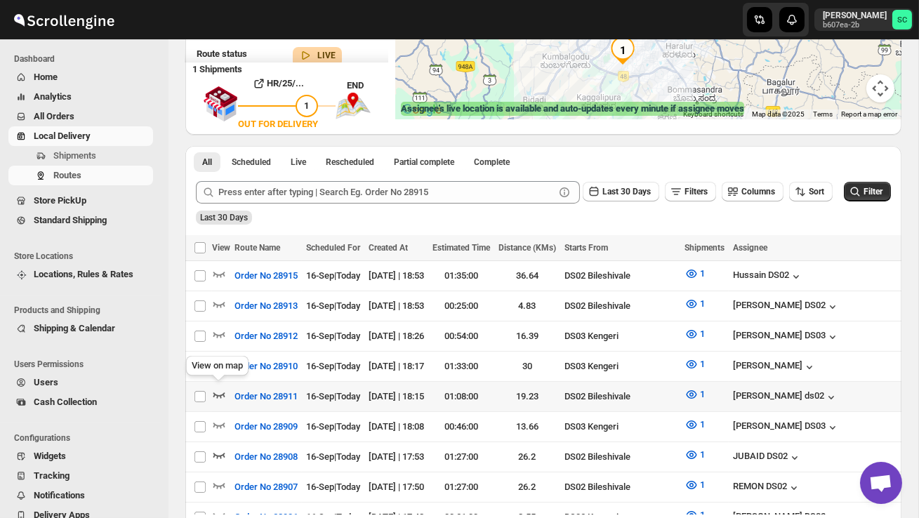
click at [221, 388] on icon "button" at bounding box center [219, 395] width 14 height 14
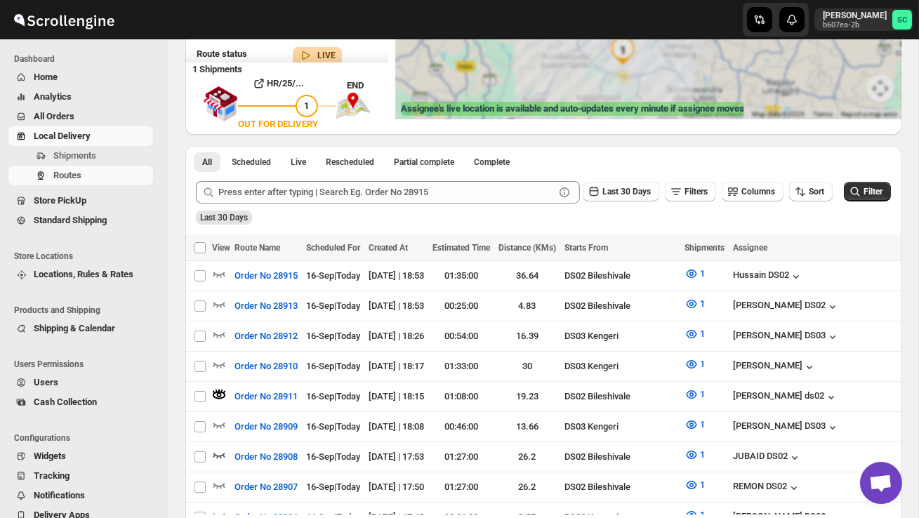
scroll to position [0, 0]
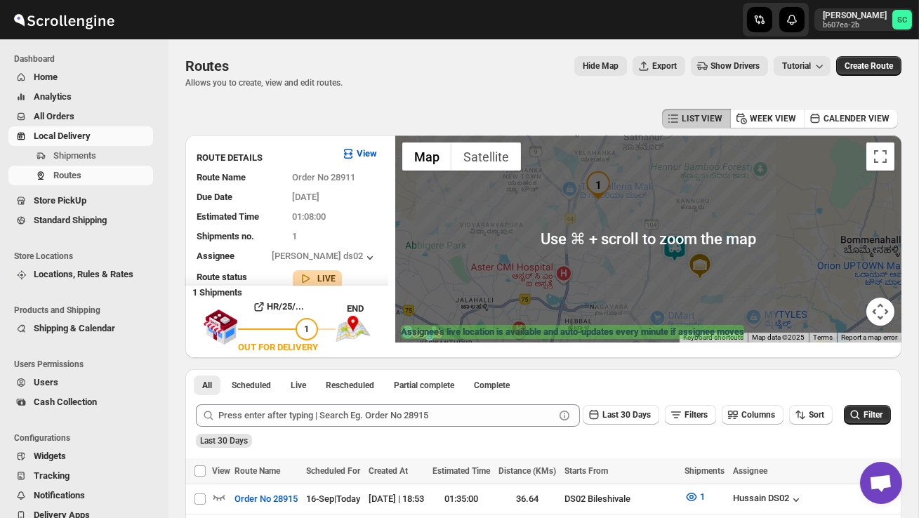
click at [680, 246] on img at bounding box center [675, 249] width 28 height 28
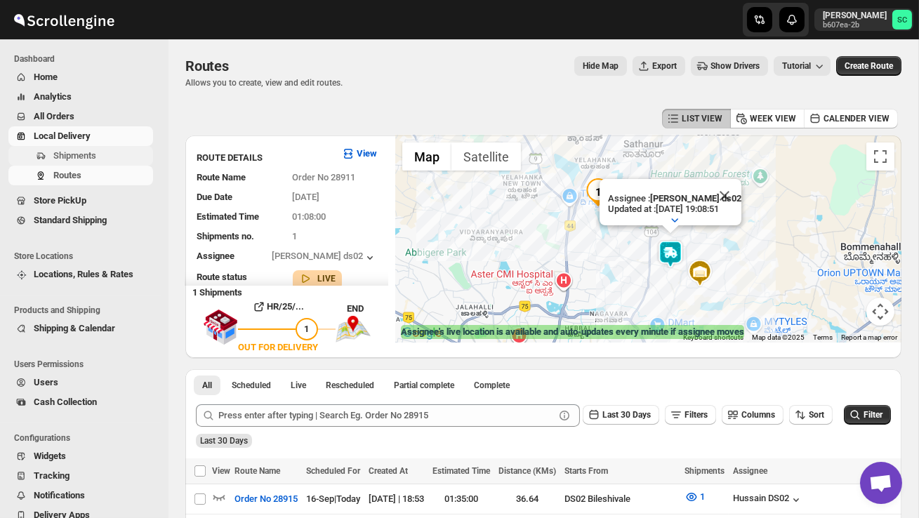
click at [79, 155] on span "Shipments" at bounding box center [74, 155] width 43 height 11
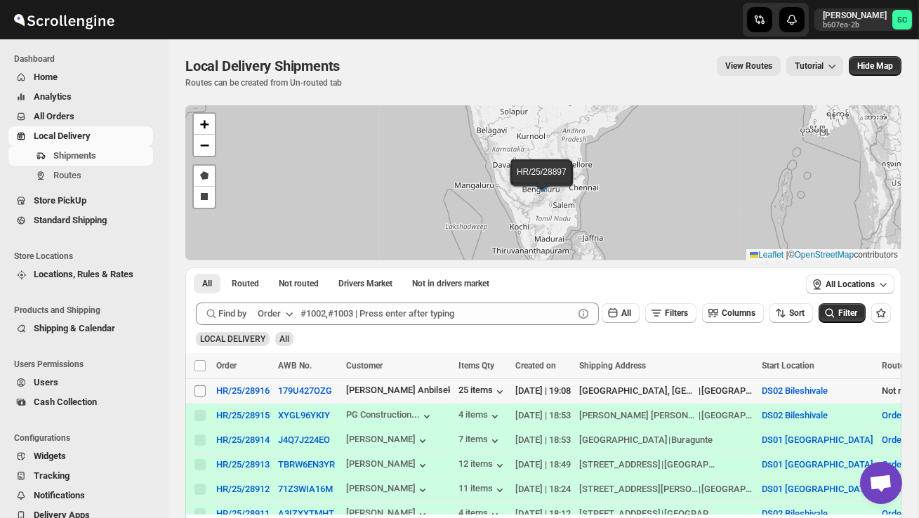
click at [197, 388] on input "Select shipment" at bounding box center [200, 391] width 11 height 11
checkbox input "true"
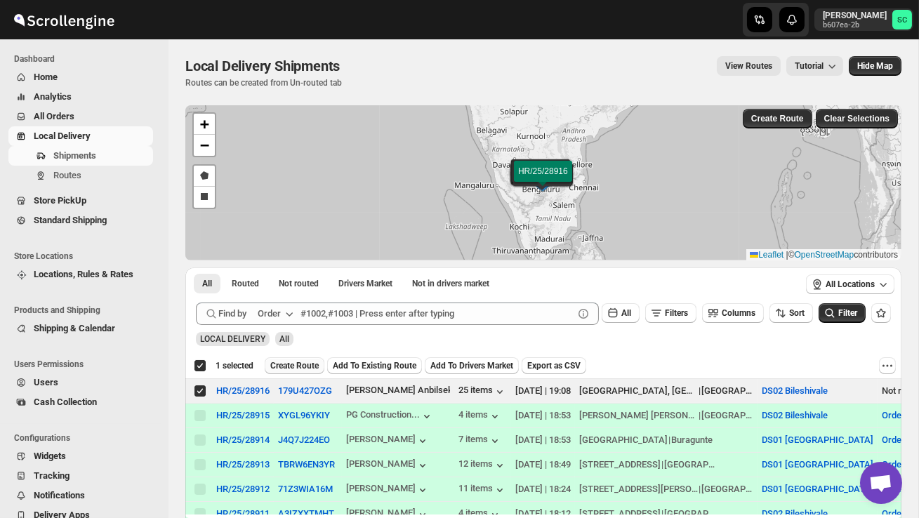
click at [298, 368] on span "Create Route" at bounding box center [294, 365] width 48 height 11
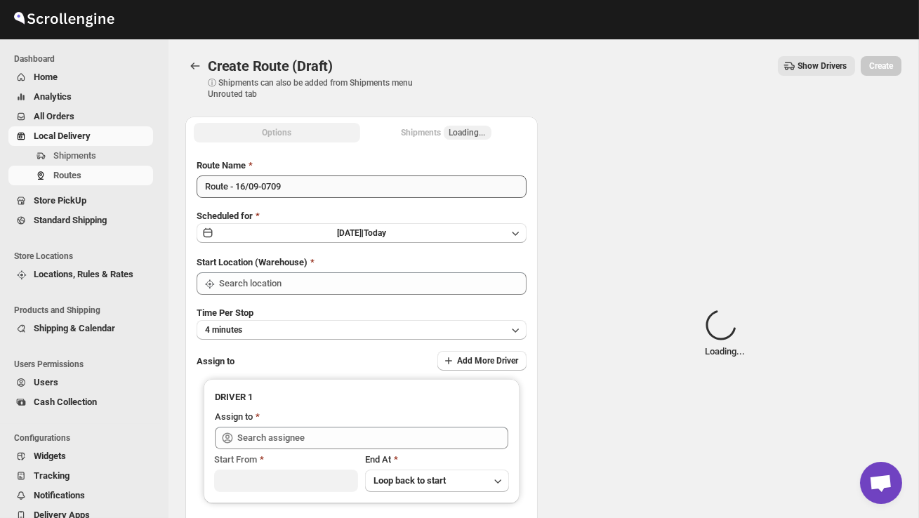
type input "DS02 Bileshivale"
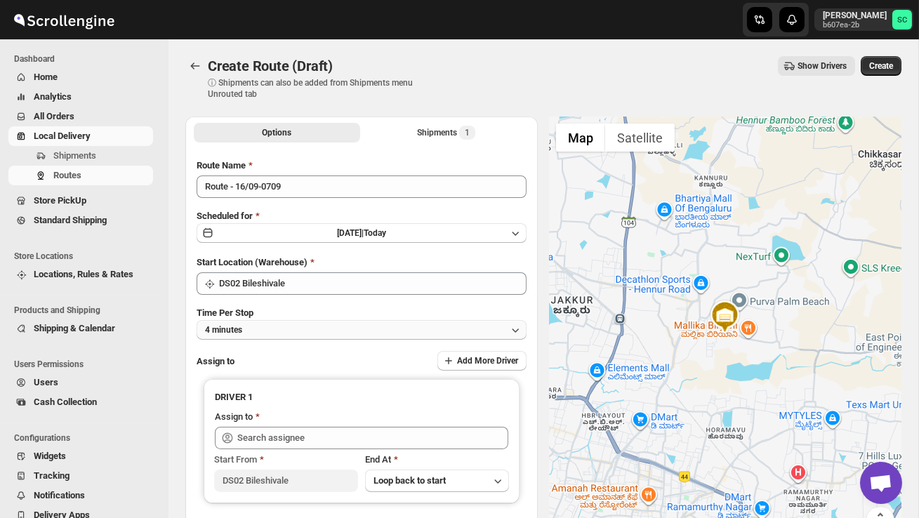
click at [316, 330] on button "4 minutes" at bounding box center [362, 330] width 330 height 20
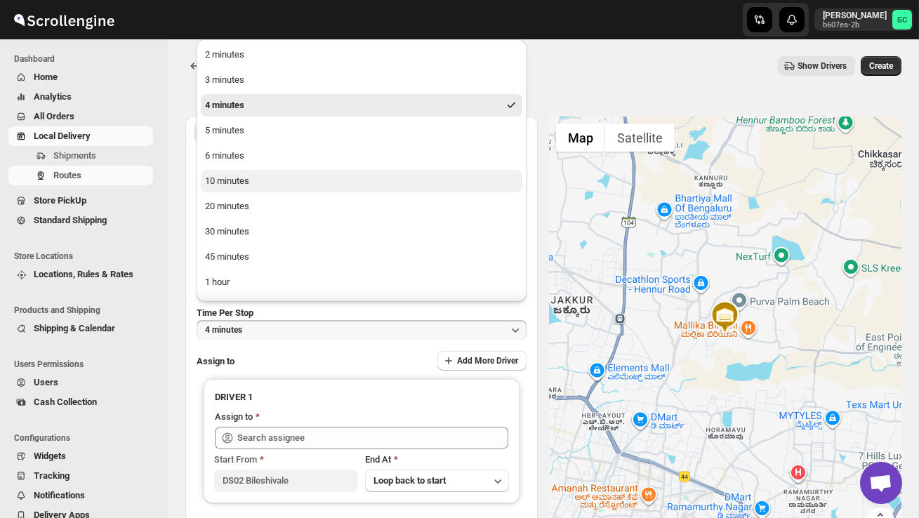
click at [291, 189] on button "10 minutes" at bounding box center [362, 181] width 322 height 22
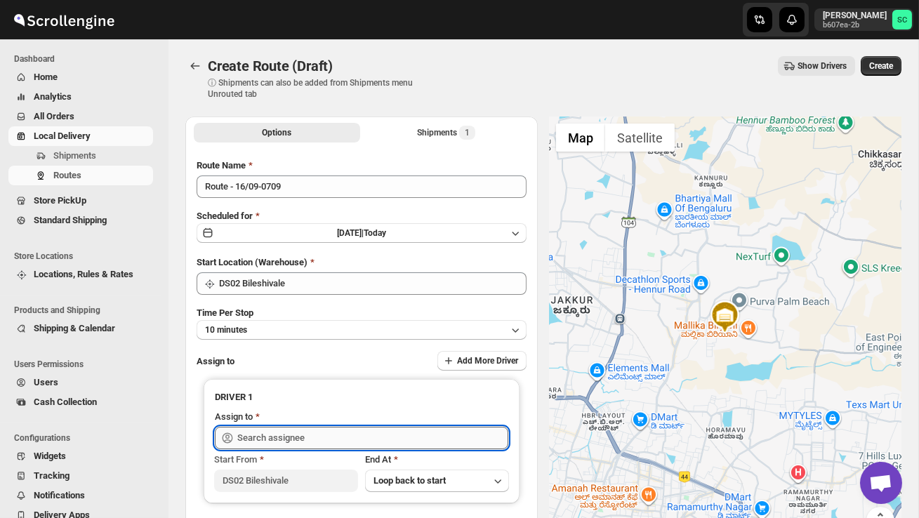
click at [297, 435] on input "text" at bounding box center [372, 438] width 271 height 22
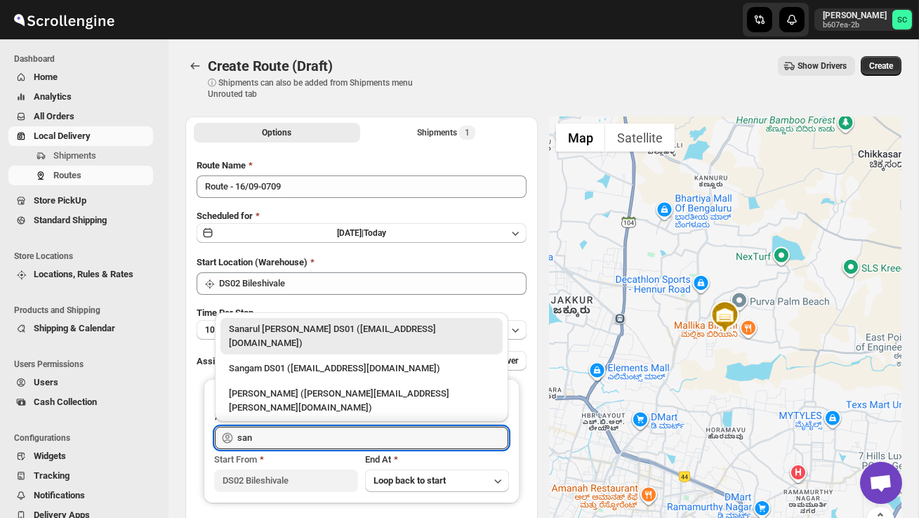
click at [307, 426] on div "[PERSON_NAME] DS02 ([EMAIL_ADDRESS][DOMAIN_NAME])" at bounding box center [361, 433] width 265 height 14
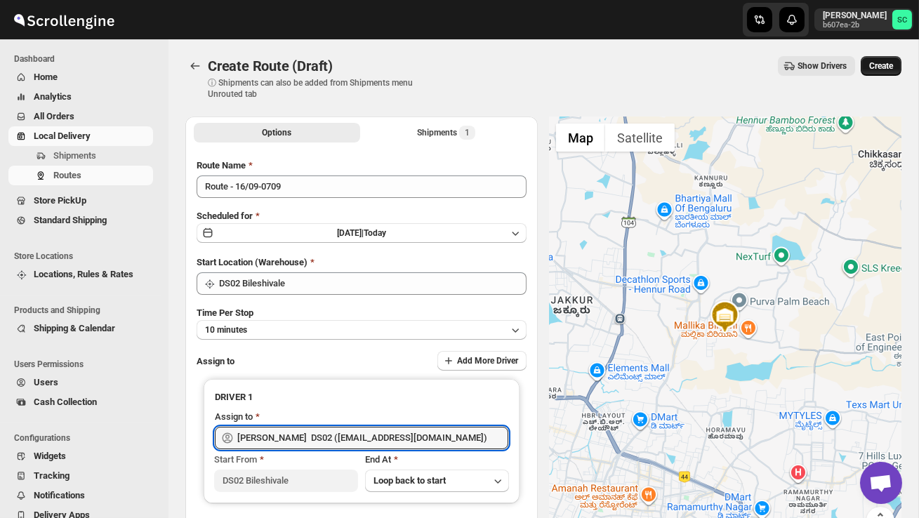
type input "[PERSON_NAME] DS02 ([EMAIL_ADDRESS][DOMAIN_NAME])"
click at [892, 63] on span "Create" at bounding box center [881, 65] width 24 height 11
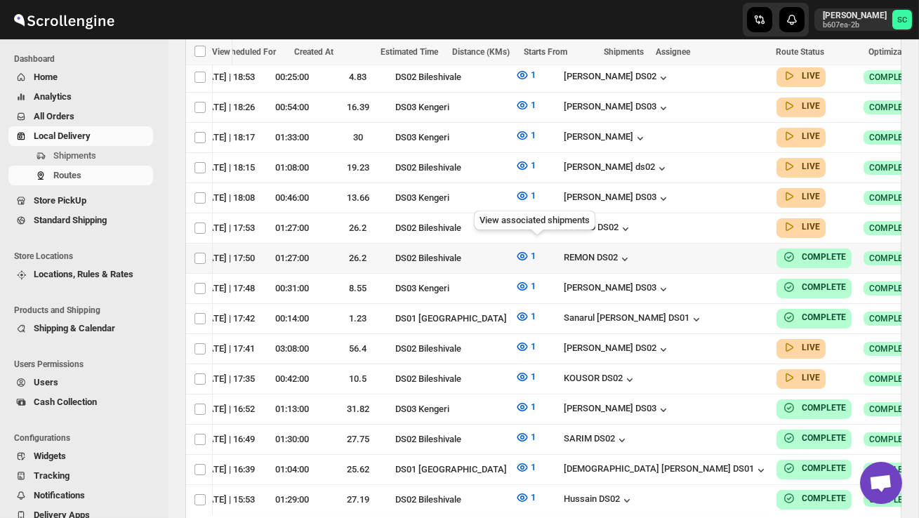
scroll to position [0, 185]
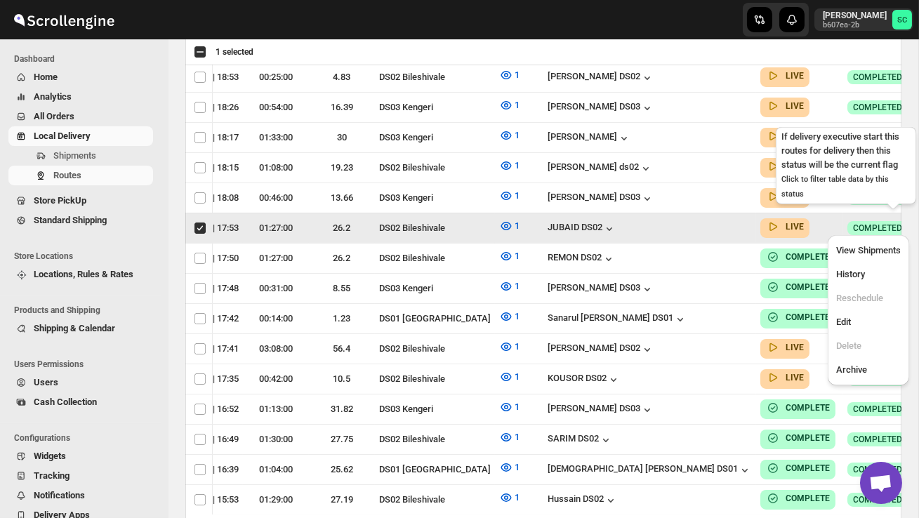
scroll to position [0, 1]
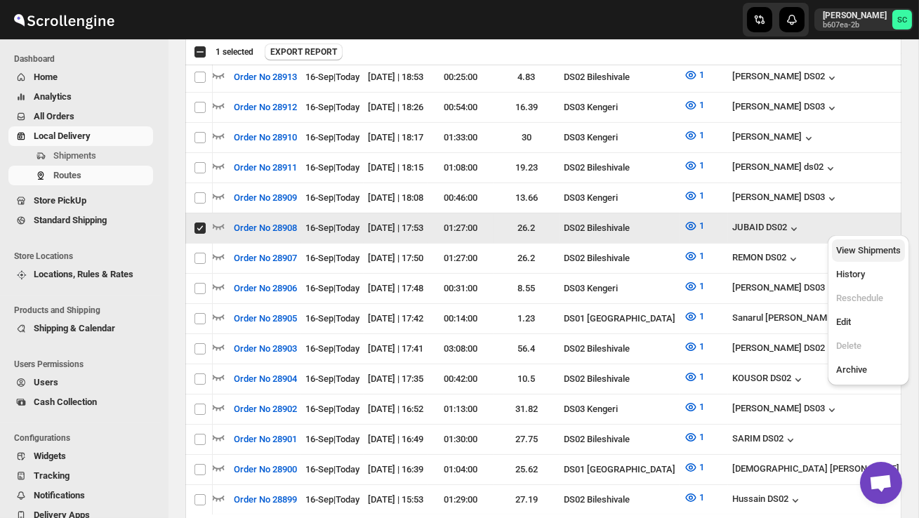
click at [875, 256] on span "View Shipments" at bounding box center [868, 251] width 65 height 14
checkbox input "false"
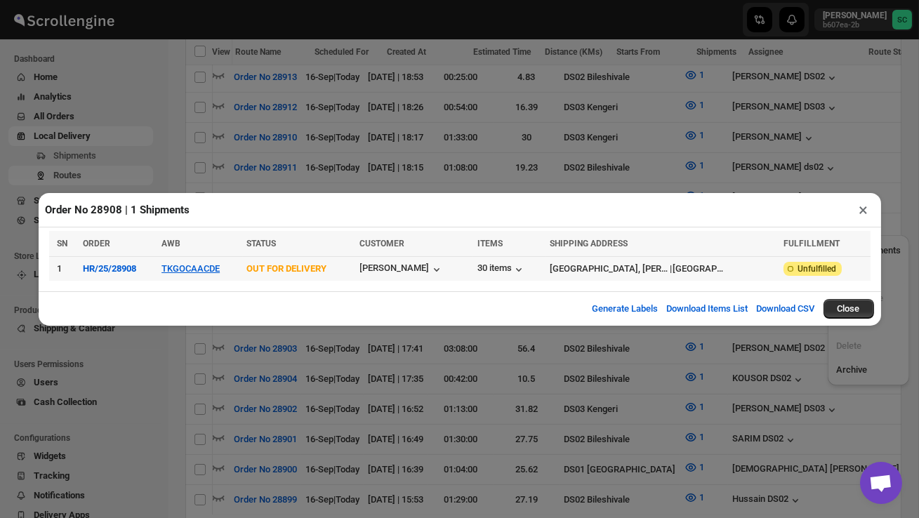
click at [205, 275] on td "TKGOCAACDE" at bounding box center [199, 268] width 85 height 25
click at [205, 270] on button "TKGOCAACDE" at bounding box center [191, 268] width 58 height 11
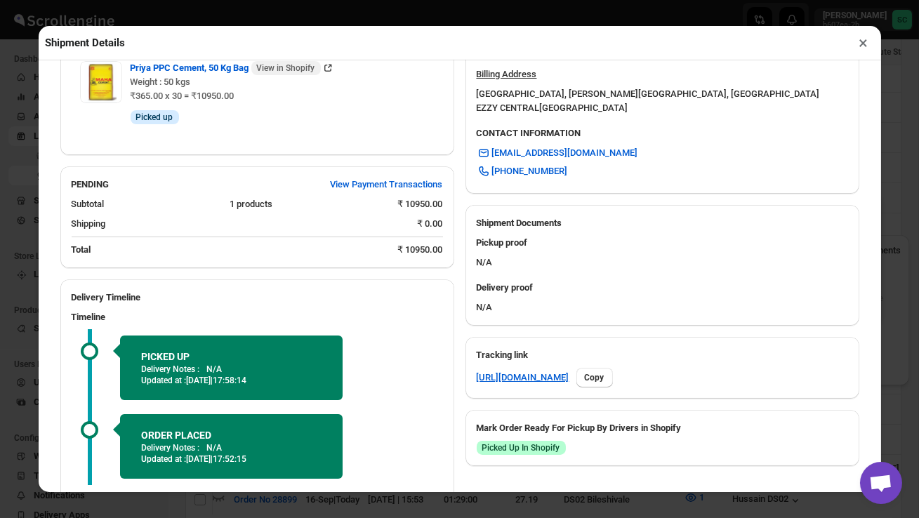
scroll to position [548, 0]
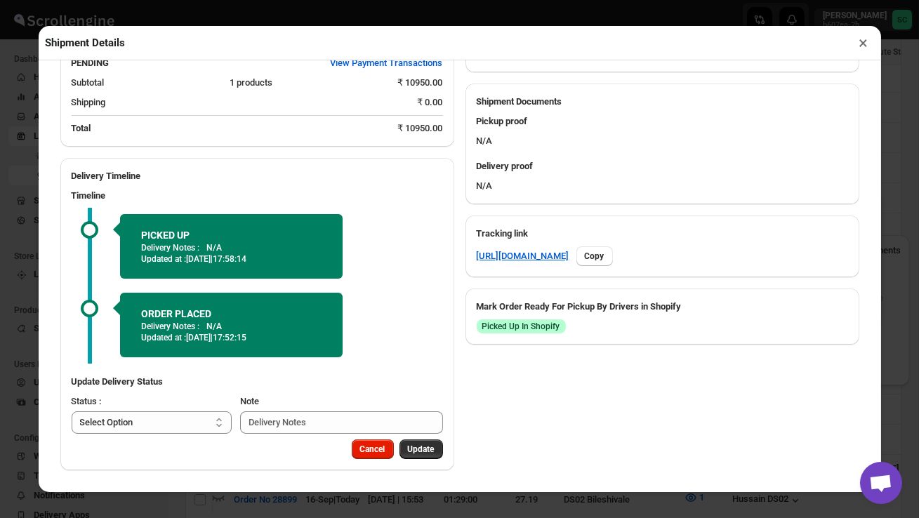
click at [199, 421] on select "Select Option PICKED UP OUT FOR DELIVERY RESCHEDULE DELIVERED CANCELLED" at bounding box center [152, 423] width 161 height 22
select select "DELIVERED"
click at [419, 455] on span "Update" at bounding box center [421, 449] width 27 height 11
select select
click at [865, 43] on button "×" at bounding box center [864, 43] width 20 height 20
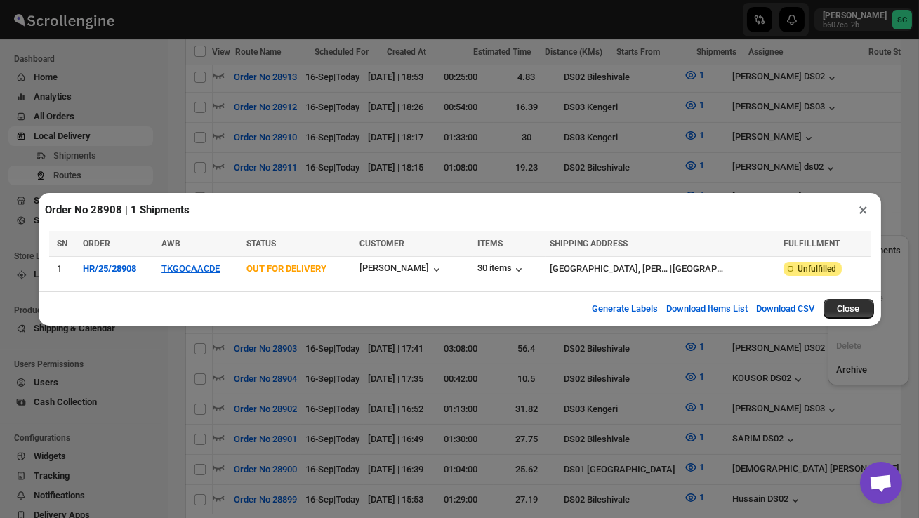
click at [860, 211] on button "×" at bounding box center [864, 210] width 20 height 20
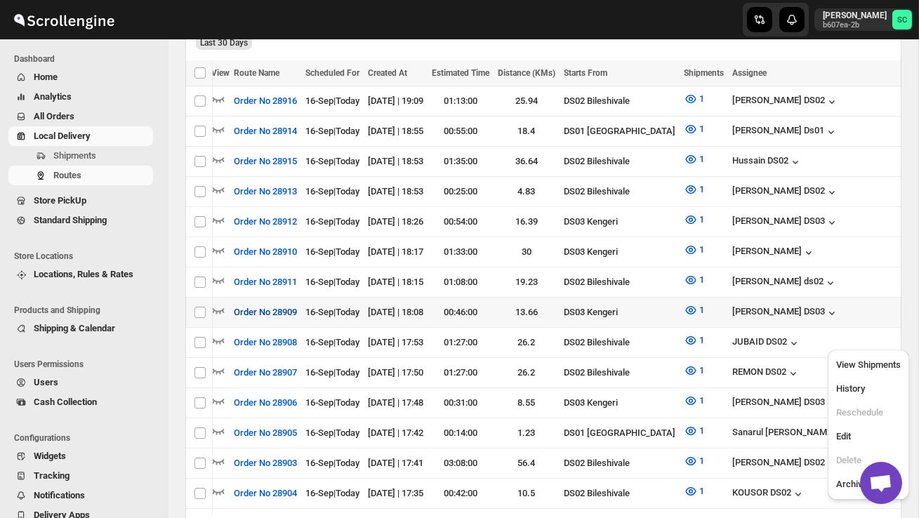
scroll to position [0, 0]
click at [215, 278] on icon "button" at bounding box center [219, 281] width 12 height 6
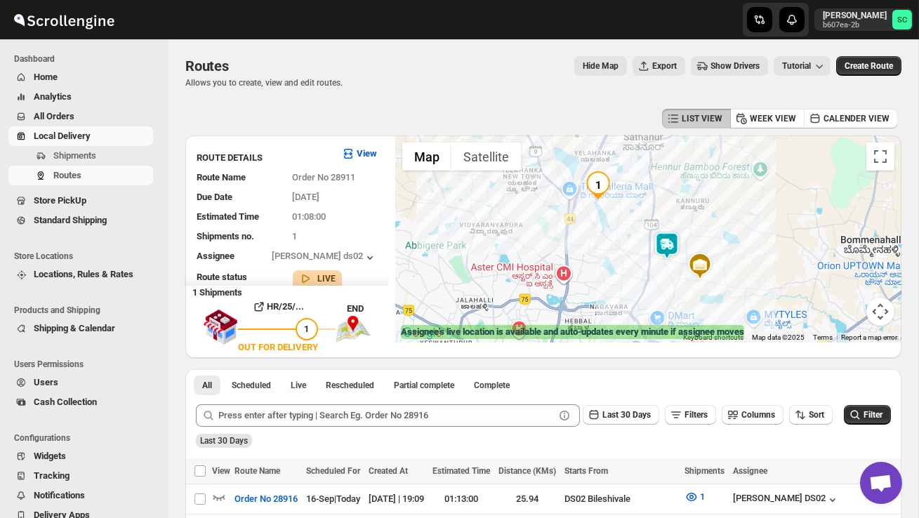
click at [673, 242] on img at bounding box center [667, 246] width 28 height 28
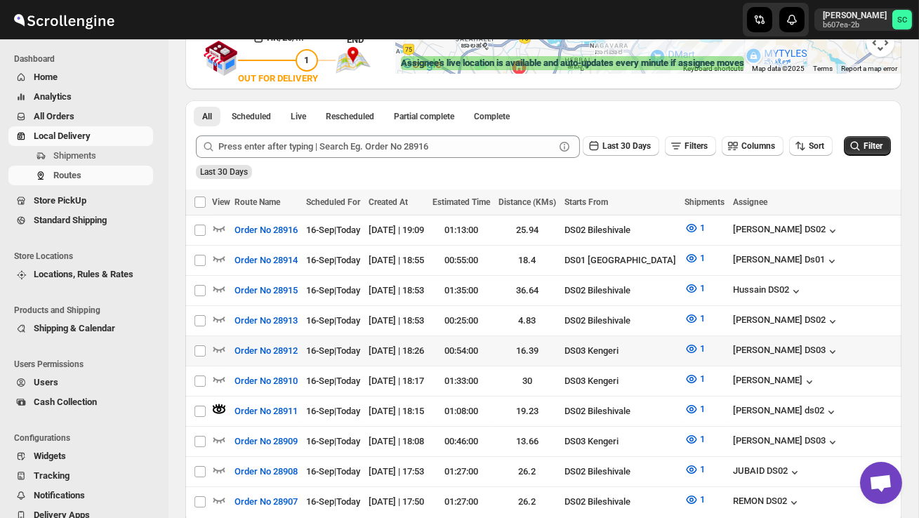
scroll to position [282, 0]
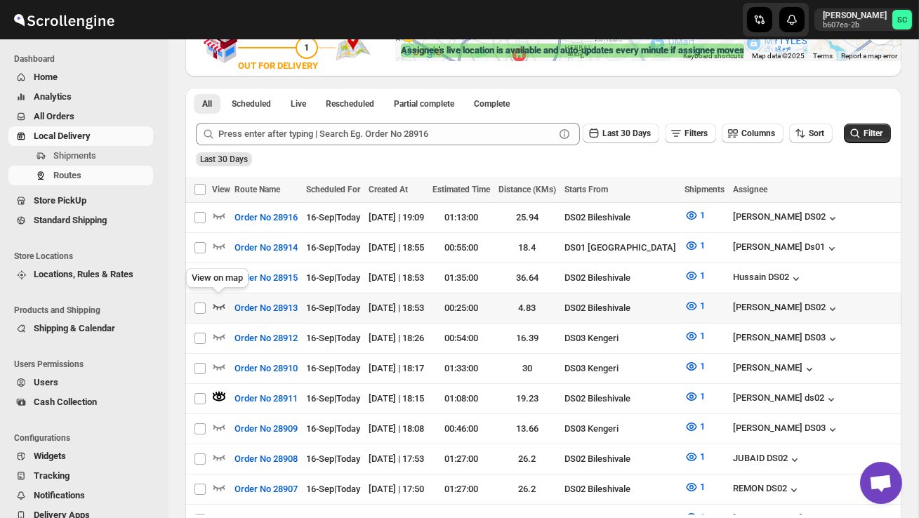
click at [217, 300] on icon "button" at bounding box center [219, 306] width 14 height 14
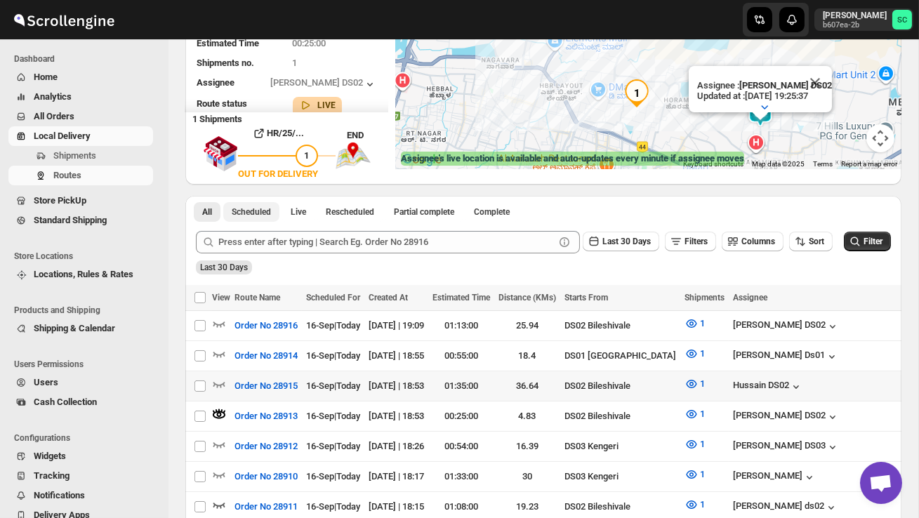
scroll to position [175, 0]
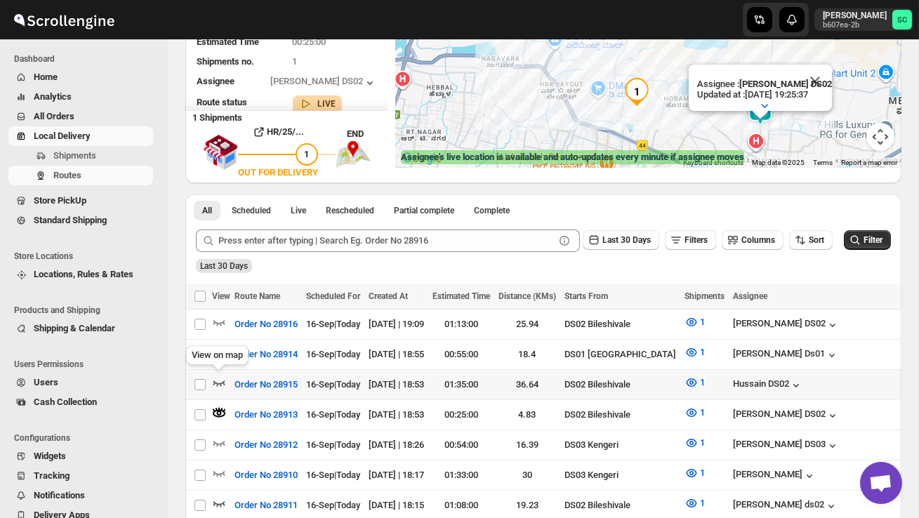
click at [216, 379] on icon "button" at bounding box center [219, 383] width 14 height 14
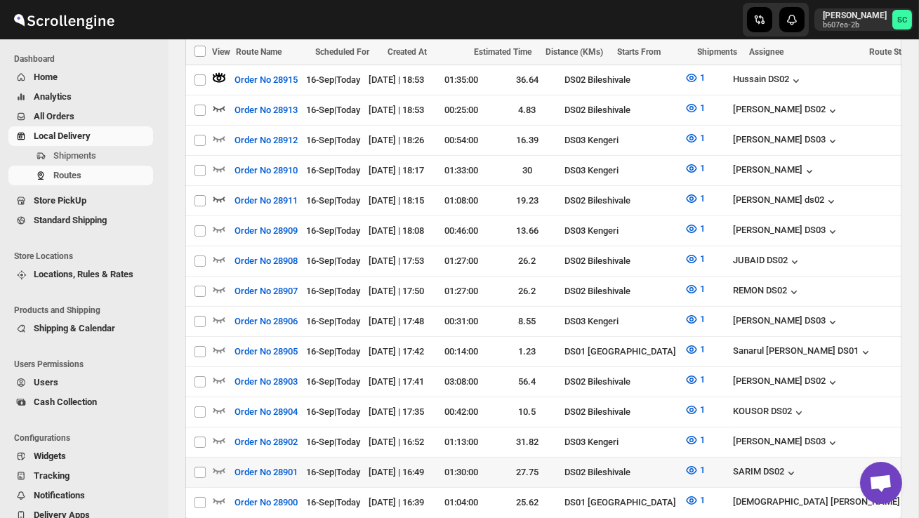
scroll to position [501, 0]
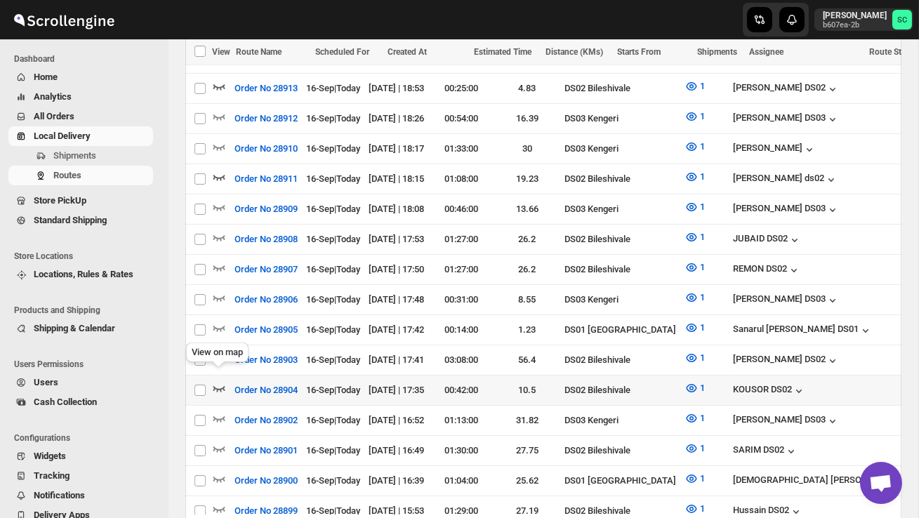
click at [219, 381] on icon "button" at bounding box center [219, 388] width 14 height 14
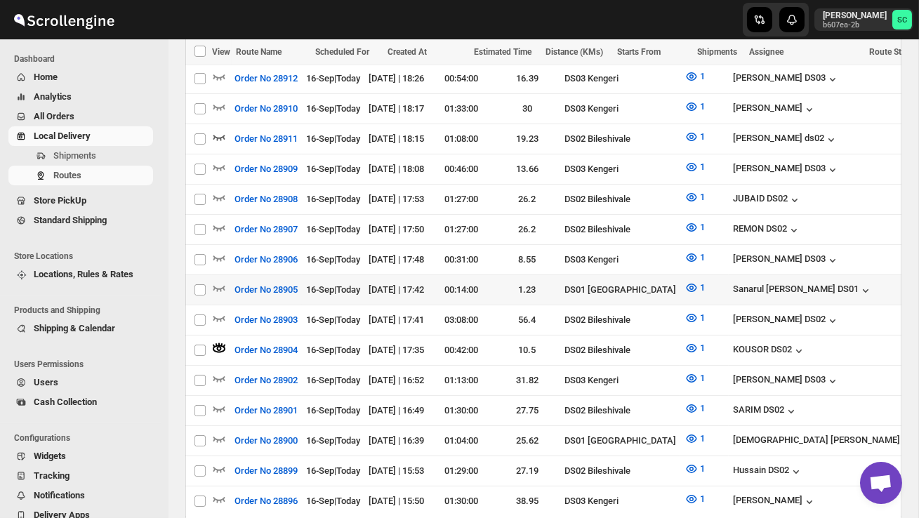
scroll to position [548, 0]
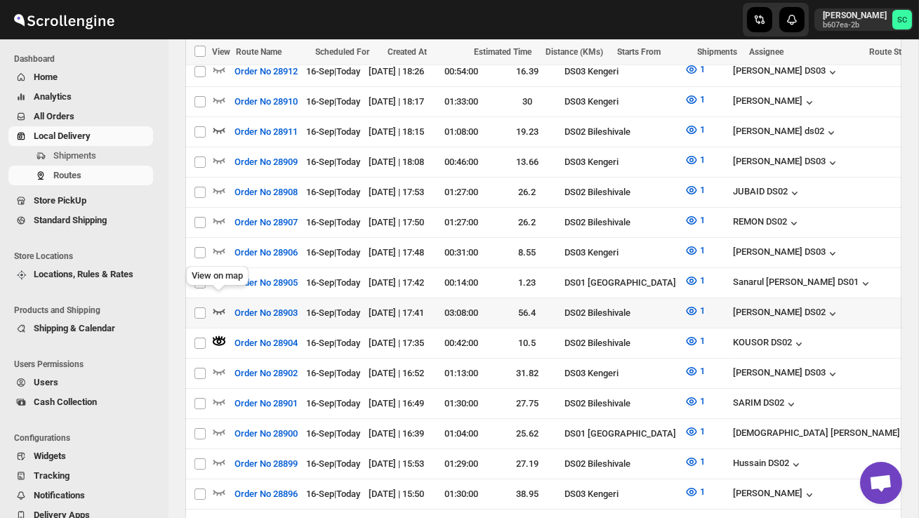
click at [221, 304] on icon "button" at bounding box center [219, 311] width 14 height 14
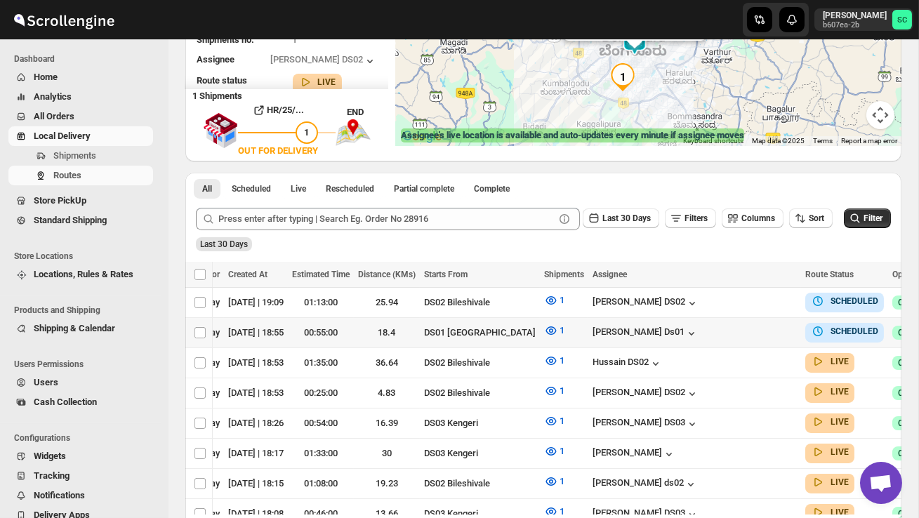
scroll to position [0, 185]
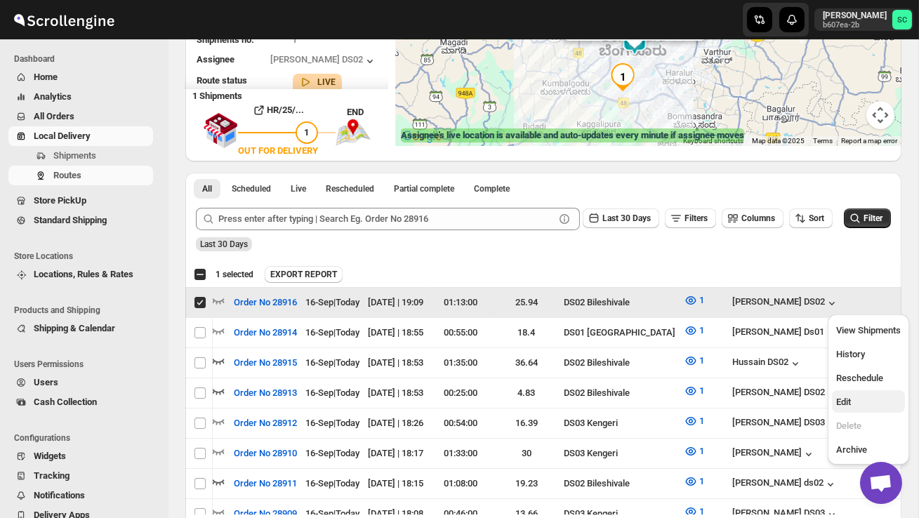
click at [864, 397] on span "Edit" at bounding box center [868, 402] width 65 height 14
checkbox input "false"
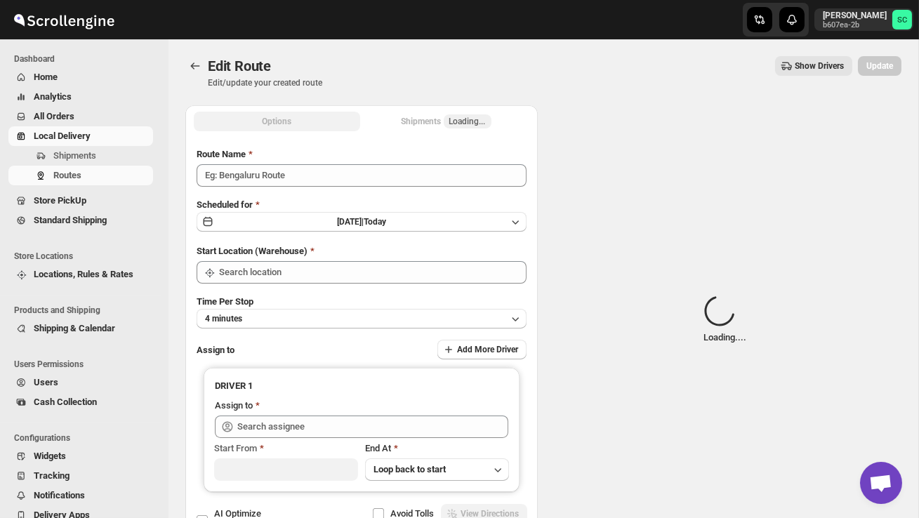
type input "Order No 28916"
type input "DS02 Bileshivale"
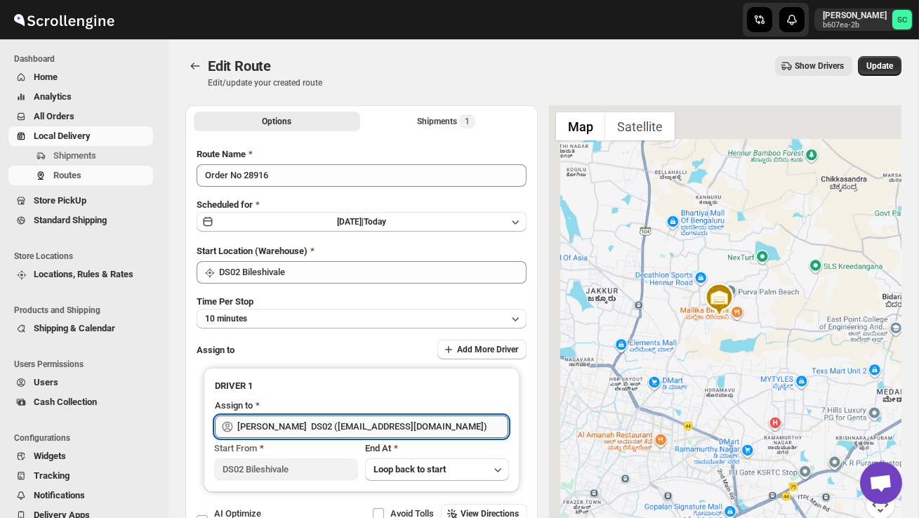
click at [388, 431] on input "[PERSON_NAME] DS02 ([EMAIL_ADDRESS][DOMAIN_NAME])" at bounding box center [372, 427] width 271 height 22
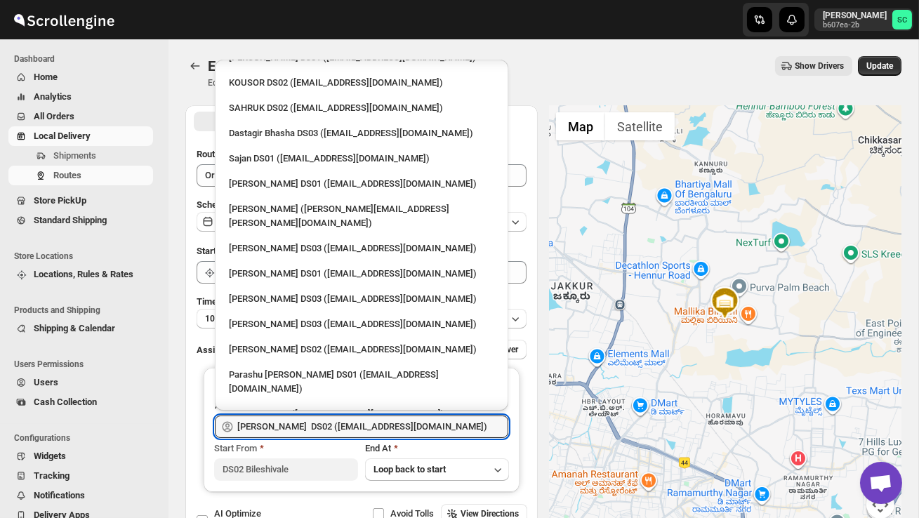
scroll to position [841, 0]
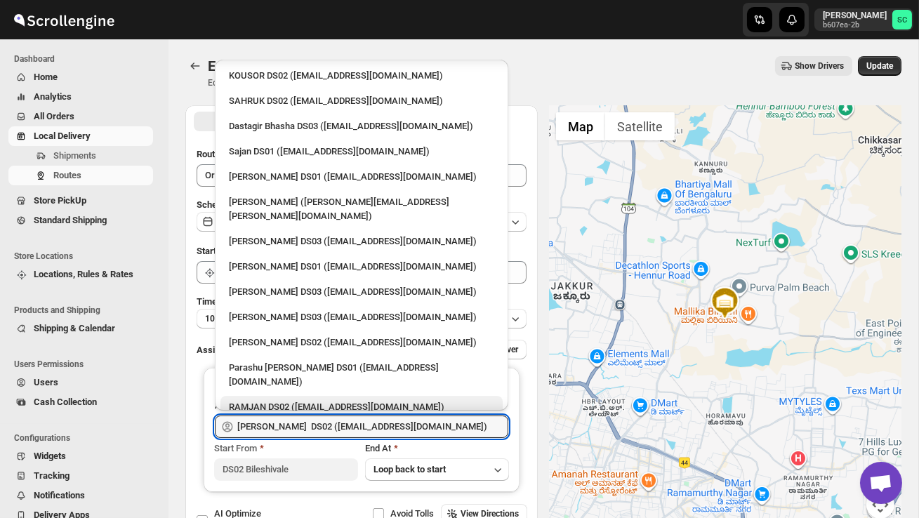
click at [301, 400] on div "RAMJAN DS02 ([EMAIL_ADDRESS][DOMAIN_NAME])" at bounding box center [361, 407] width 265 height 14
type input "RAMJAN DS02 ([EMAIL_ADDRESS][DOMAIN_NAME])"
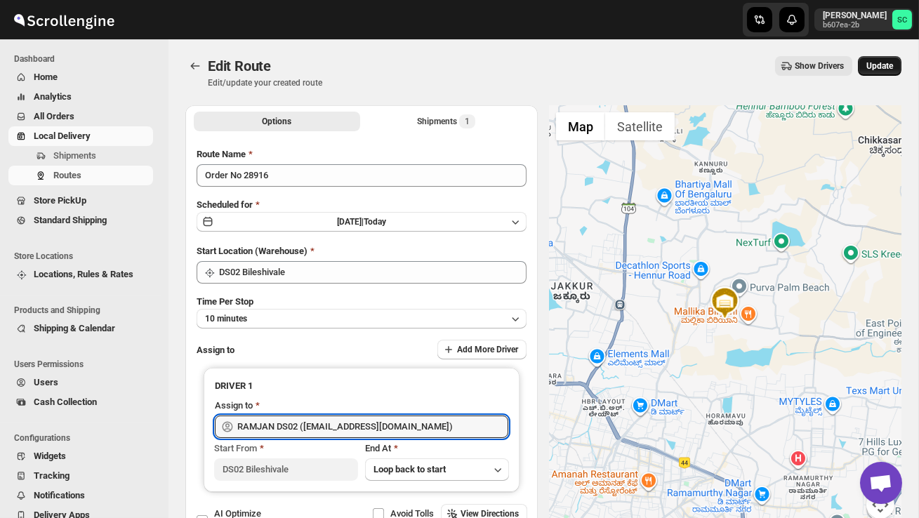
click at [883, 67] on span "Update" at bounding box center [880, 65] width 27 height 11
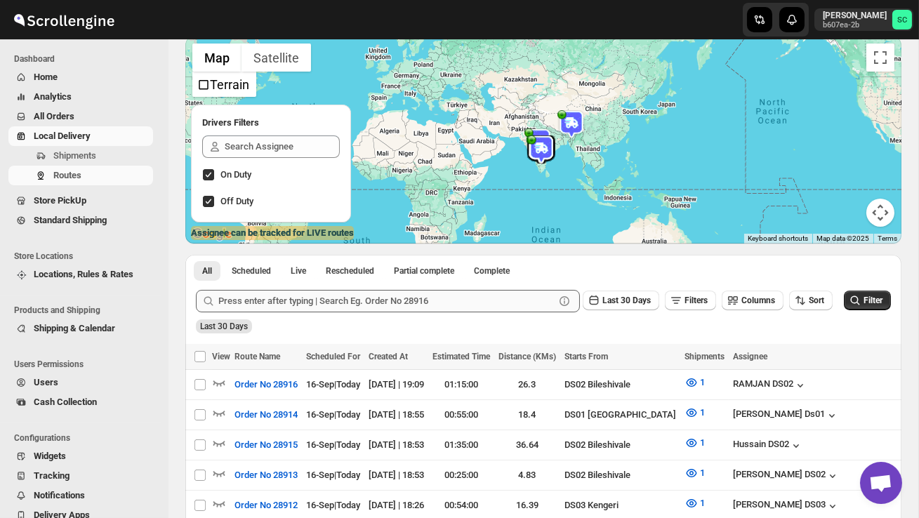
scroll to position [118, 0]
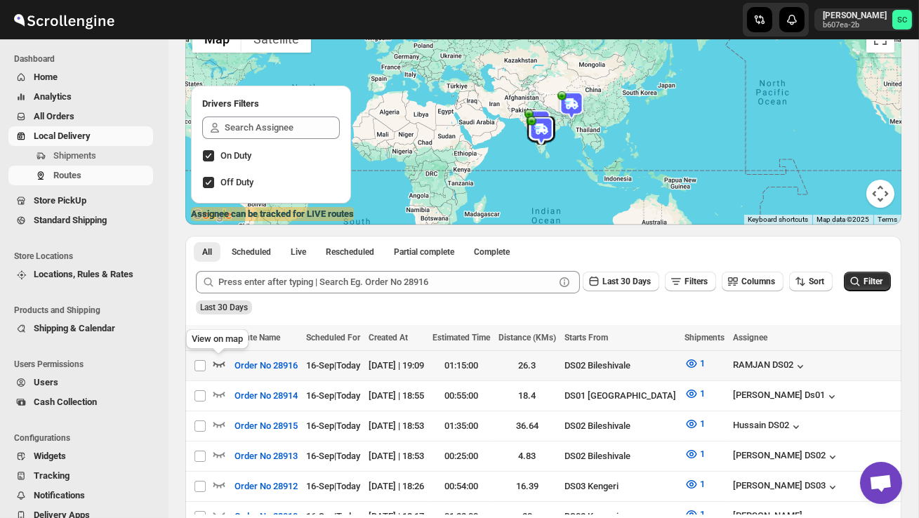
click at [222, 358] on icon "button" at bounding box center [219, 364] width 14 height 14
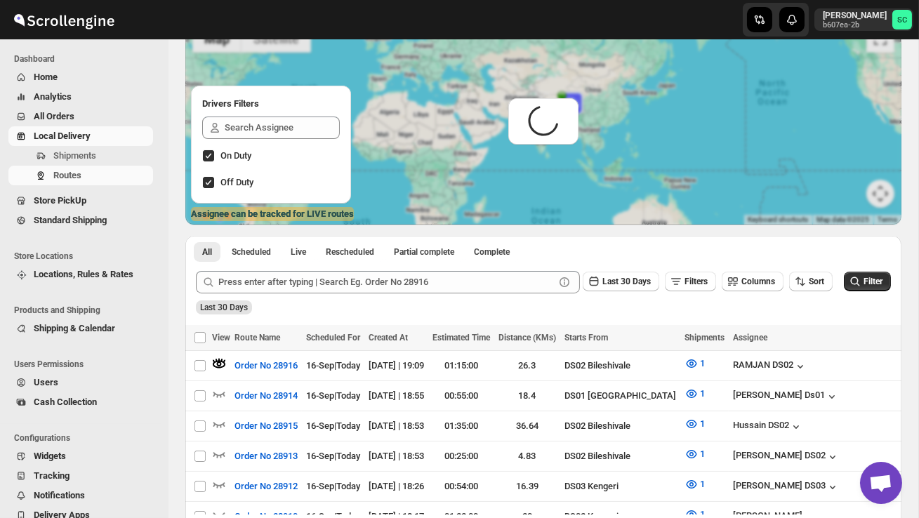
scroll to position [0, 0]
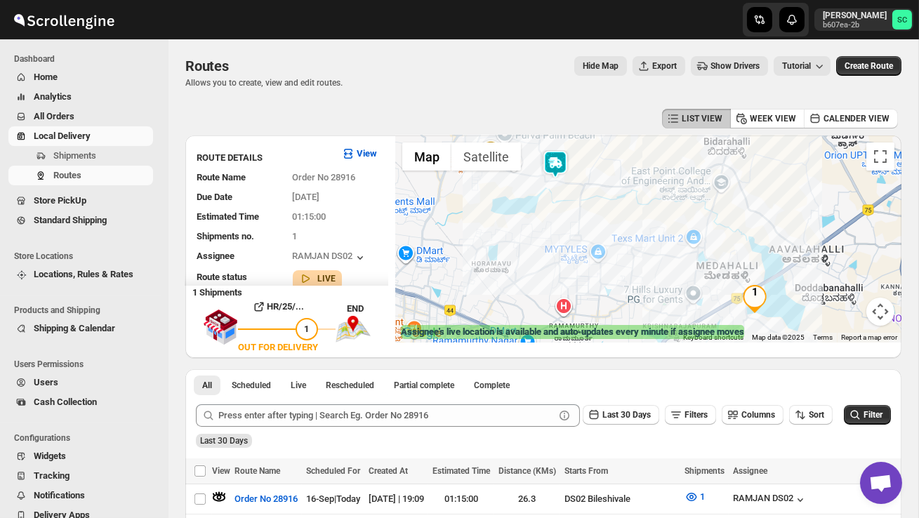
drag, startPoint x: 605, startPoint y: 235, endPoint x: 618, endPoint y: 287, distance: 54.3
click at [614, 283] on div at bounding box center [648, 239] width 506 height 207
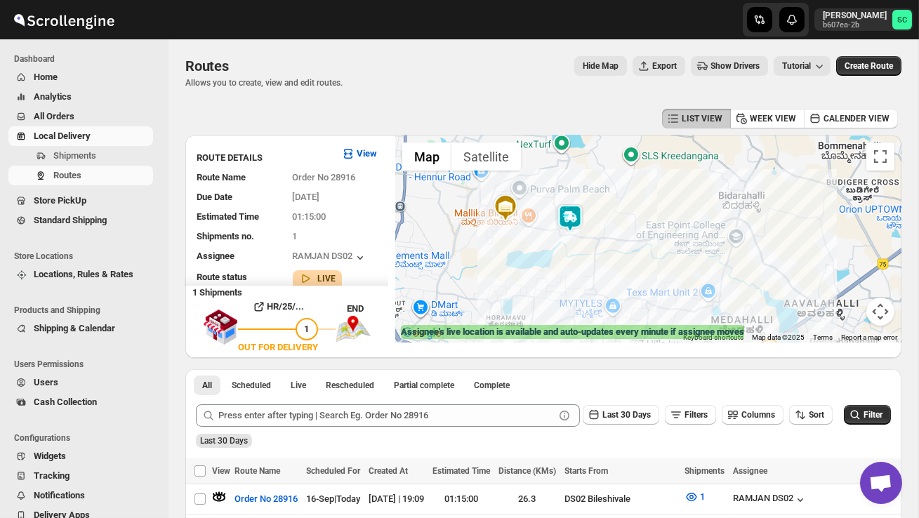
click at [574, 219] on img at bounding box center [570, 218] width 28 height 28
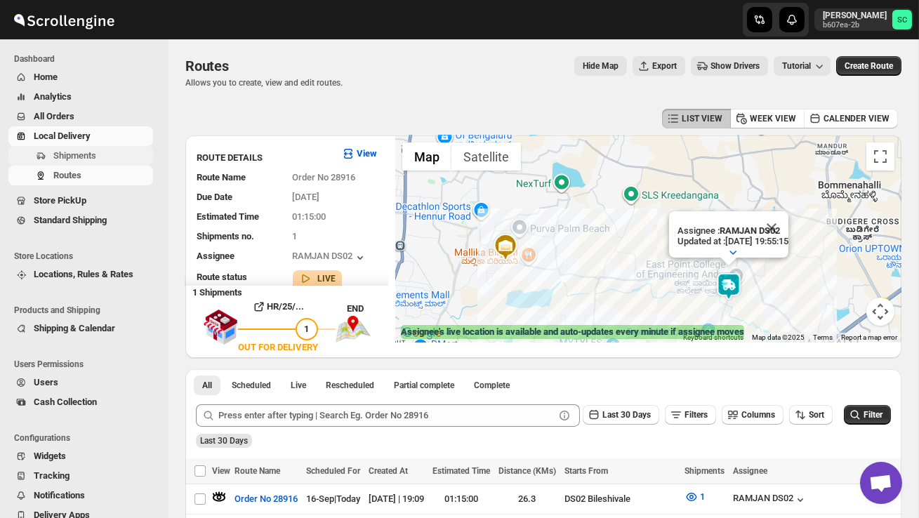
click at [73, 154] on span "Shipments" at bounding box center [74, 155] width 43 height 11
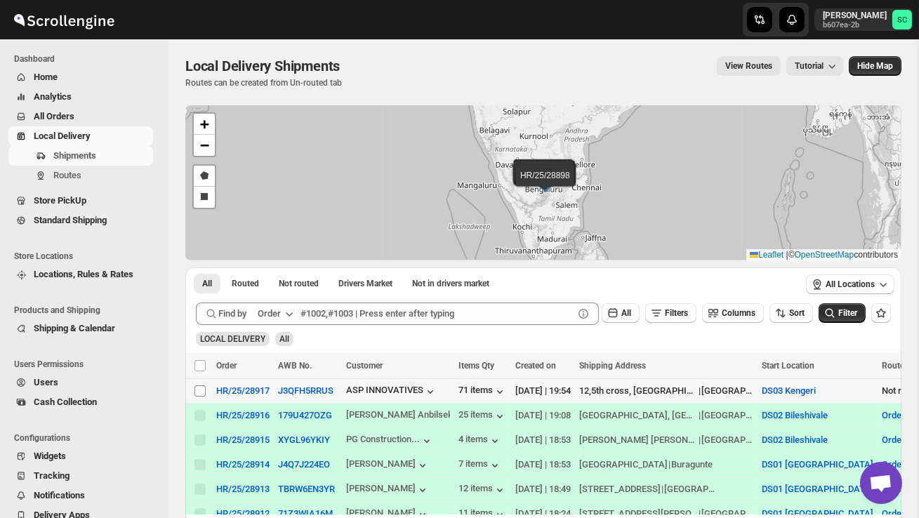
click at [194, 388] on span at bounding box center [200, 391] width 13 height 13
click at [195, 388] on input "Select shipment" at bounding box center [200, 391] width 11 height 11
checkbox input "false"
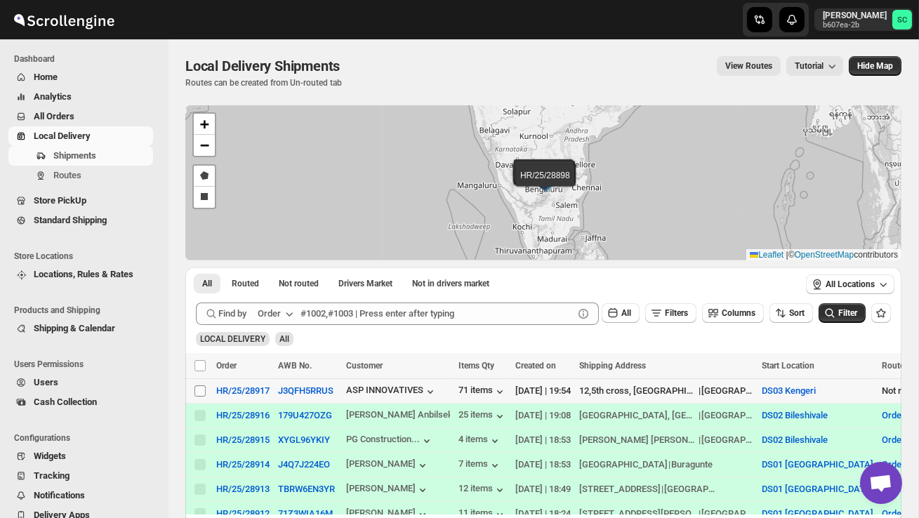
checkbox input "false"
click at [204, 390] on input "Select shipment" at bounding box center [200, 391] width 11 height 11
checkbox input "true"
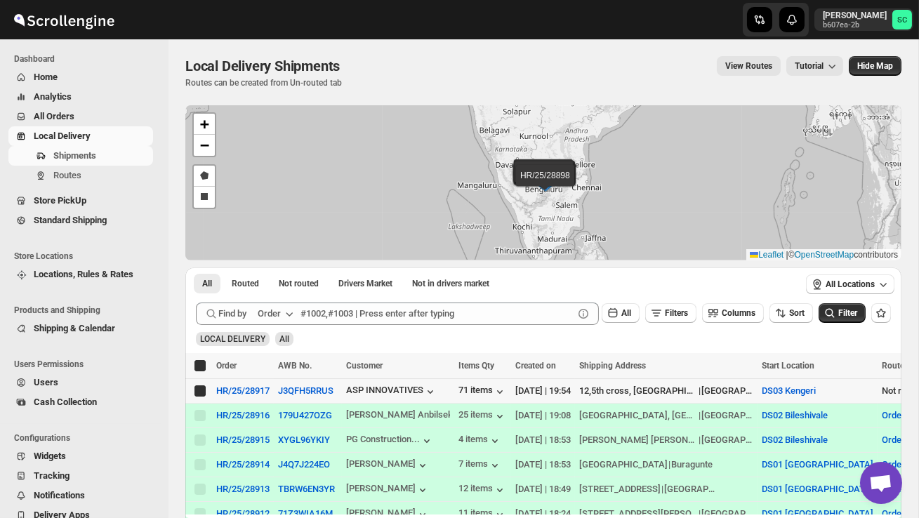
checkbox input "true"
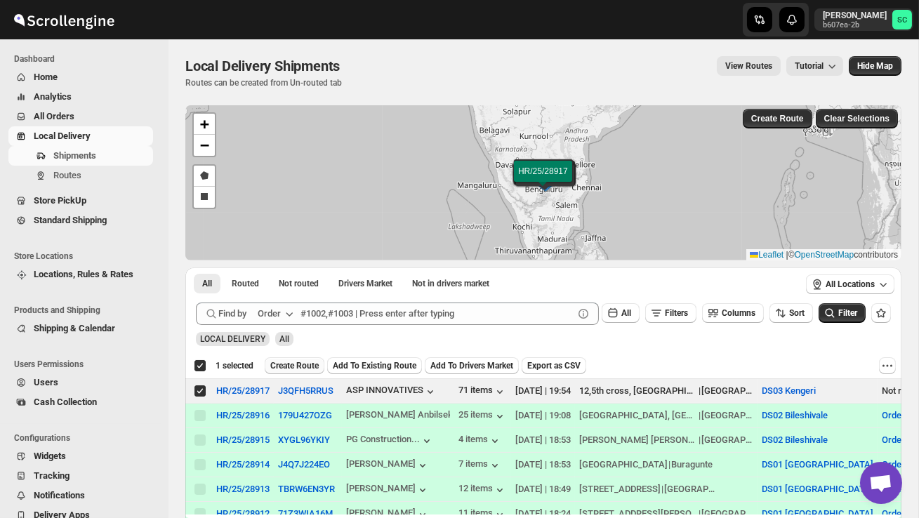
click at [296, 363] on span "Create Route" at bounding box center [294, 365] width 48 height 11
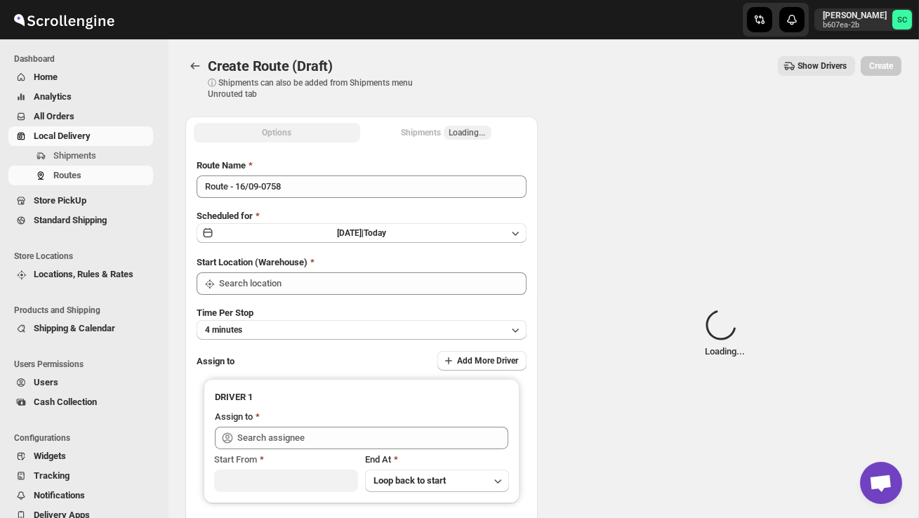
type input "DS03 Kengeri"
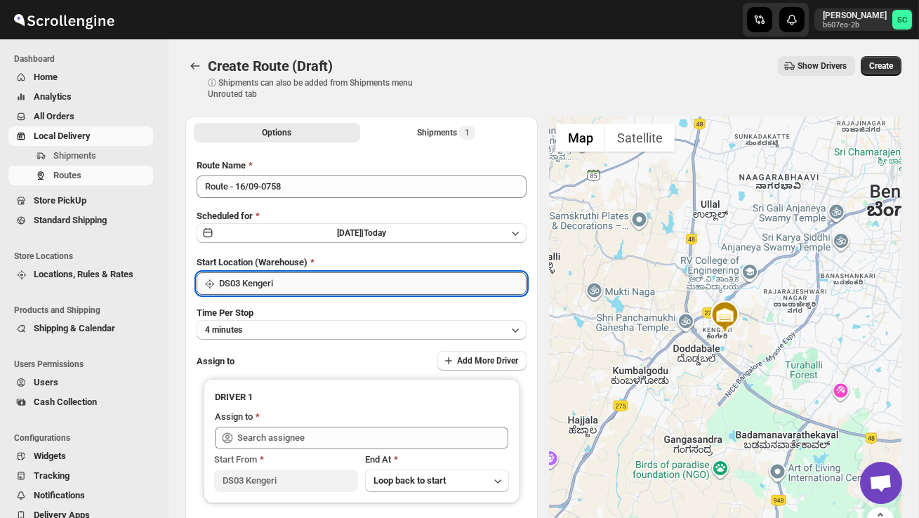
click at [346, 279] on input "DS03 Kengeri" at bounding box center [373, 283] width 308 height 22
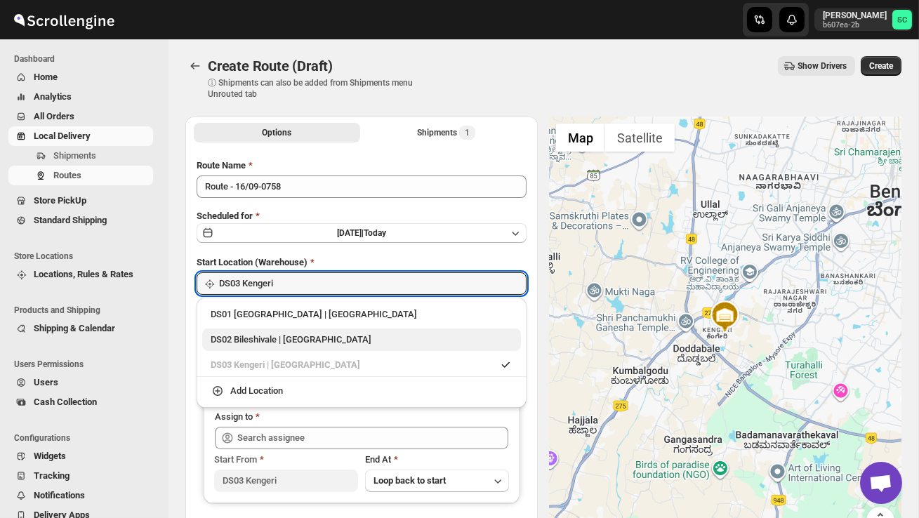
click at [336, 339] on div "DS02 Bileshivale | [GEOGRAPHIC_DATA]" at bounding box center [362, 340] width 302 height 14
type input "DS02 Bileshivale"
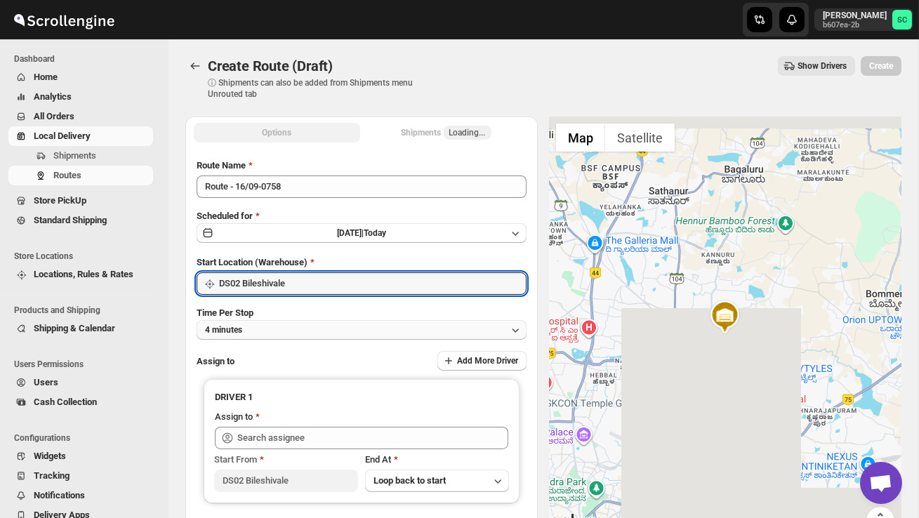
click at [333, 330] on button "4 minutes" at bounding box center [362, 330] width 330 height 20
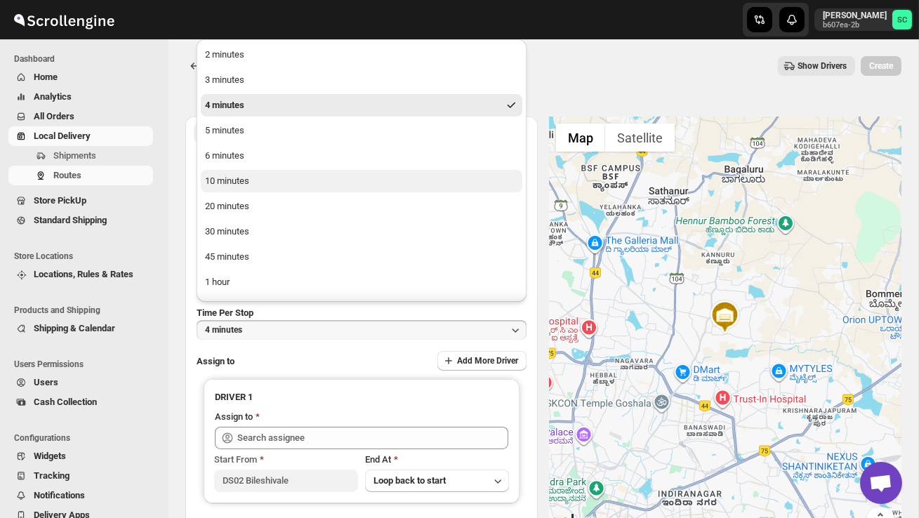
click at [267, 170] on button "10 minutes" at bounding box center [362, 181] width 322 height 22
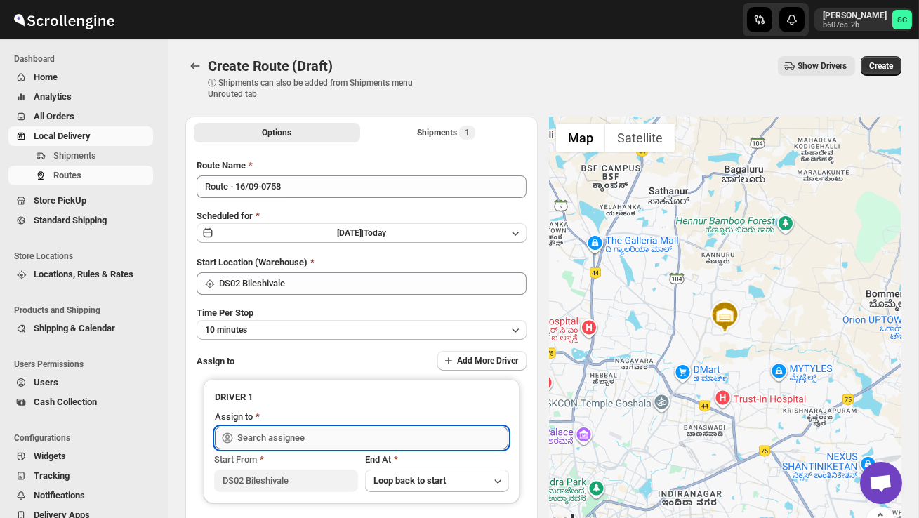
click at [303, 435] on input "text" at bounding box center [372, 438] width 271 height 22
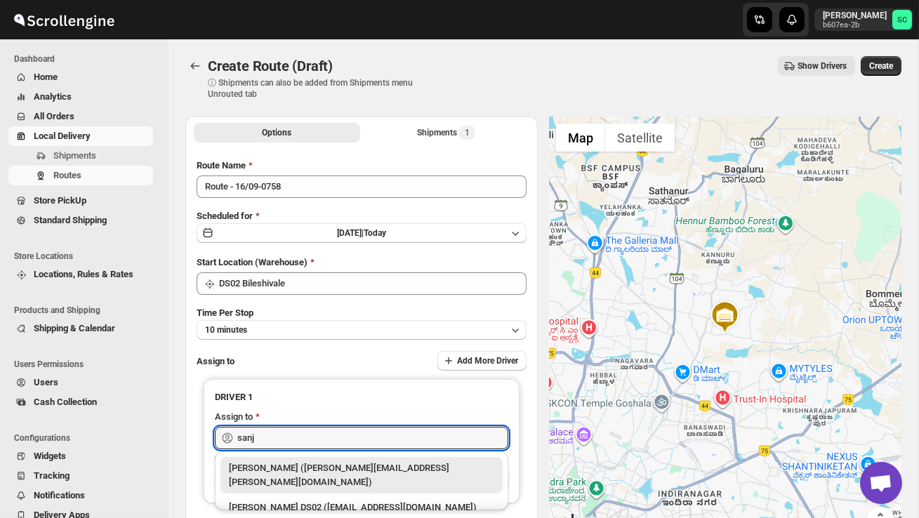
click at [338, 494] on li "[PERSON_NAME] DS02 ([EMAIL_ADDRESS][DOMAIN_NAME])" at bounding box center [362, 506] width 294 height 25
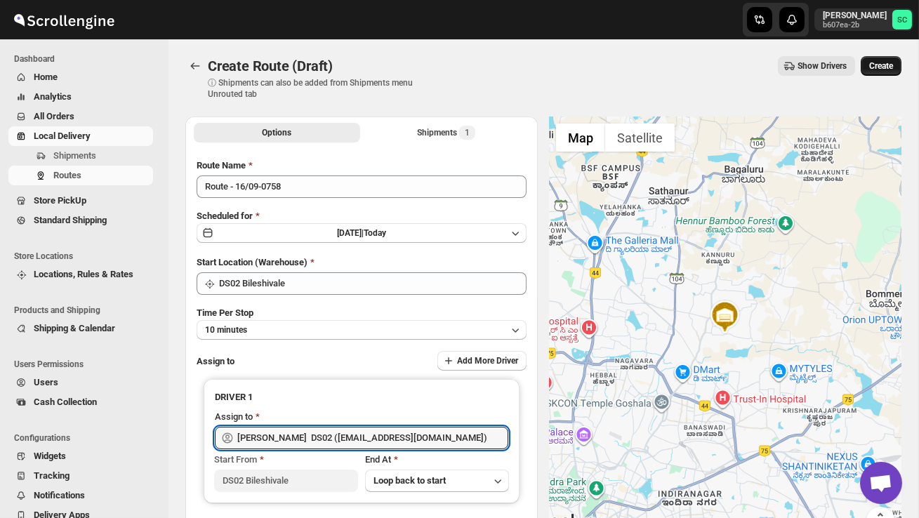
type input "[PERSON_NAME] DS02 ([EMAIL_ADDRESS][DOMAIN_NAME])"
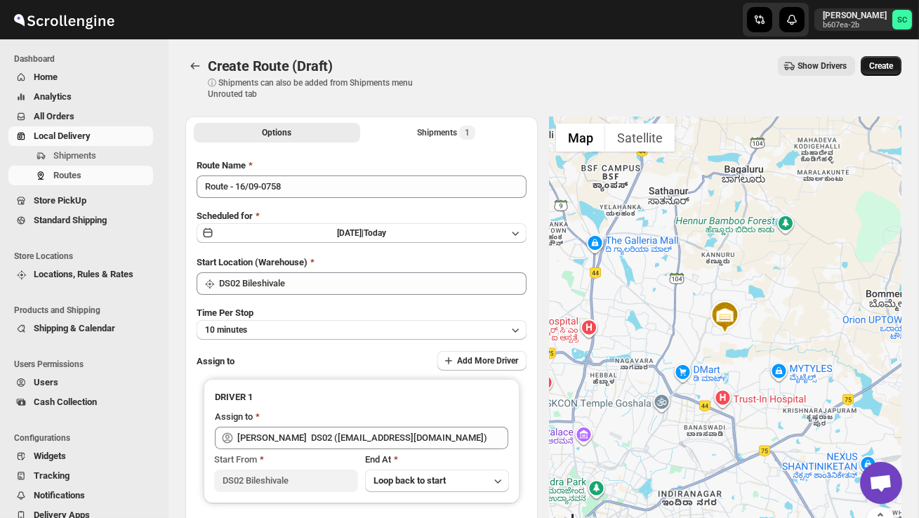
click at [892, 65] on span "Create" at bounding box center [881, 65] width 24 height 11
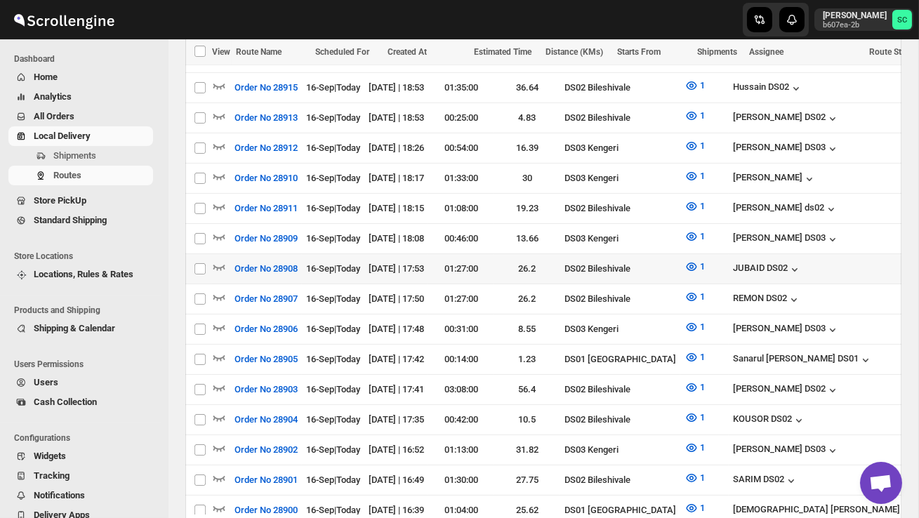
scroll to position [489, 0]
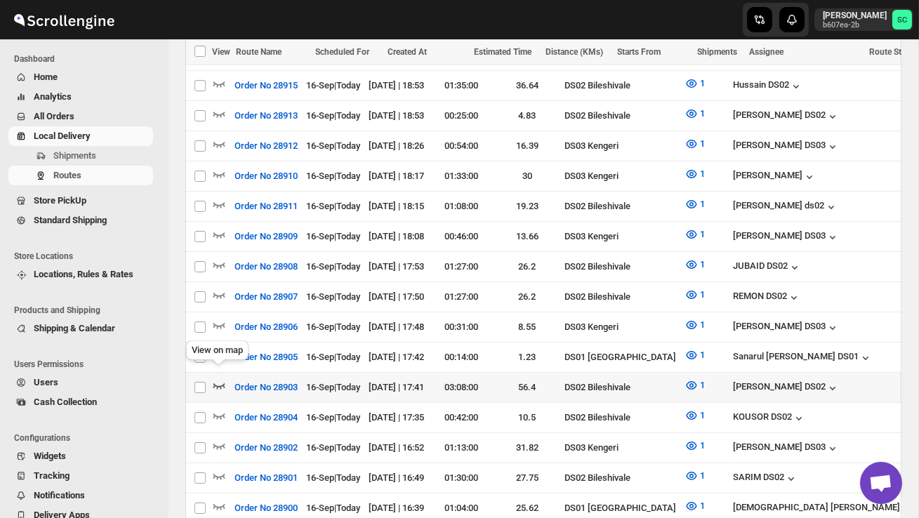
click at [223, 379] on icon "button" at bounding box center [219, 386] width 14 height 14
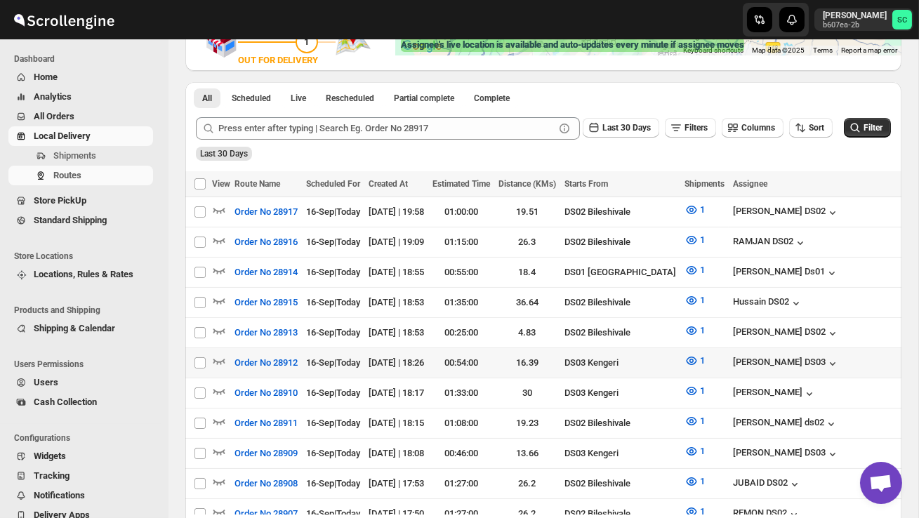
scroll to position [289, 0]
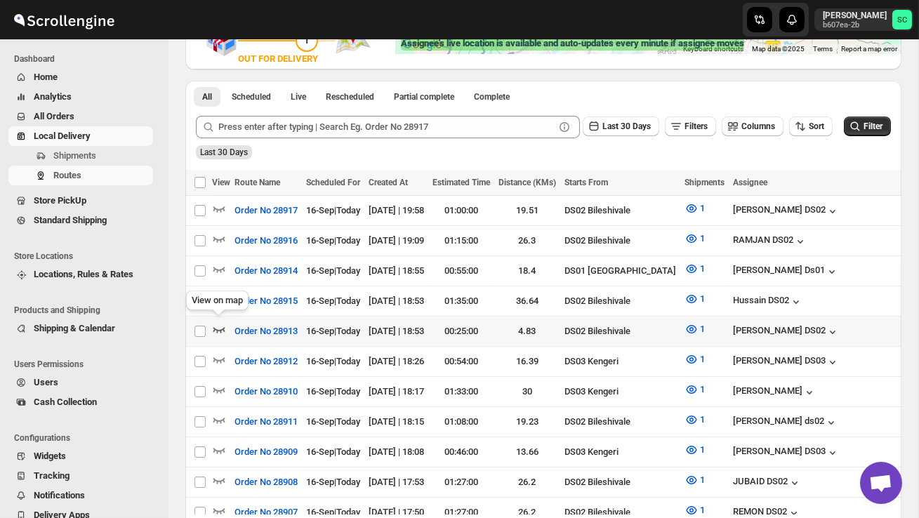
click at [224, 322] on icon "button" at bounding box center [219, 329] width 14 height 14
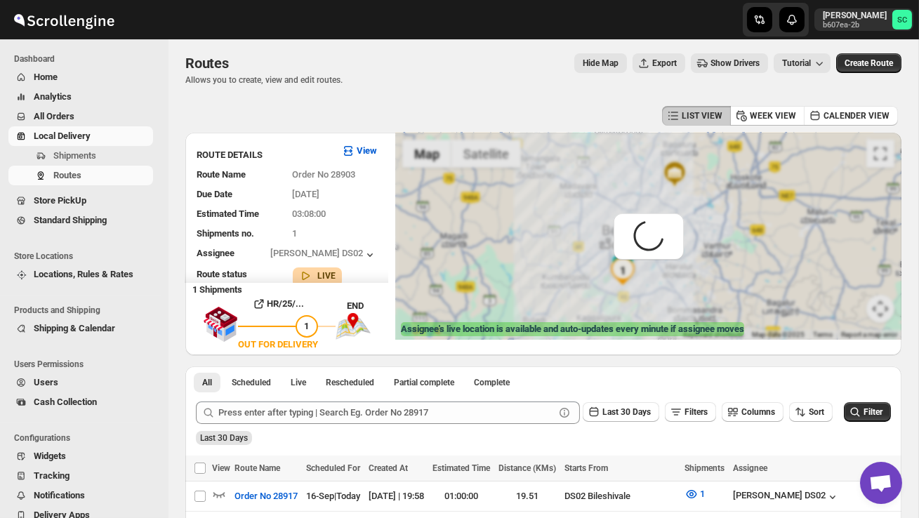
scroll to position [0, 0]
